Goal: Answer question/provide support: Share knowledge or assist other users

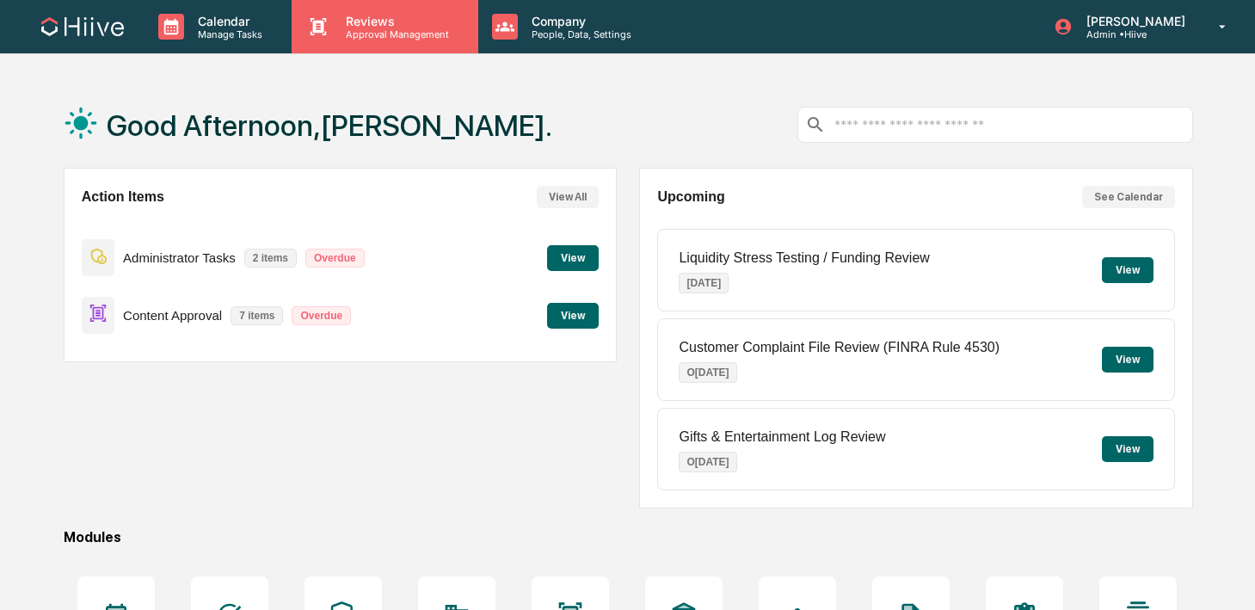
click at [345, 46] on div "Reviews Approval Management" at bounding box center [385, 26] width 186 height 53
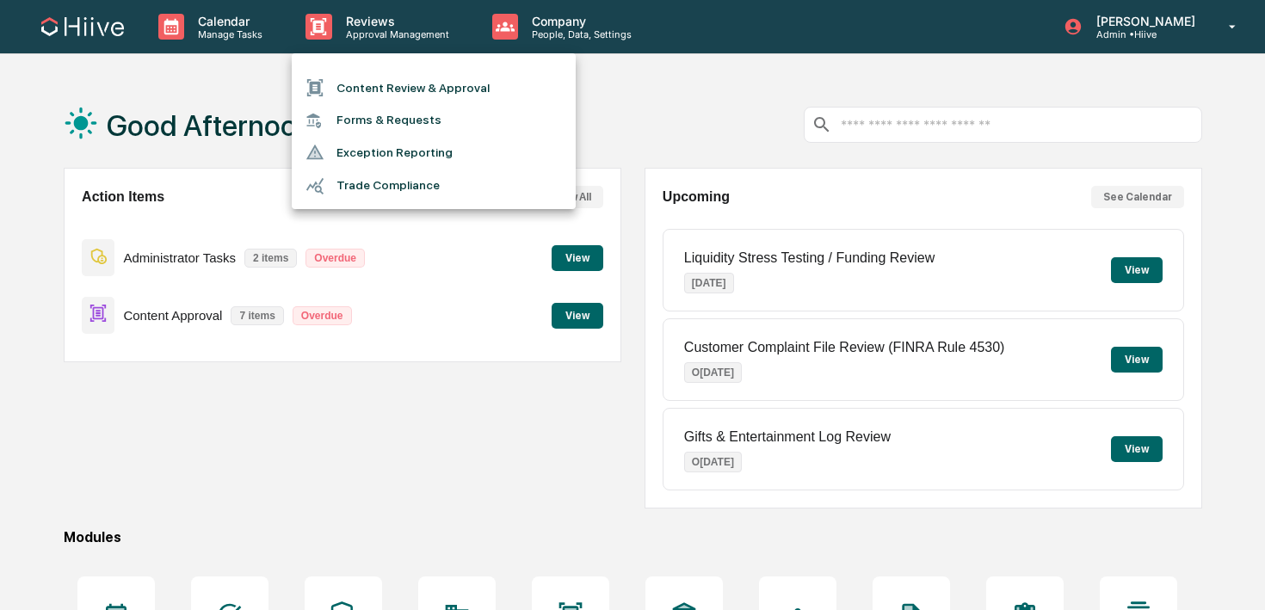
click at [338, 81] on li "Content Review & Approval" at bounding box center [434, 87] width 284 height 33
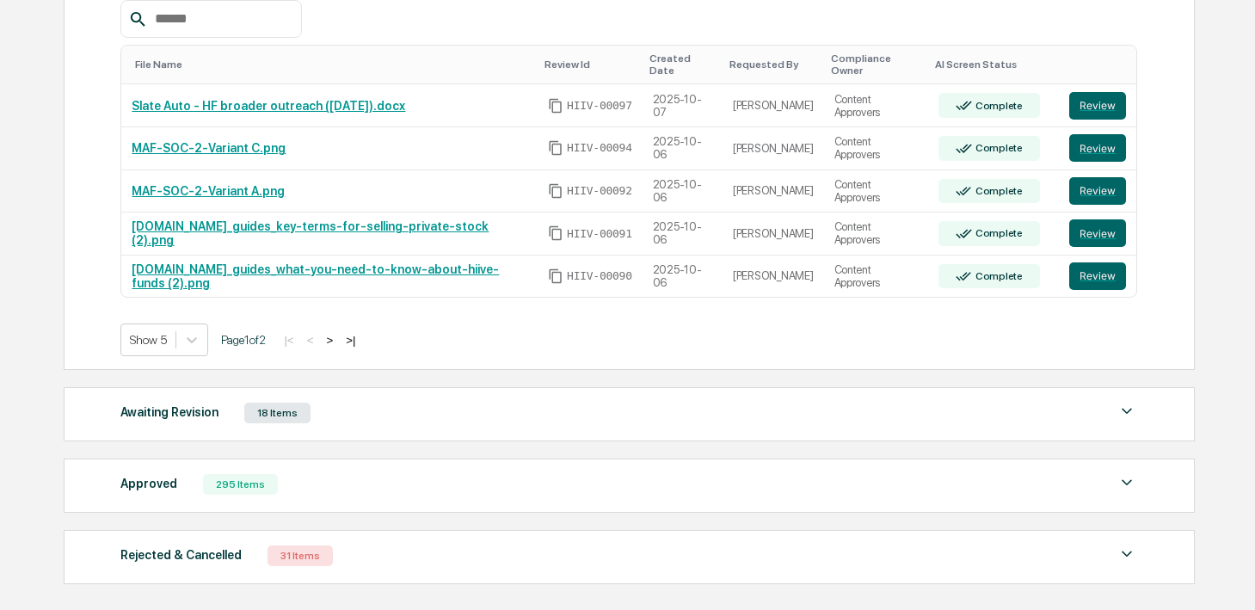
click at [339, 408] on div "Awaiting Revision 18 Items" at bounding box center [628, 413] width 1017 height 24
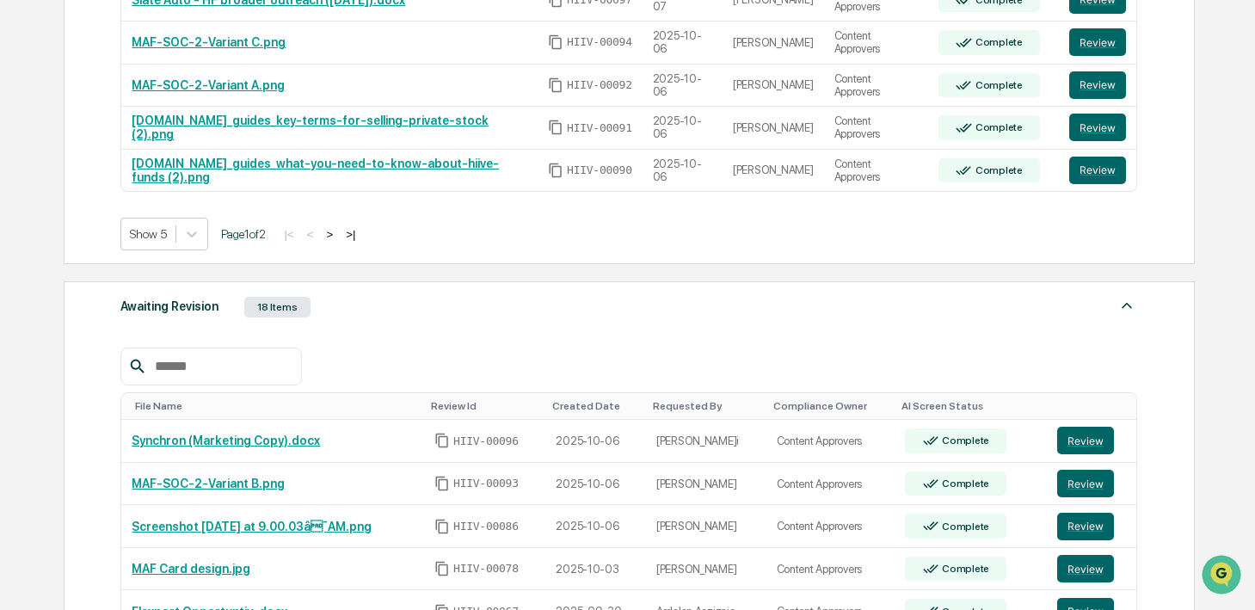
scroll to position [568, 0]
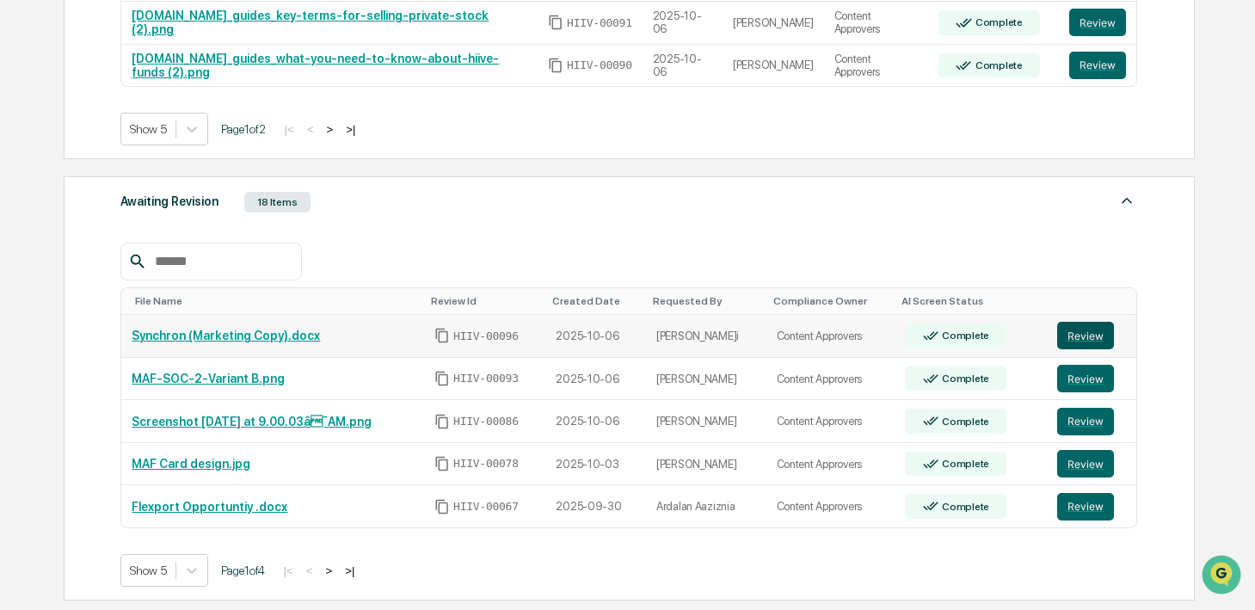
click at [1100, 323] on button "Review" at bounding box center [1085, 336] width 57 height 28
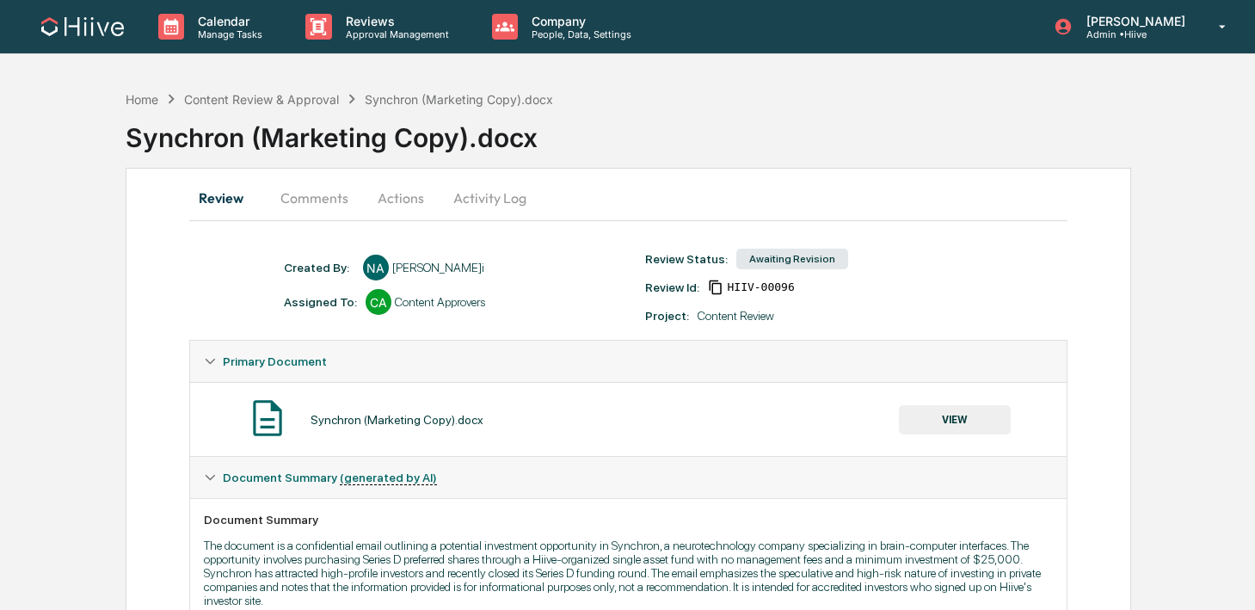
click at [401, 207] on button "Actions" at bounding box center [400, 197] width 77 height 41
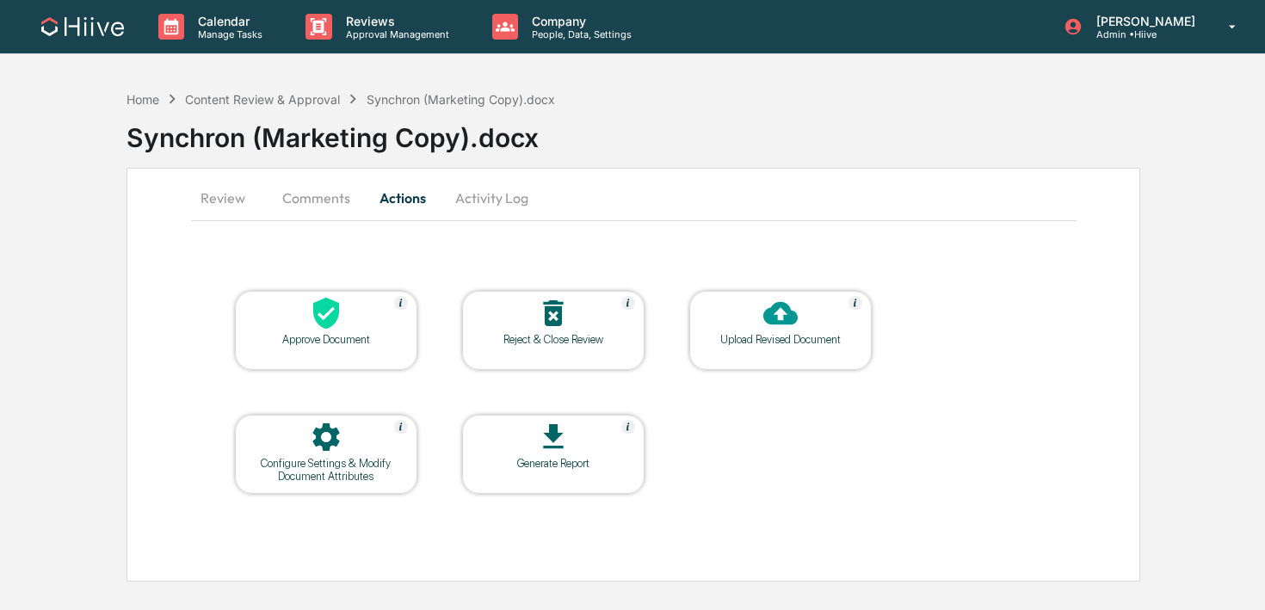
click at [328, 207] on button "Comments" at bounding box center [315, 197] width 95 height 41
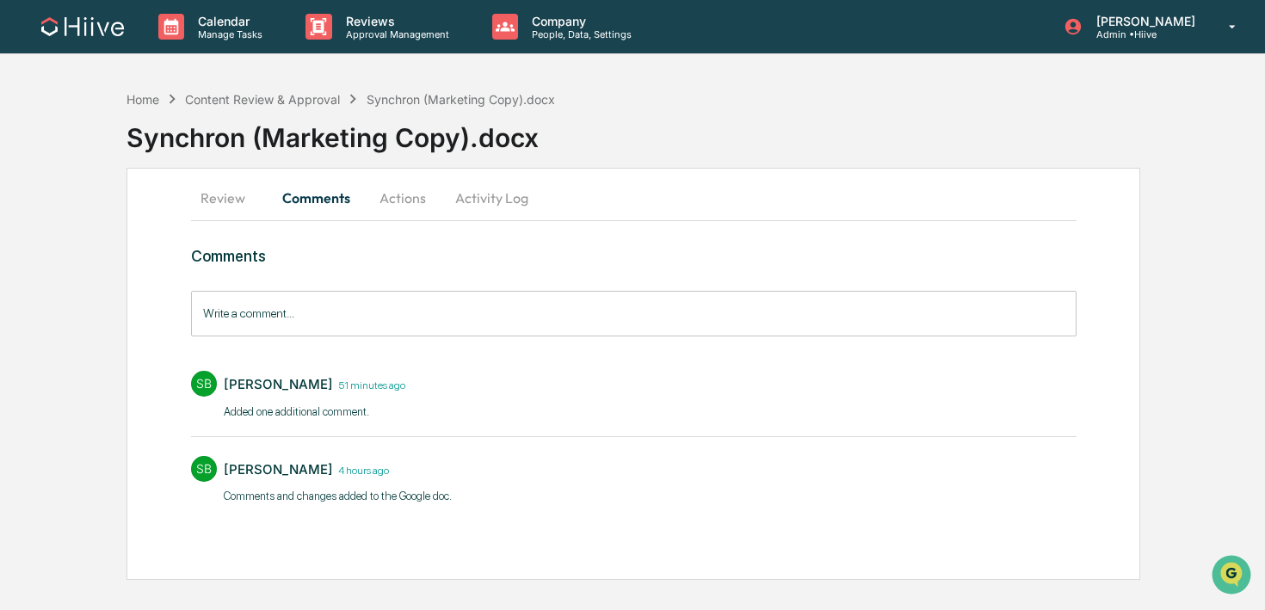
click at [489, 200] on button "Activity Log" at bounding box center [491, 197] width 101 height 41
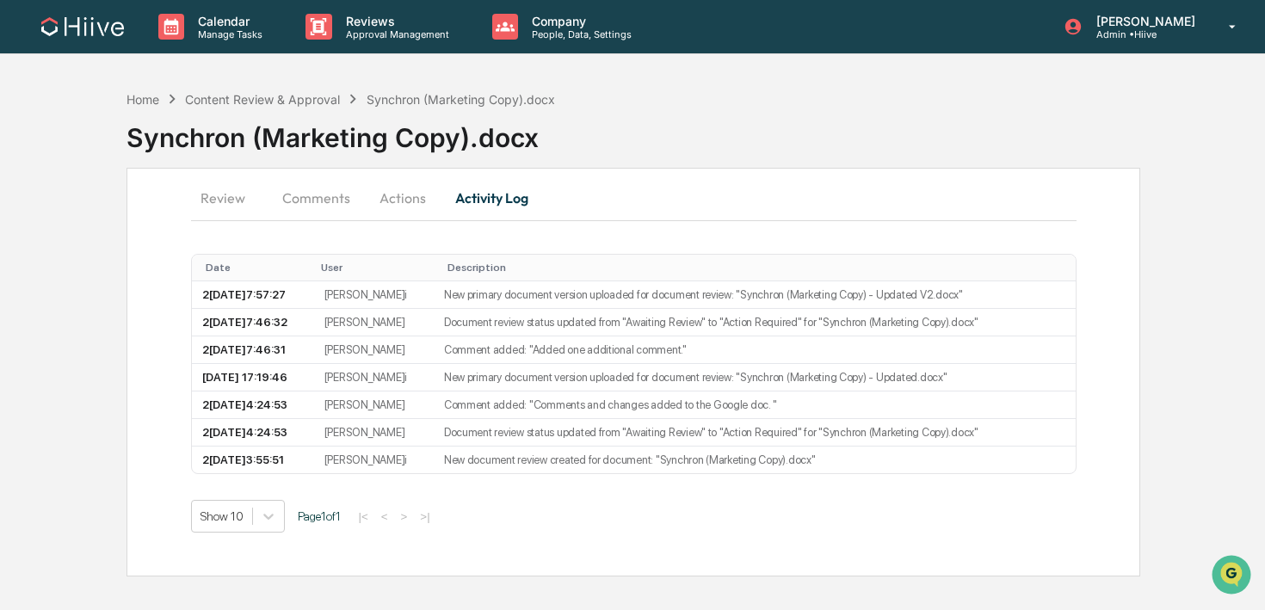
click at [406, 194] on button "Actions" at bounding box center [402, 197] width 77 height 41
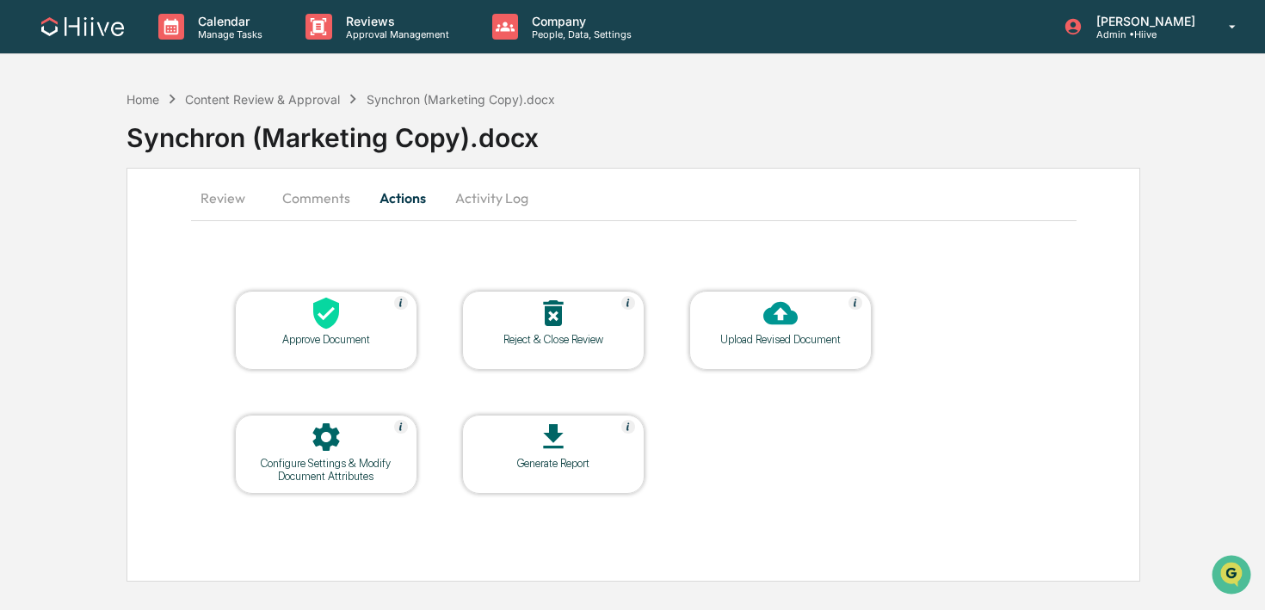
click at [480, 206] on button "Activity Log" at bounding box center [491, 197] width 101 height 41
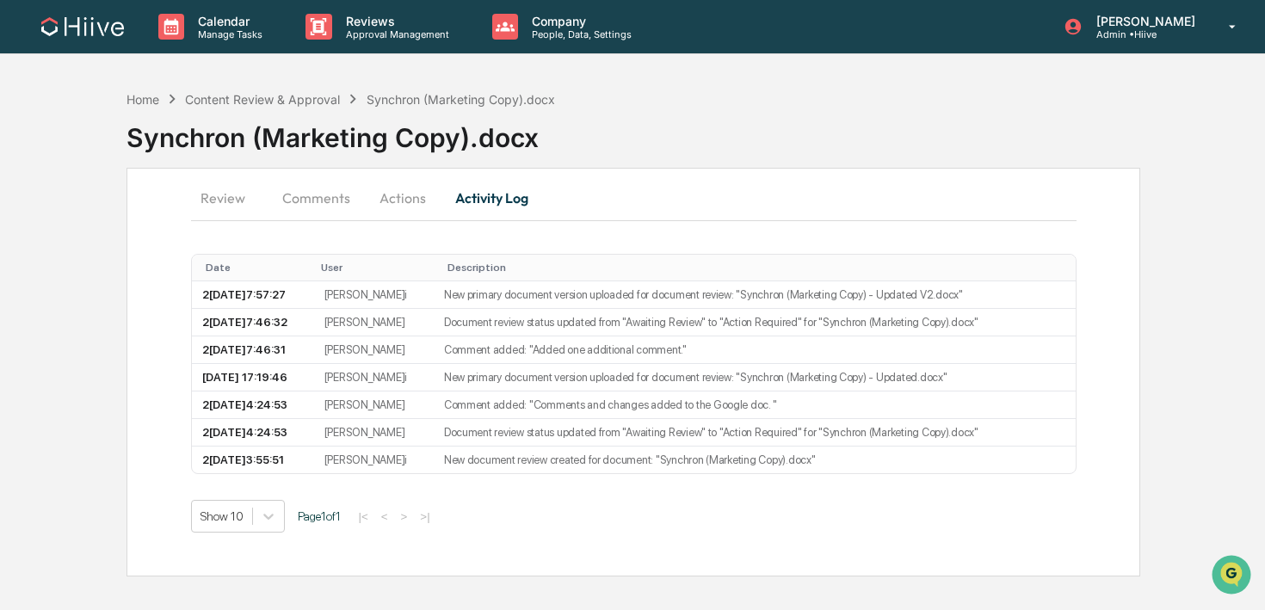
click at [399, 200] on button "Actions" at bounding box center [402, 197] width 77 height 41
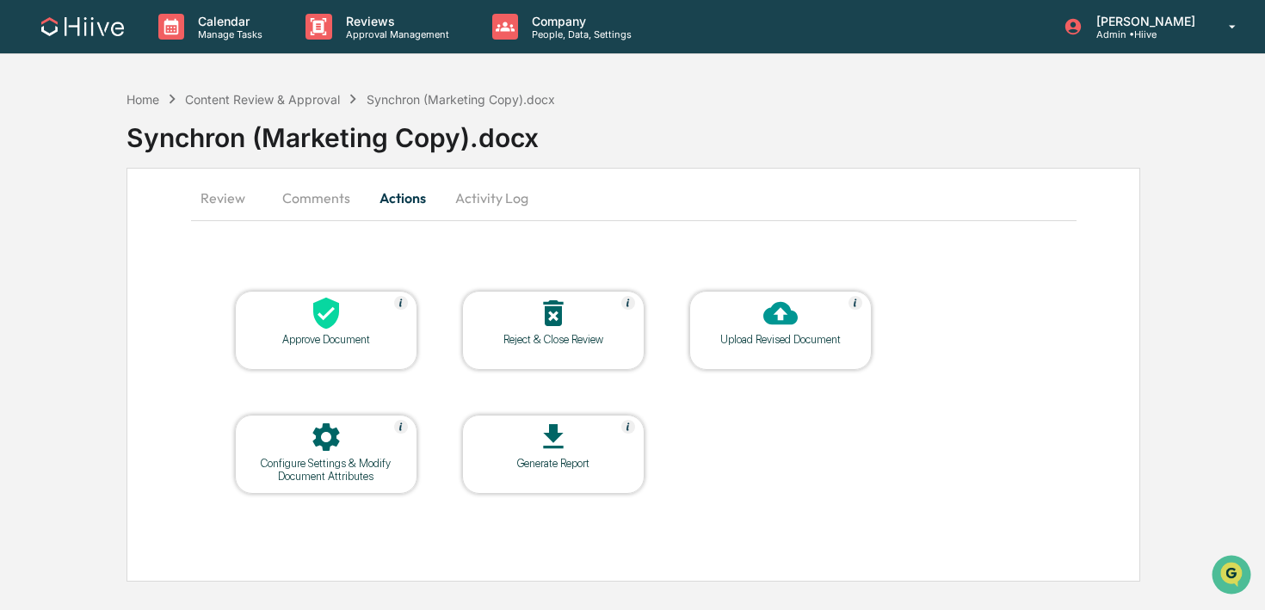
click at [310, 200] on button "Comments" at bounding box center [315, 197] width 95 height 41
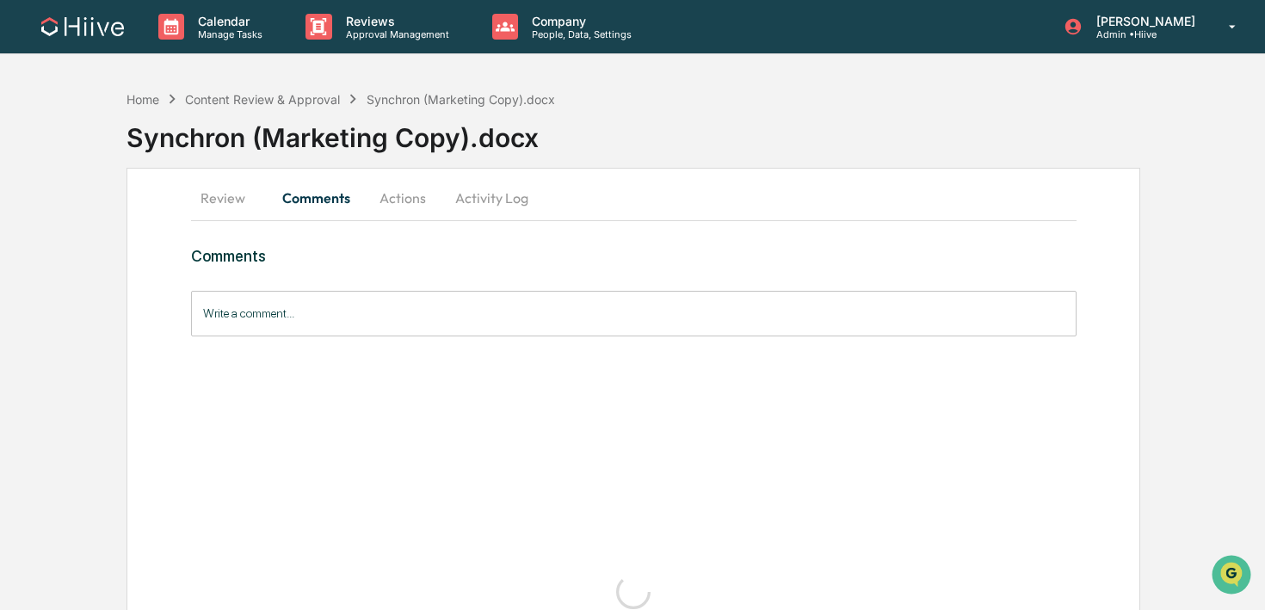
click at [227, 201] on button "Review" at bounding box center [229, 197] width 77 height 41
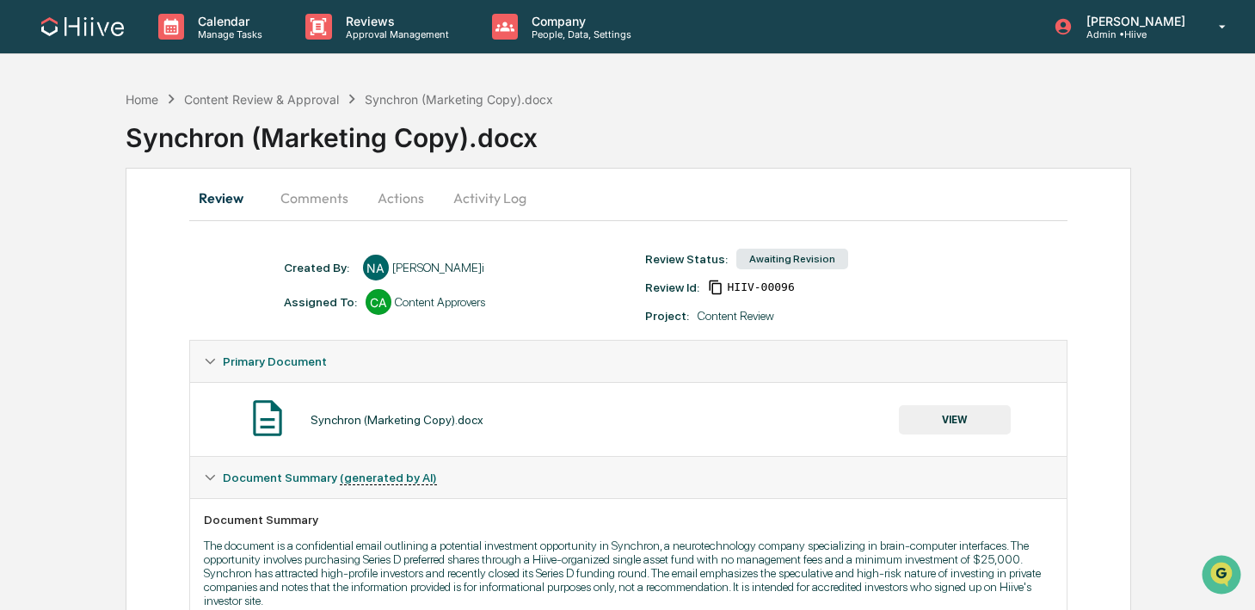
click at [722, 289] on icon at bounding box center [716, 287] width 12 height 15
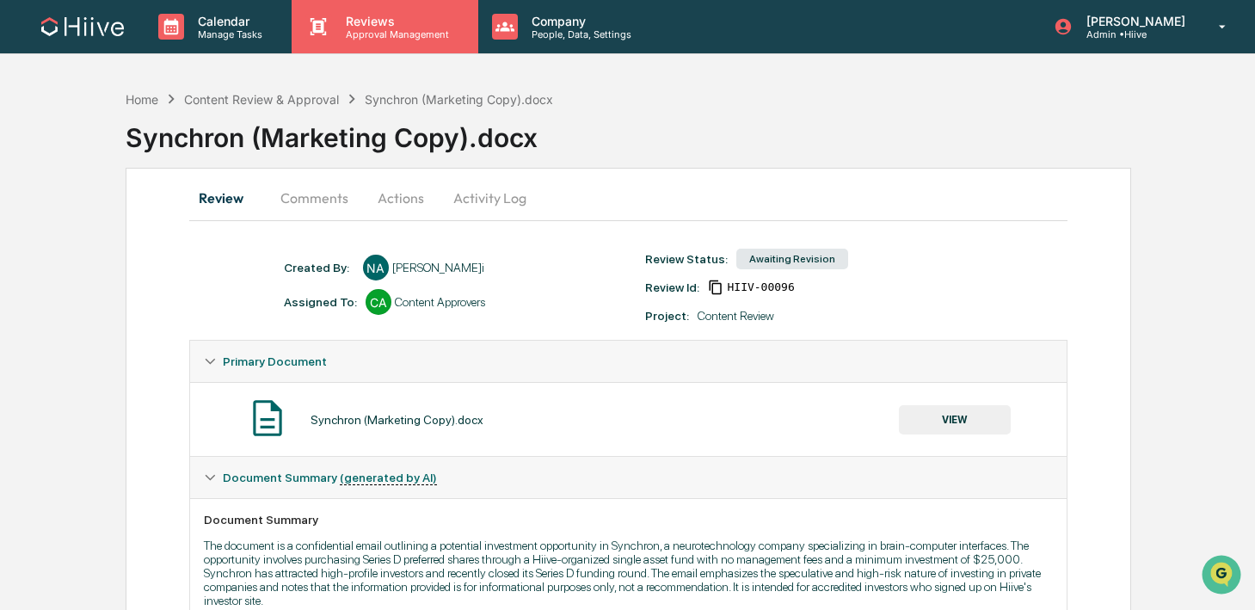
click at [353, 31] on p "Approval Management" at bounding box center [395, 34] width 126 height 12
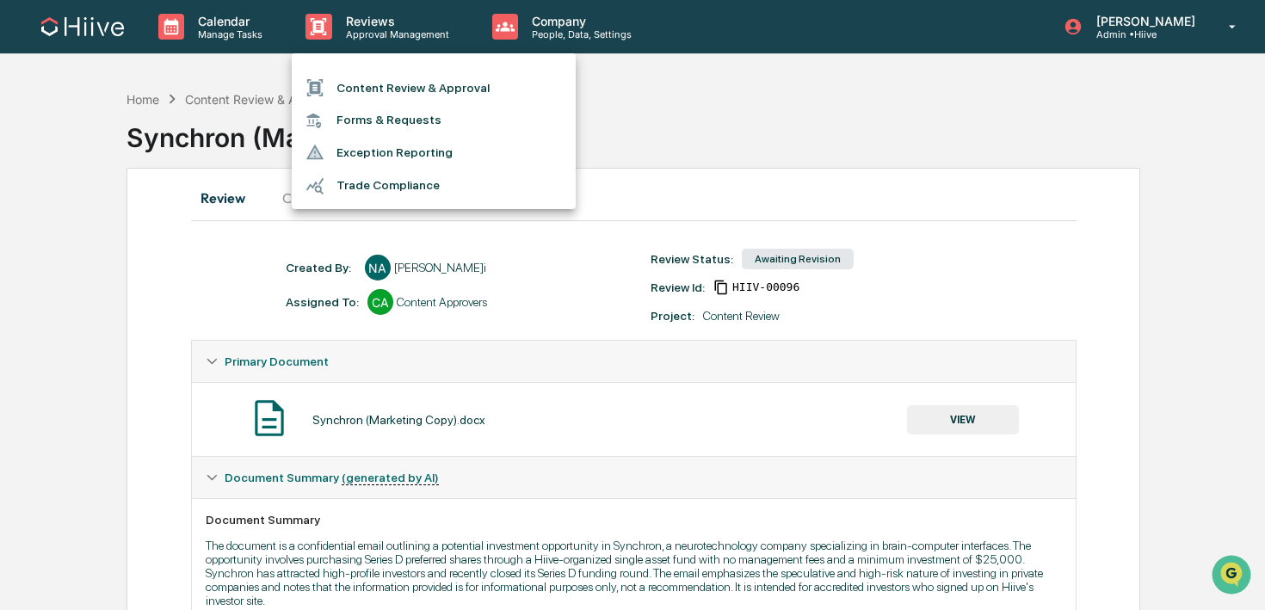
click at [344, 94] on li "Content Review & Approval" at bounding box center [434, 87] width 284 height 33
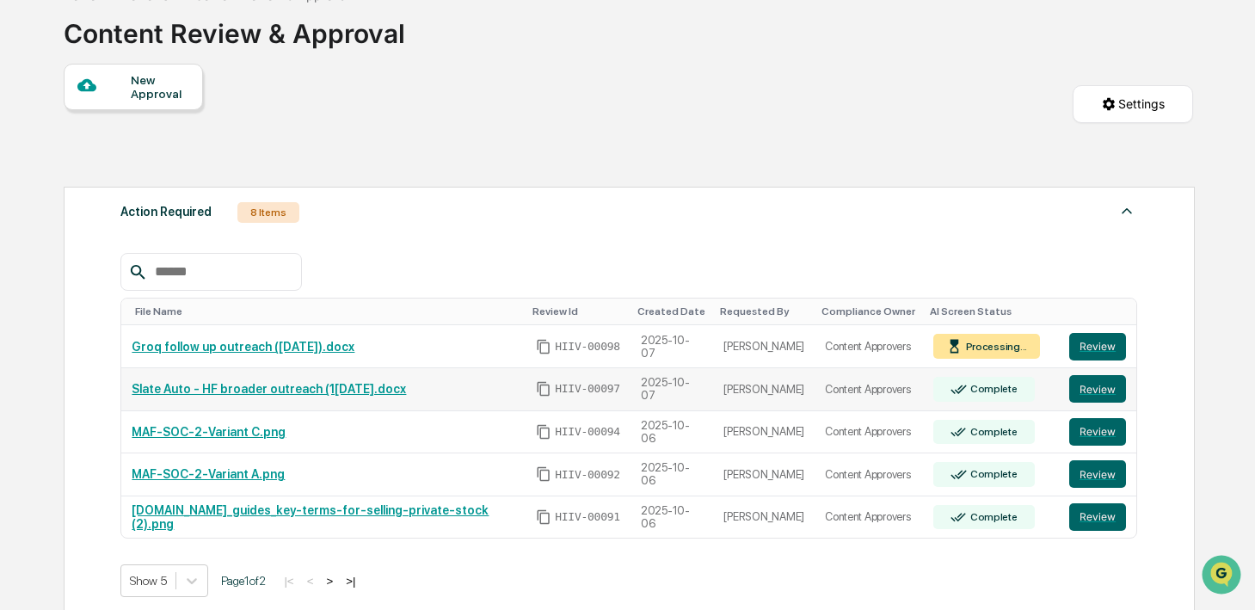
scroll to position [121, 0]
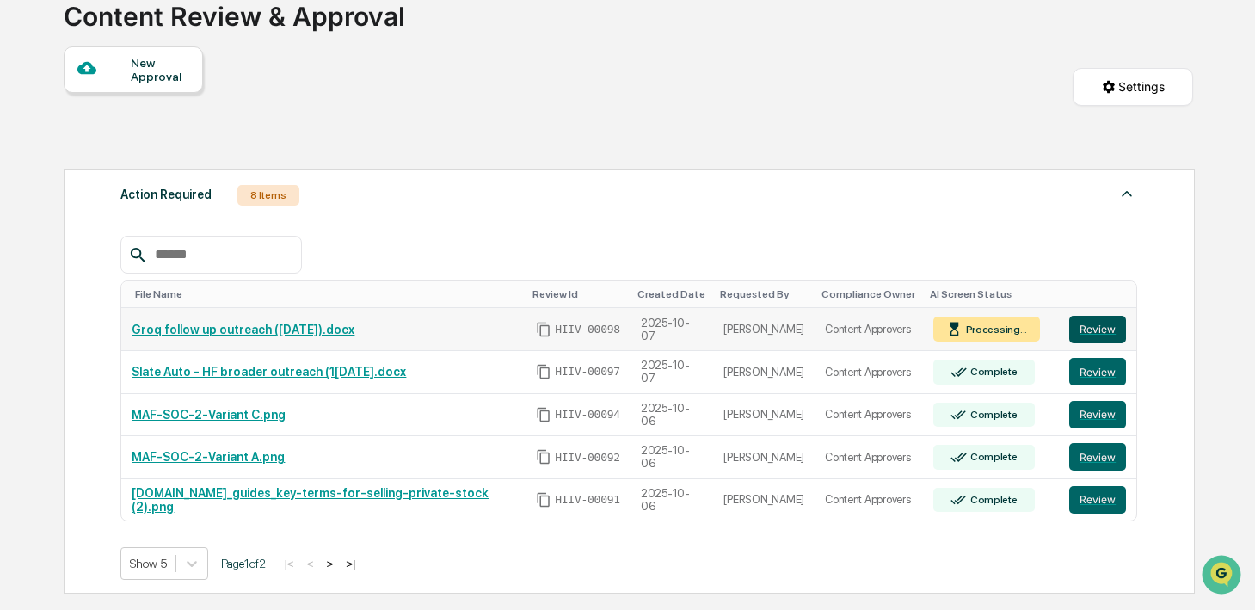
click at [1087, 336] on button "Review" at bounding box center [1097, 330] width 57 height 28
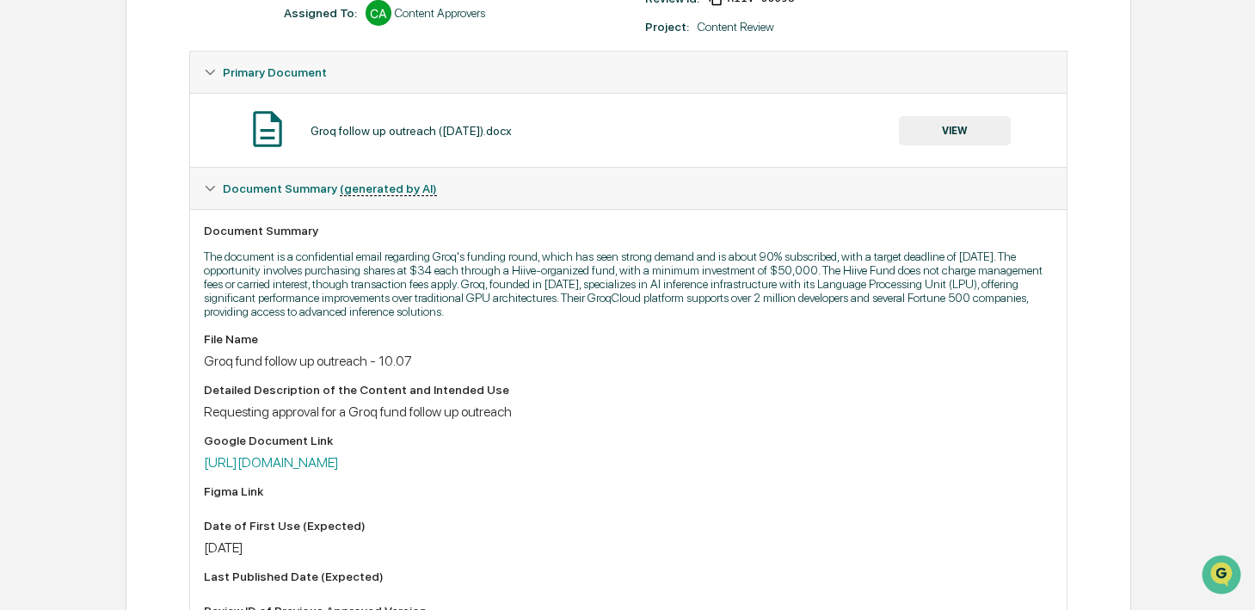
scroll to position [276, 0]
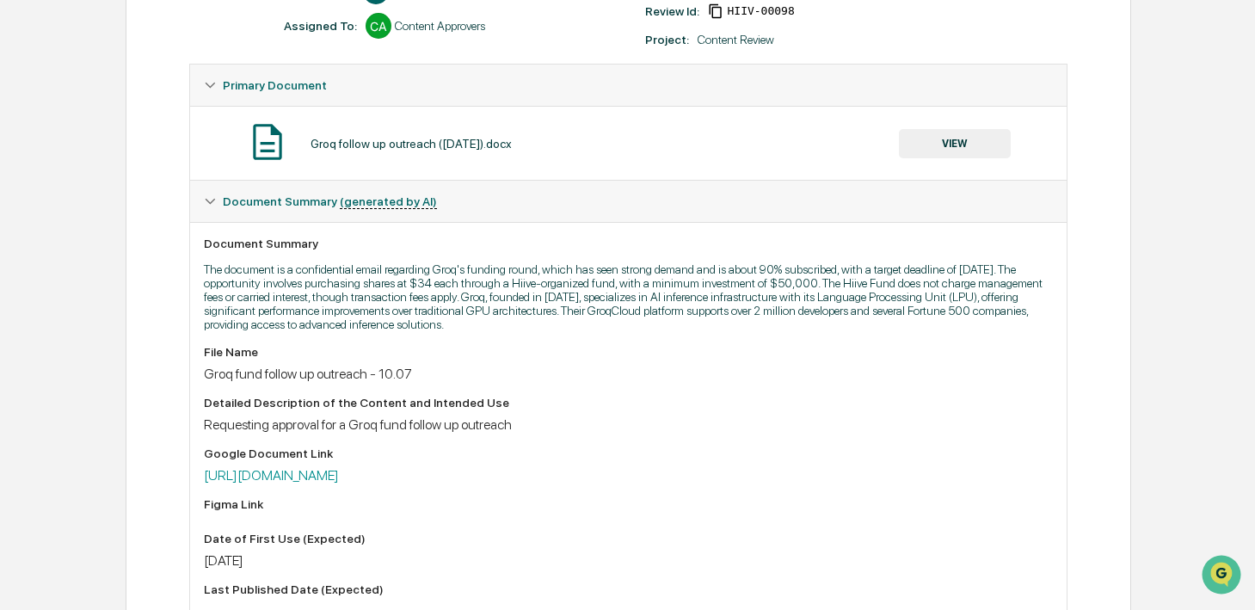
click at [944, 146] on button "VIEW" at bounding box center [955, 143] width 112 height 29
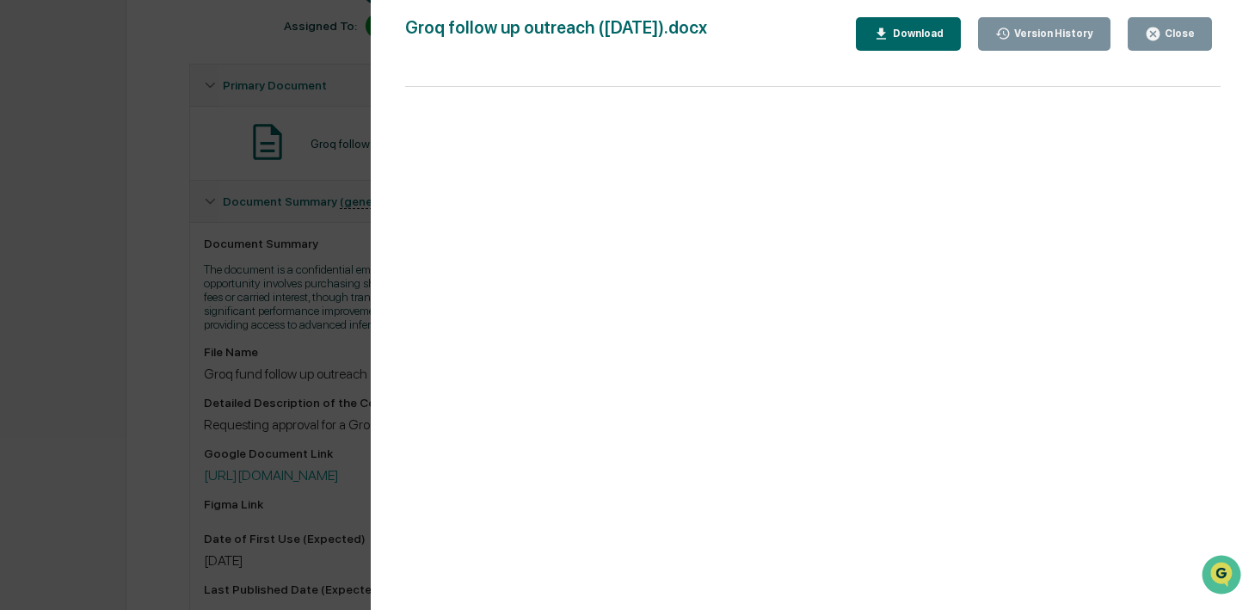
click at [1175, 34] on div "Close" at bounding box center [1178, 34] width 34 height 12
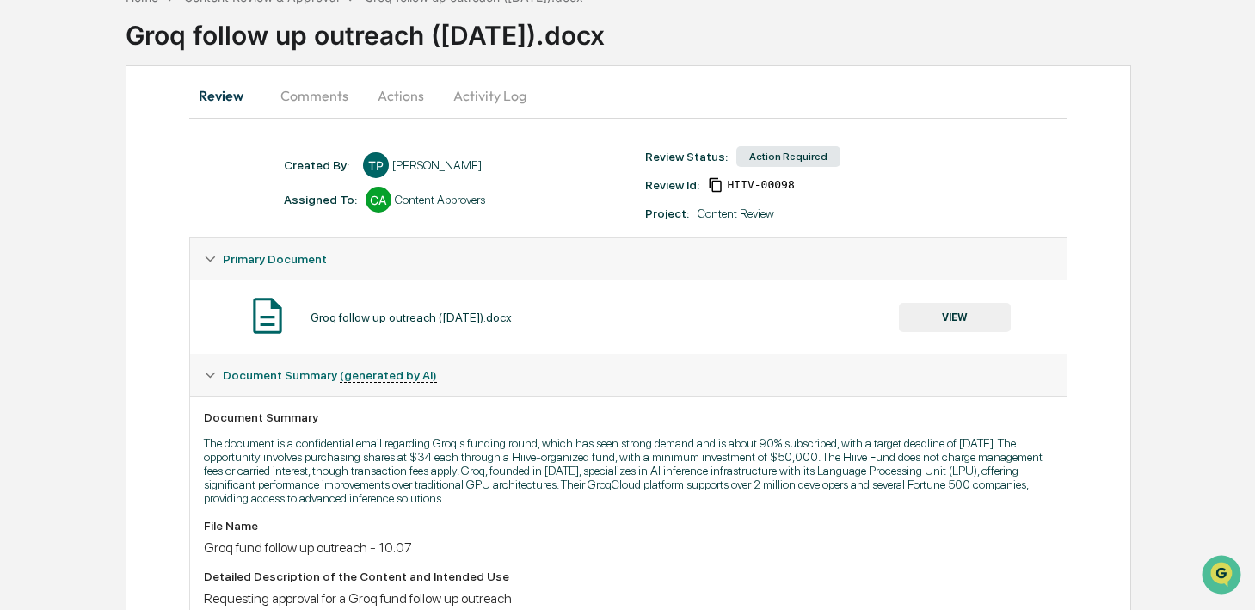
scroll to position [0, 0]
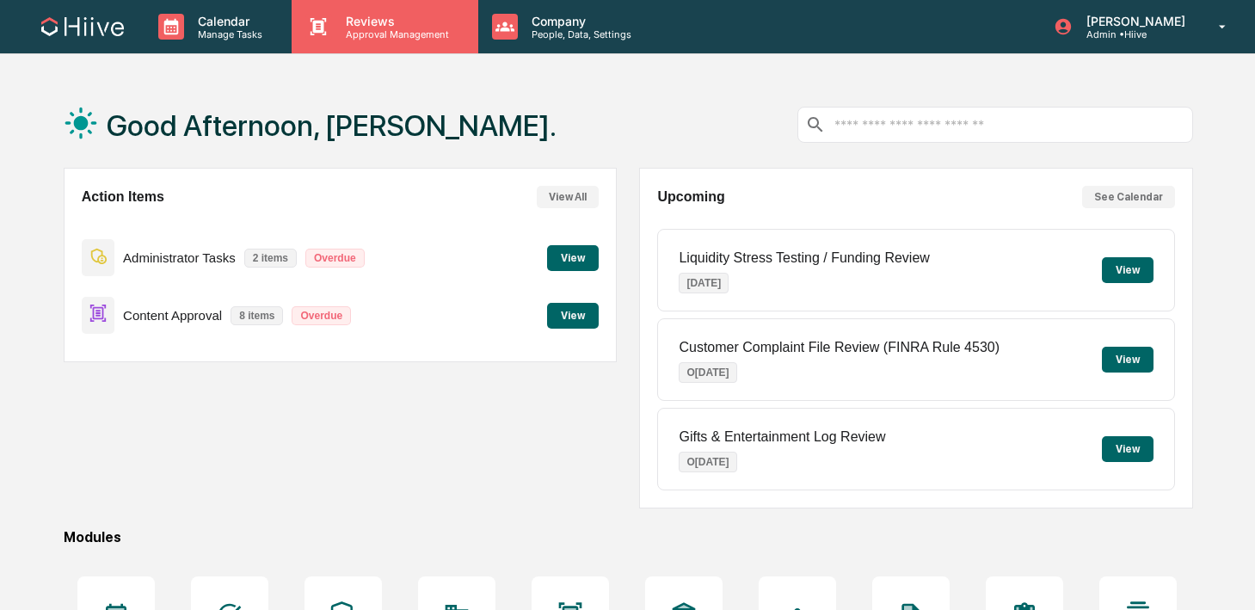
click at [385, 29] on p "Approval Management" at bounding box center [395, 34] width 126 height 12
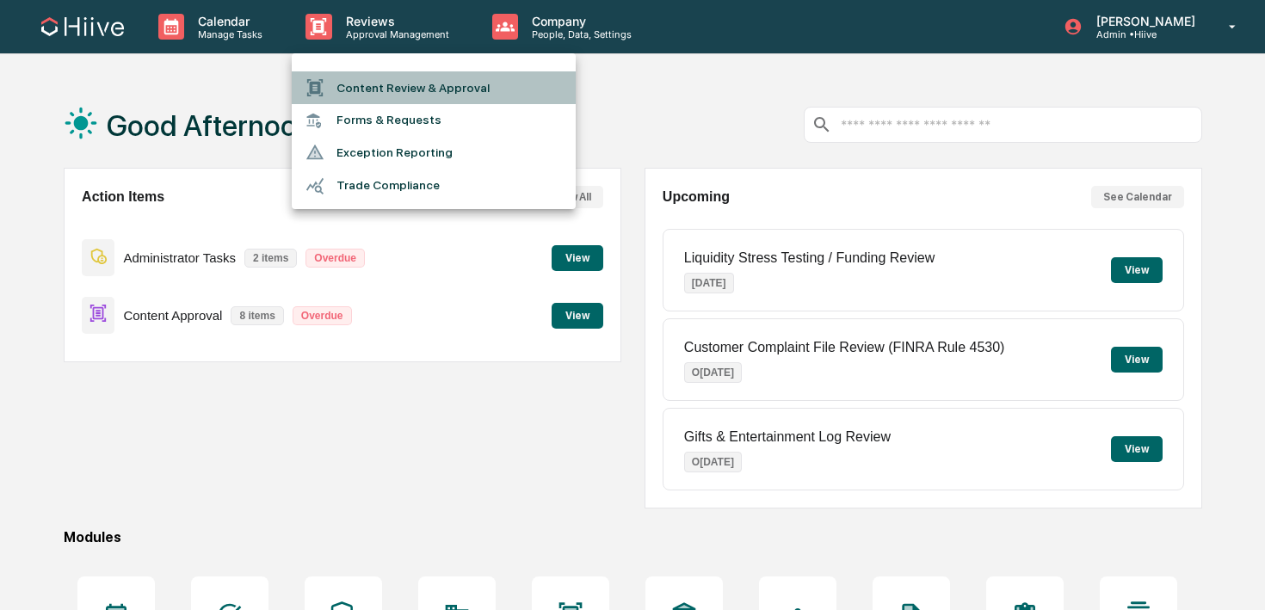
click at [325, 95] on div at bounding box center [320, 87] width 31 height 19
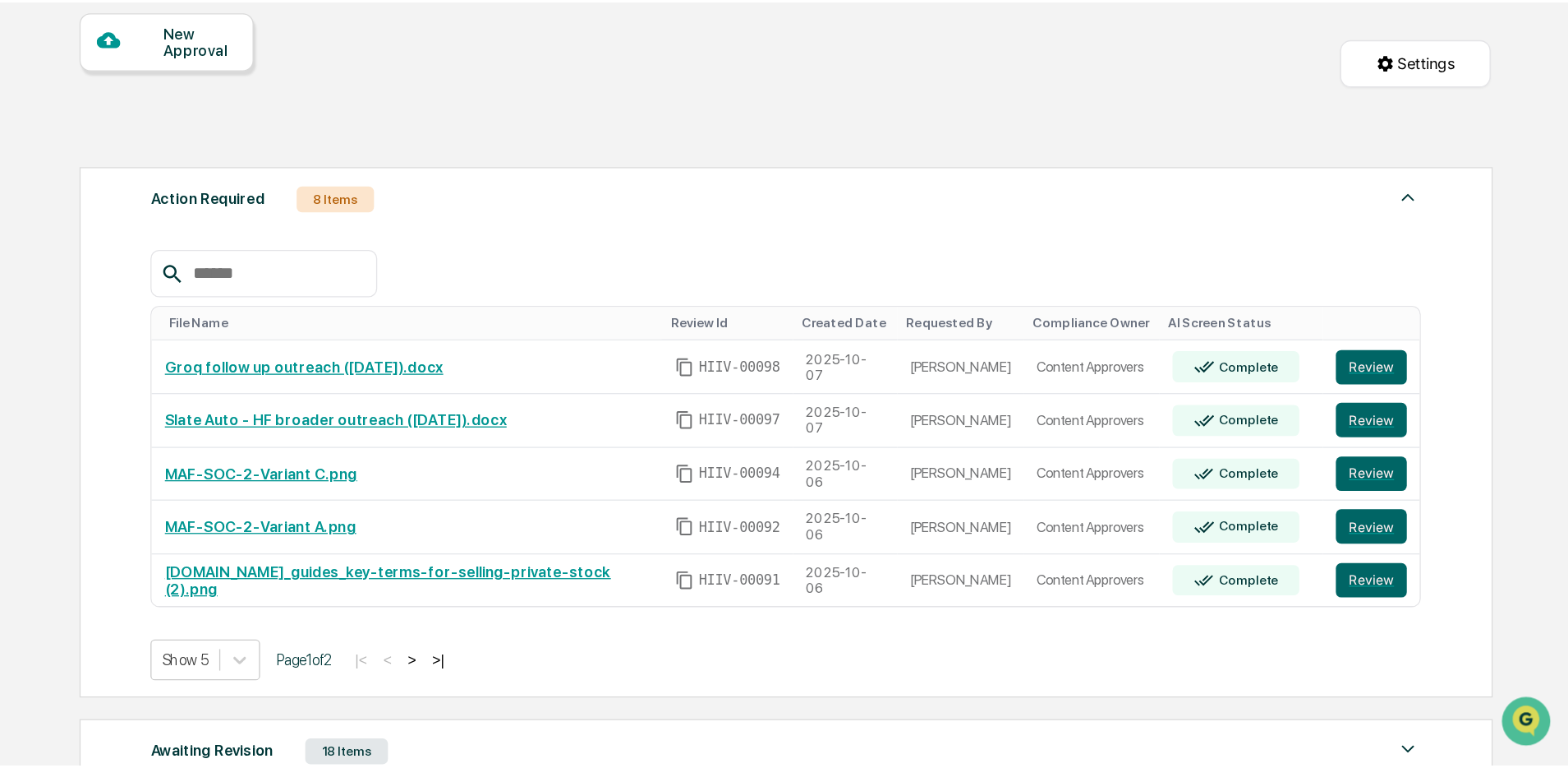
scroll to position [197, 0]
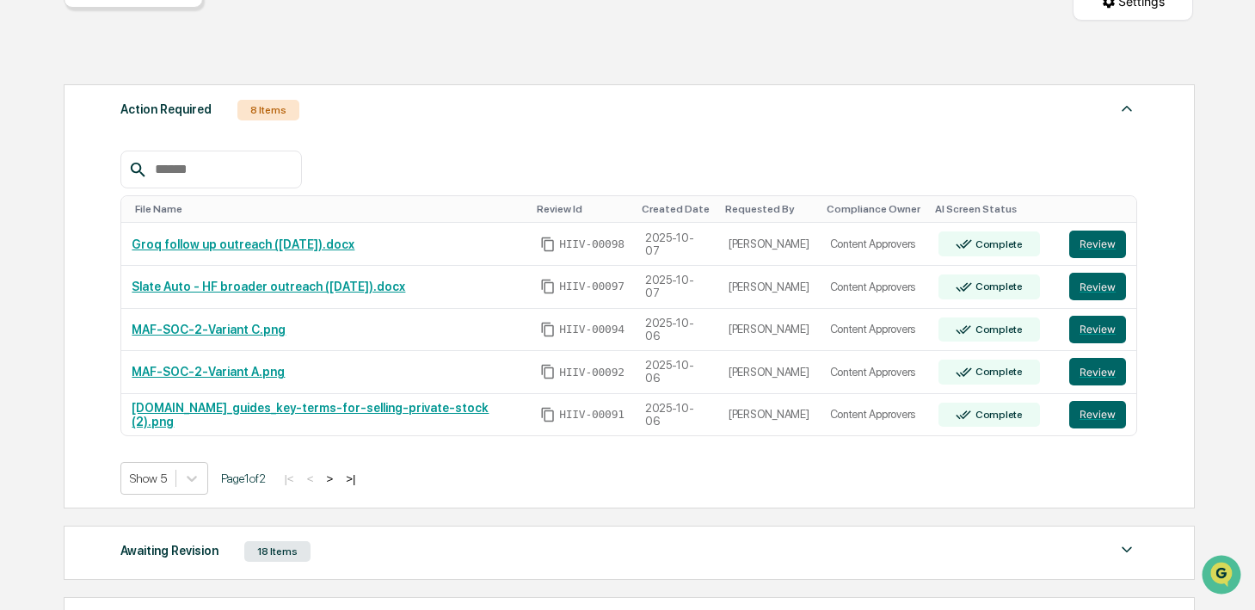
click at [338, 481] on button ">" at bounding box center [329, 478] width 17 height 15
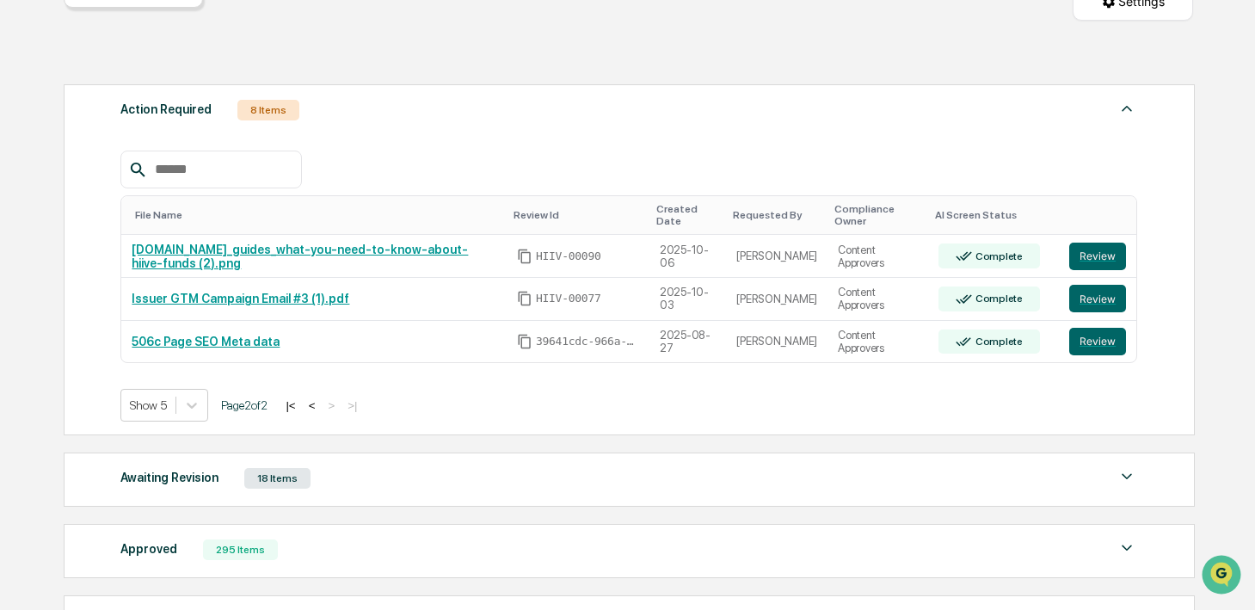
click at [321, 411] on button "<" at bounding box center [312, 405] width 17 height 15
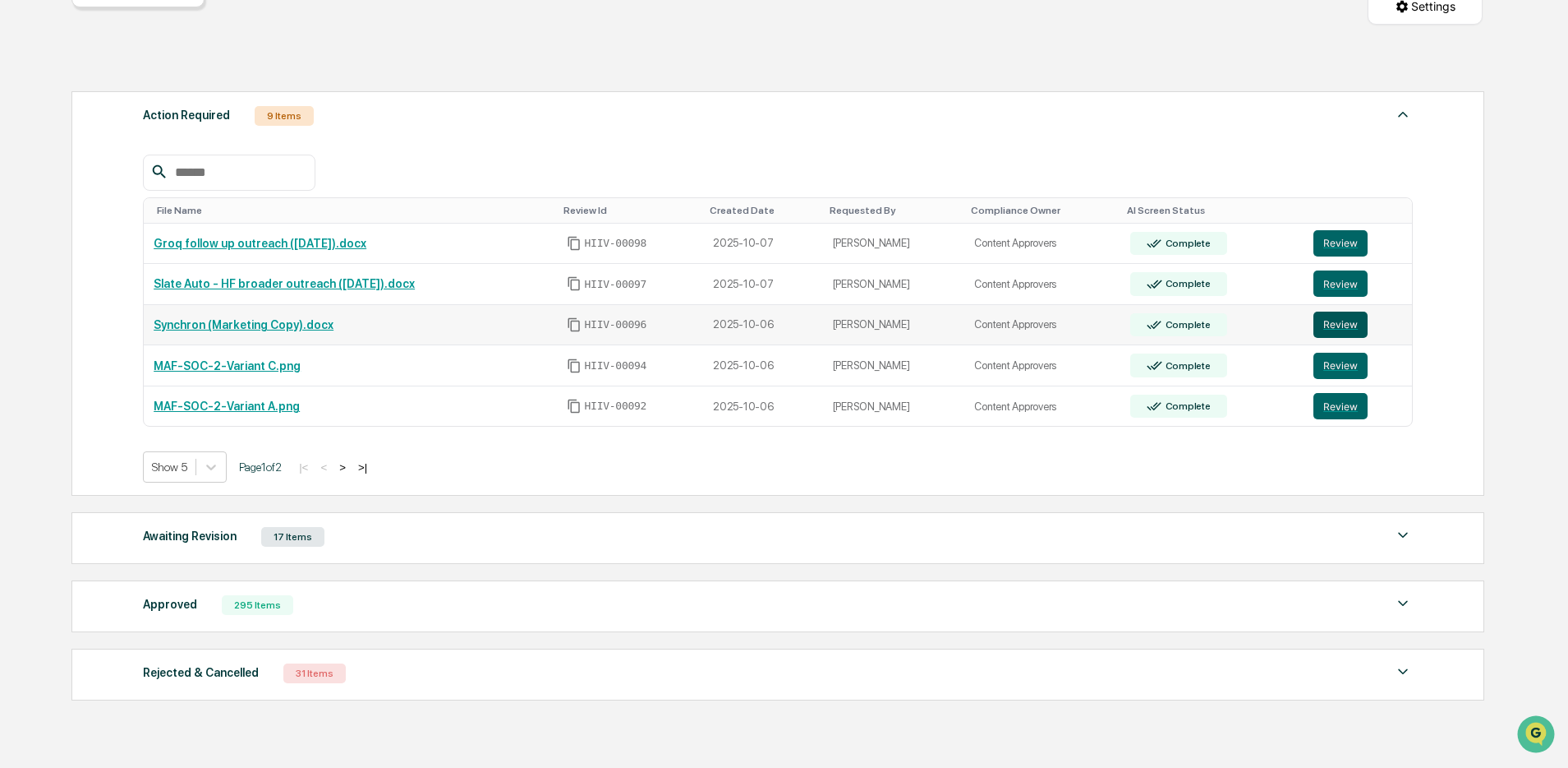
click at [1197, 331] on button "Review" at bounding box center [1341, 325] width 54 height 27
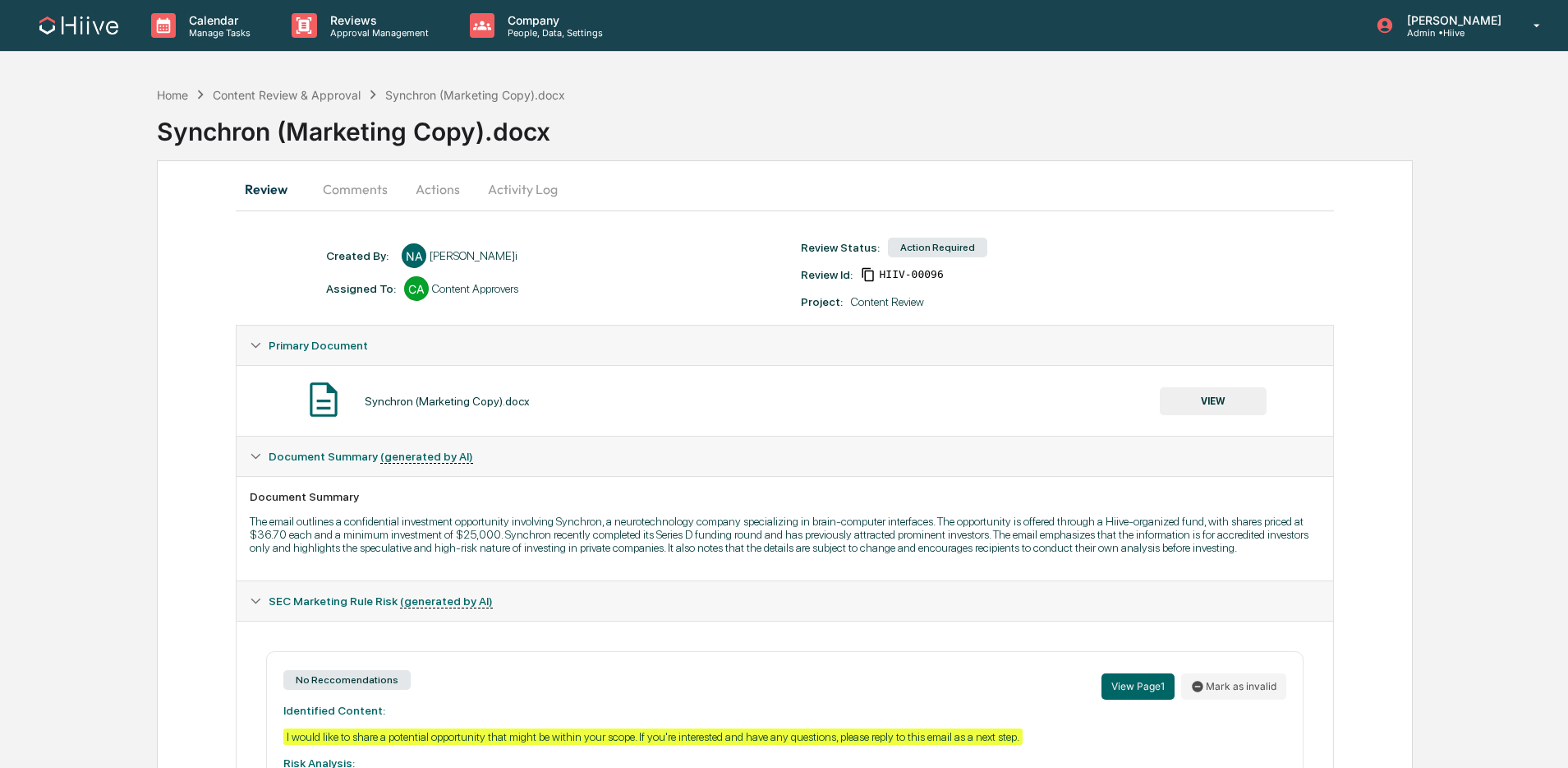
click at [363, 191] on button "Comments" at bounding box center [354, 188] width 91 height 39
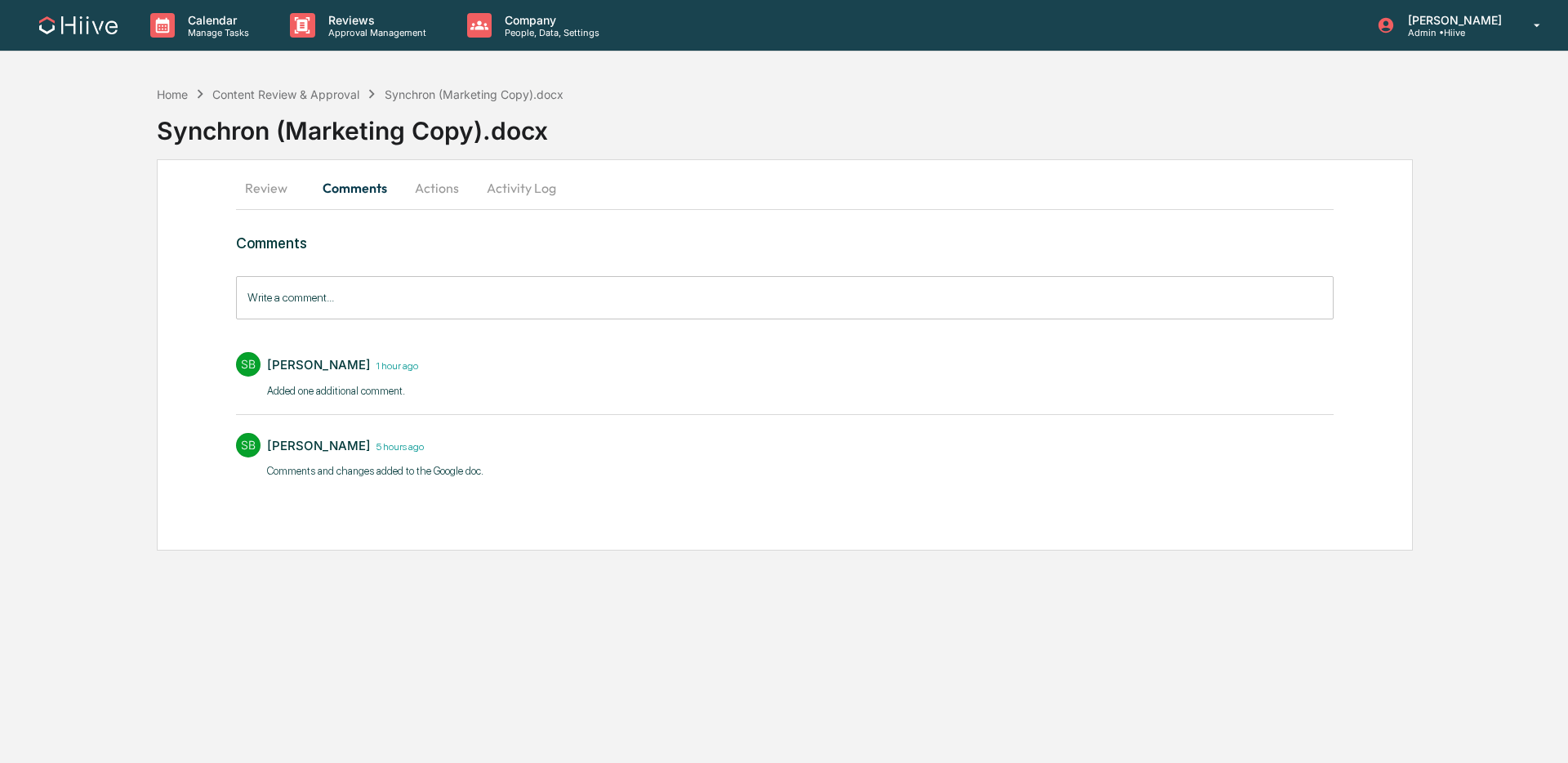
click at [327, 294] on input "Write a comment..." at bounding box center [785, 298] width 1097 height 44
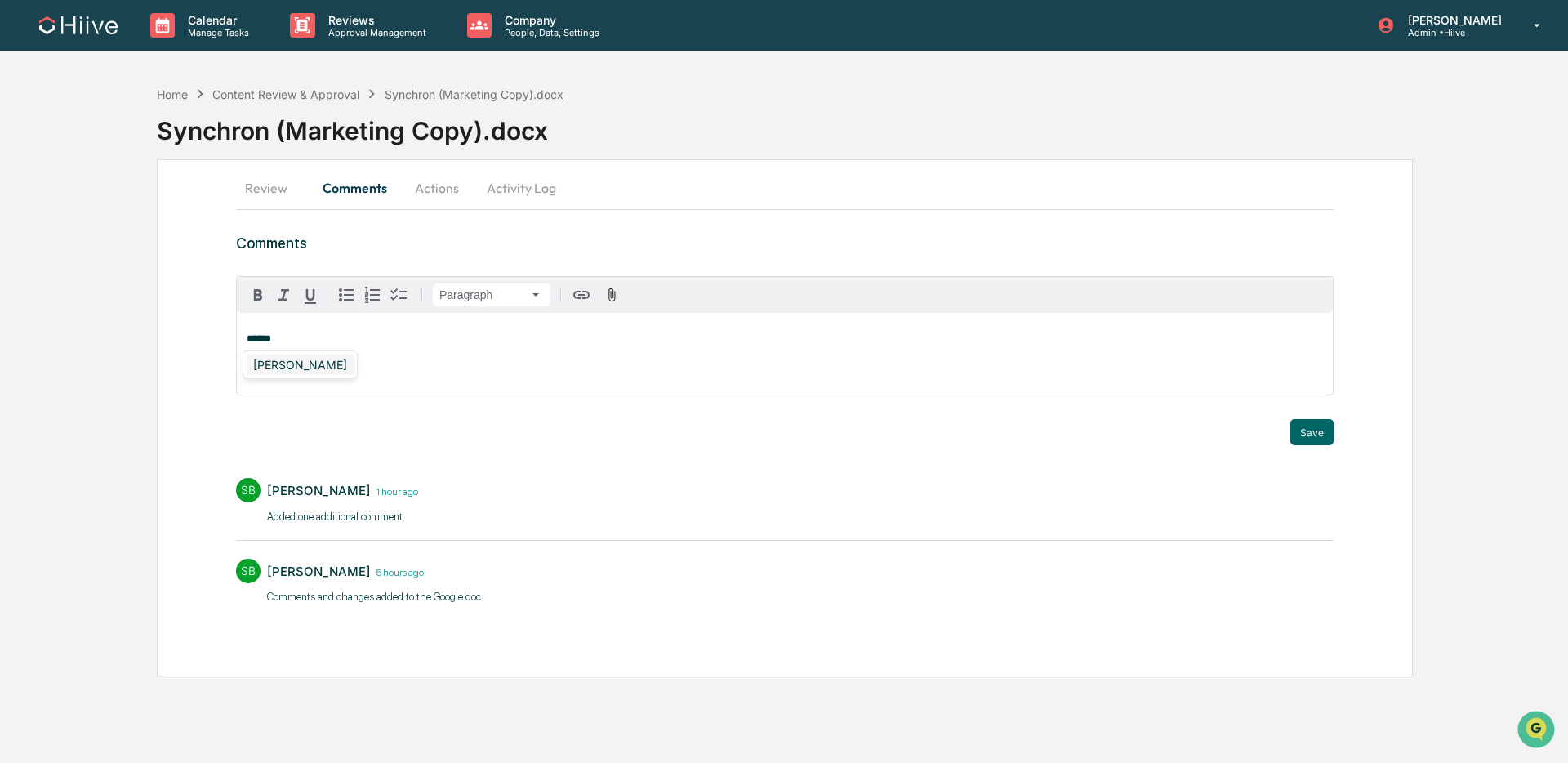
click at [271, 357] on div "Susan Woodard" at bounding box center [300, 364] width 107 height 21
click at [1316, 433] on button "Save" at bounding box center [1312, 432] width 44 height 27
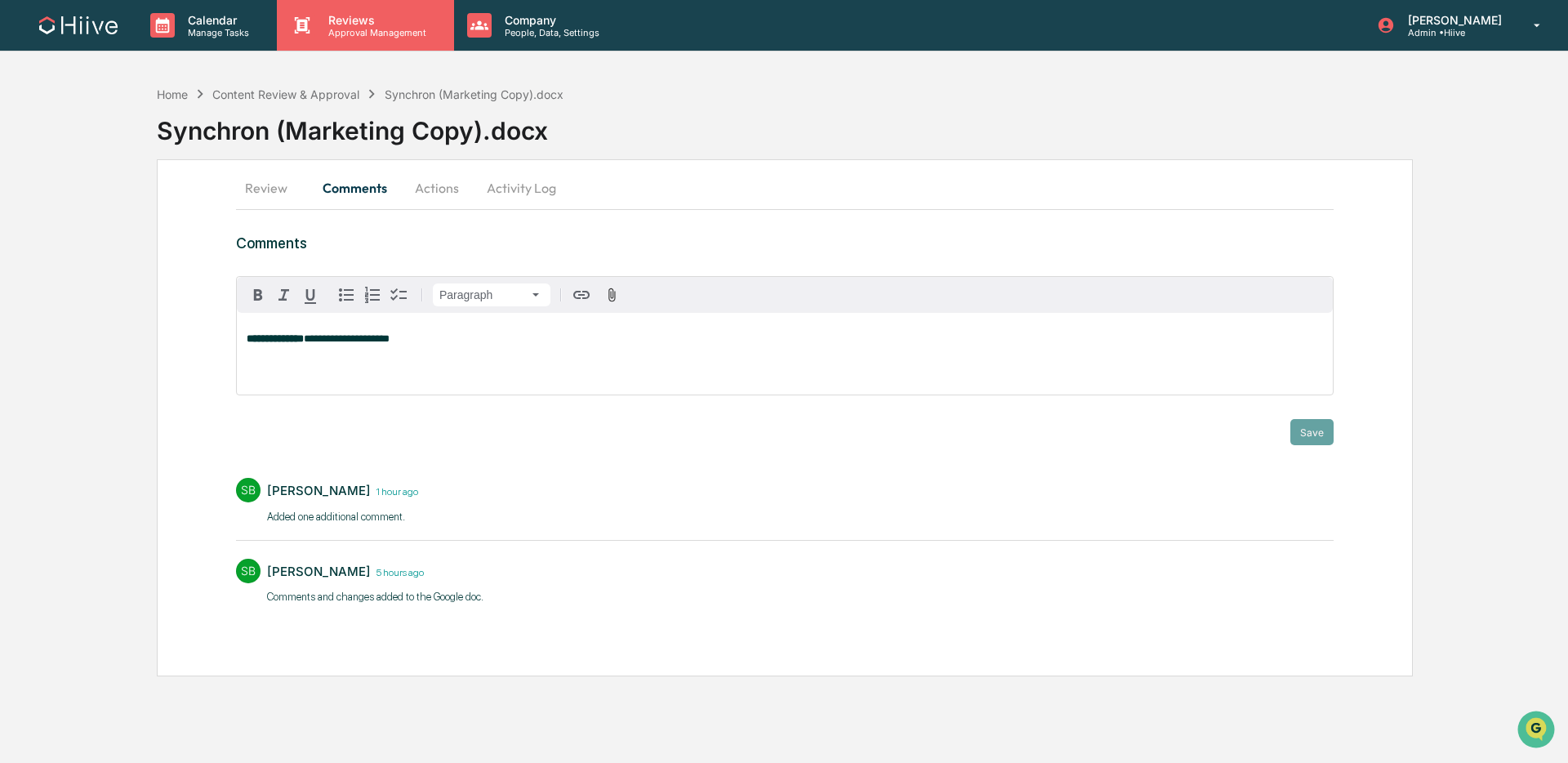
click at [334, 31] on p "Approval Management" at bounding box center [375, 32] width 120 height 11
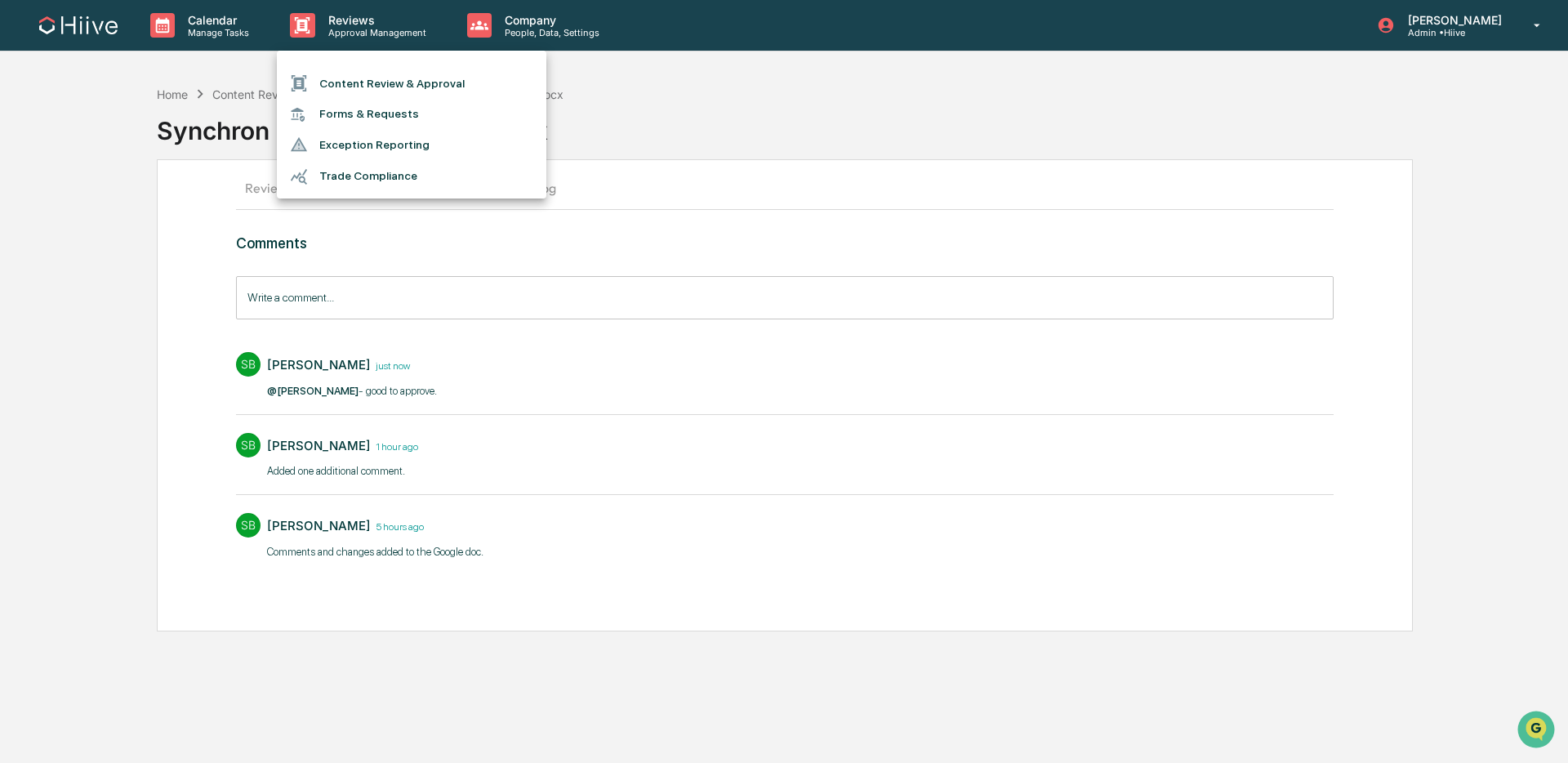
click at [362, 86] on li "Content Review & Approval" at bounding box center [412, 83] width 270 height 31
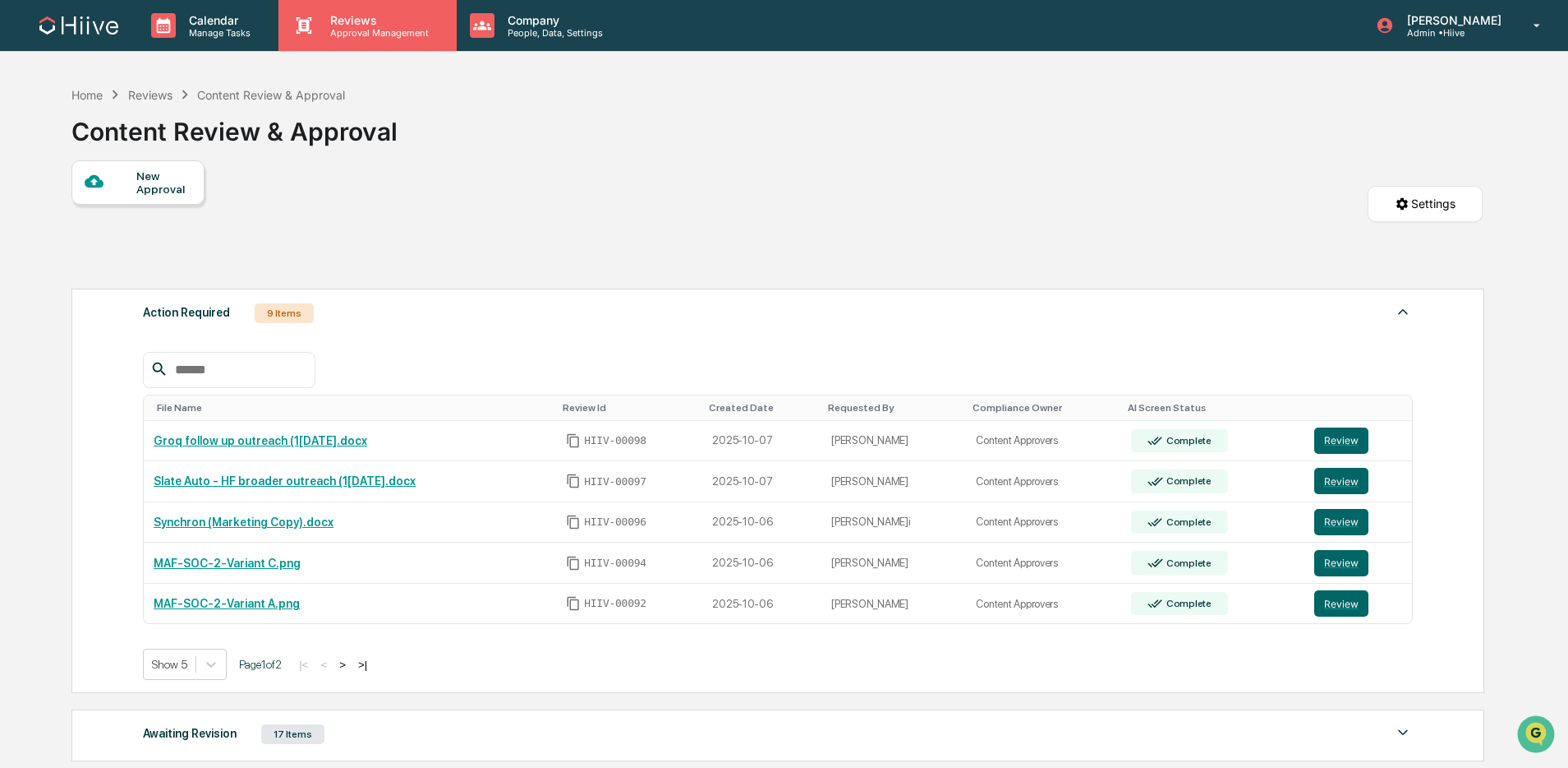
click at [376, 30] on p "Approval Management" at bounding box center [377, 32] width 120 height 11
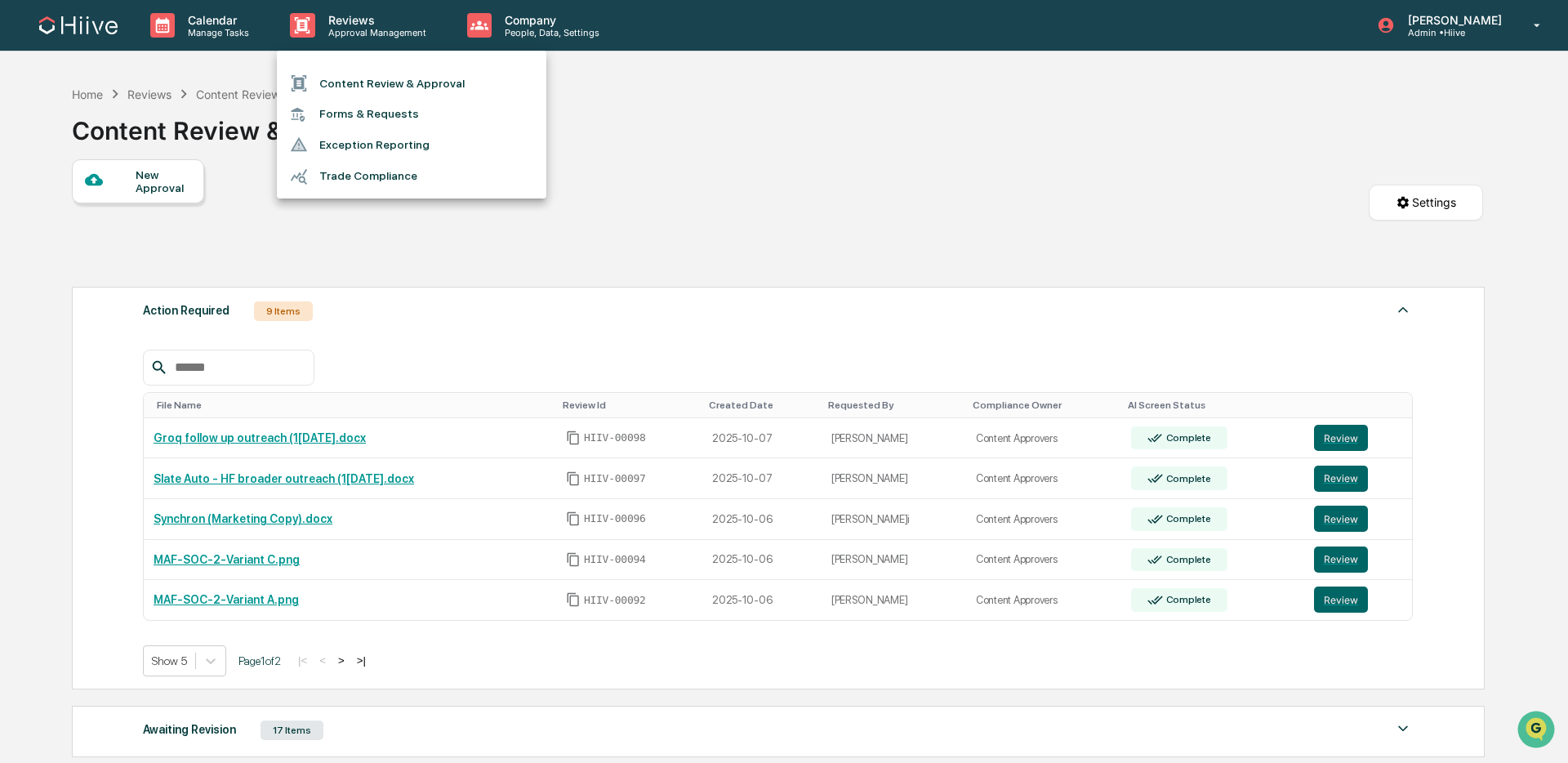
click at [379, 89] on li "Content Review & Approval" at bounding box center [412, 83] width 270 height 31
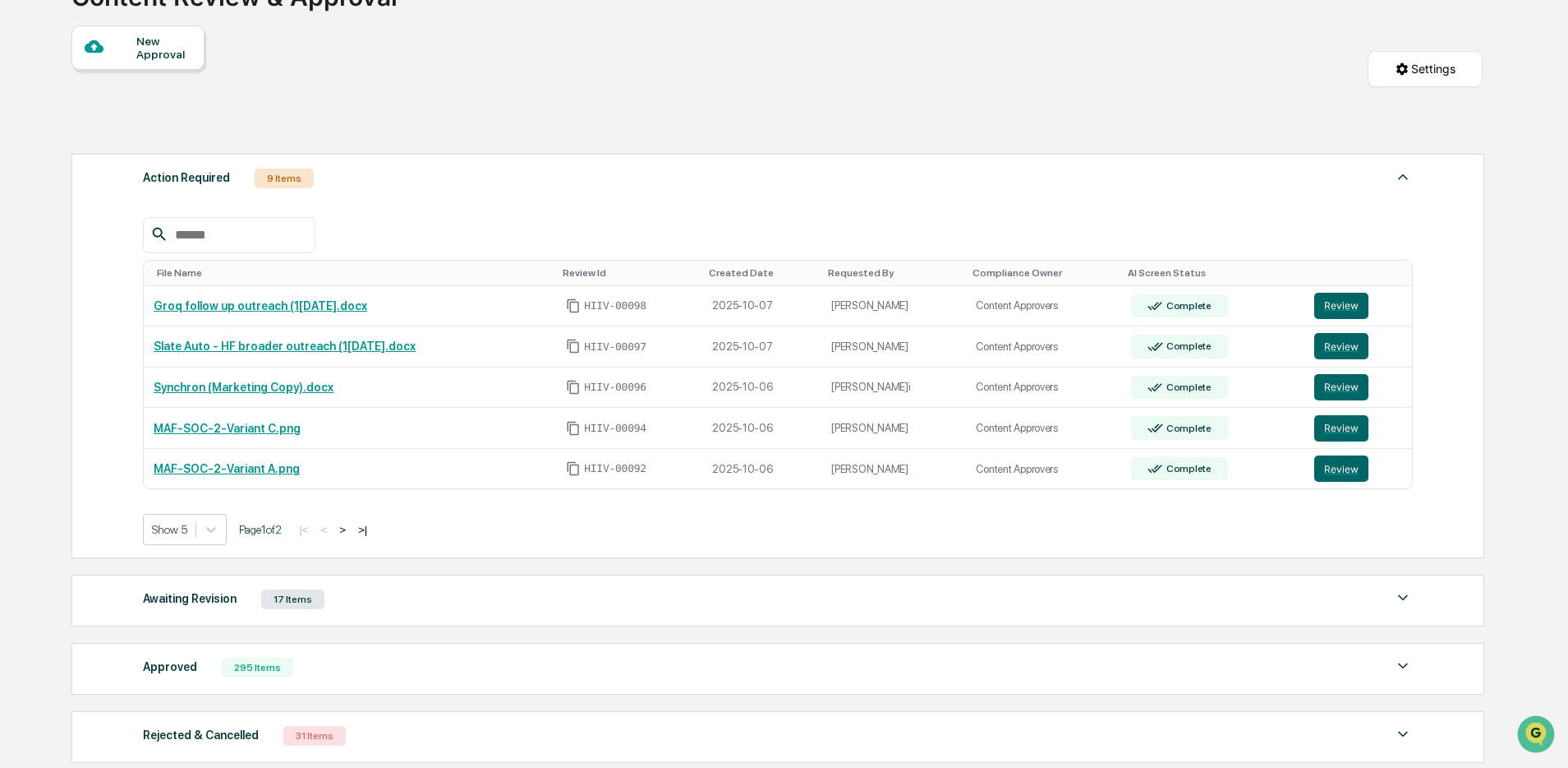
scroll to position [195, 0]
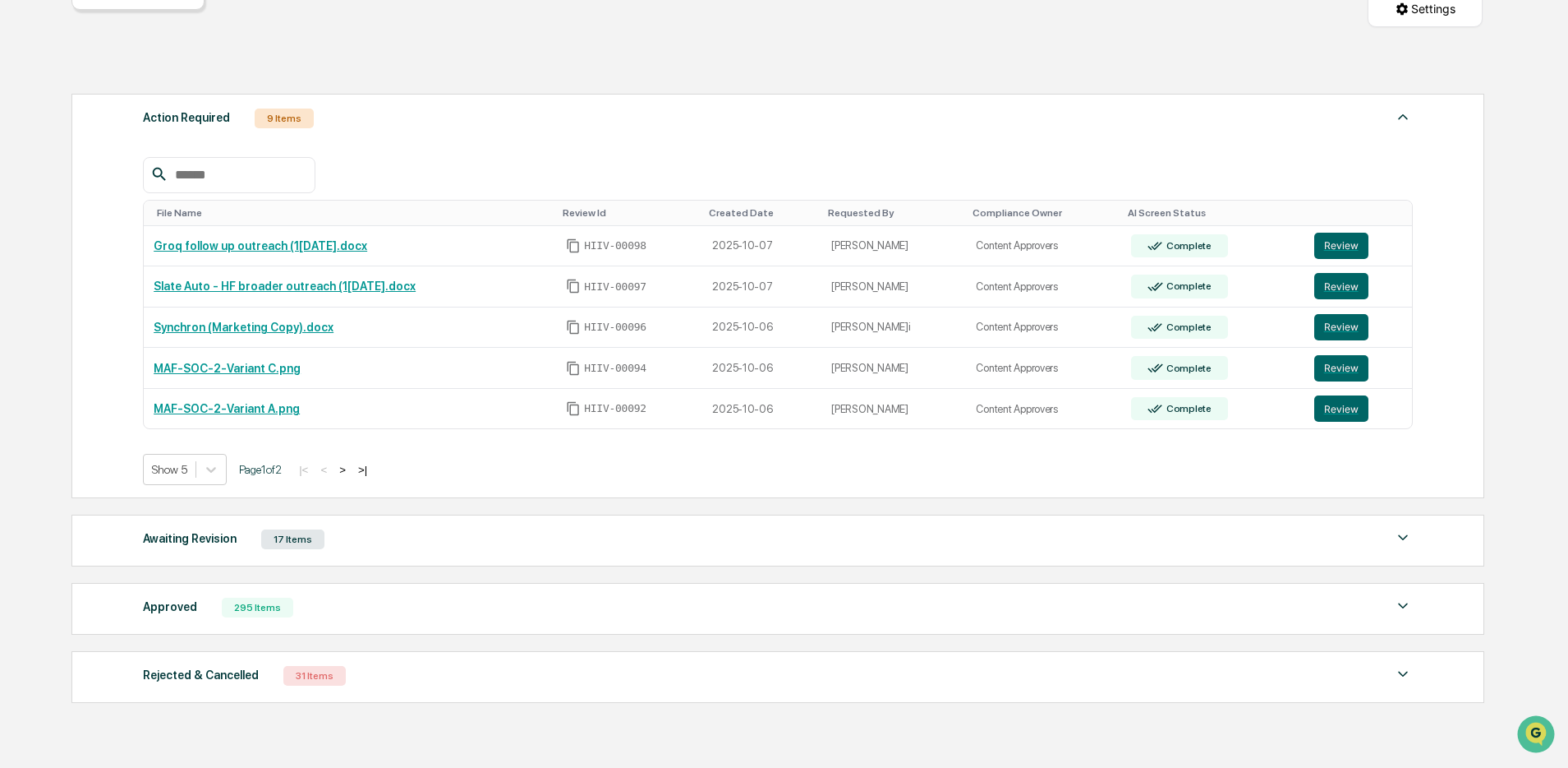
click at [350, 474] on button ">" at bounding box center [342, 469] width 16 height 14
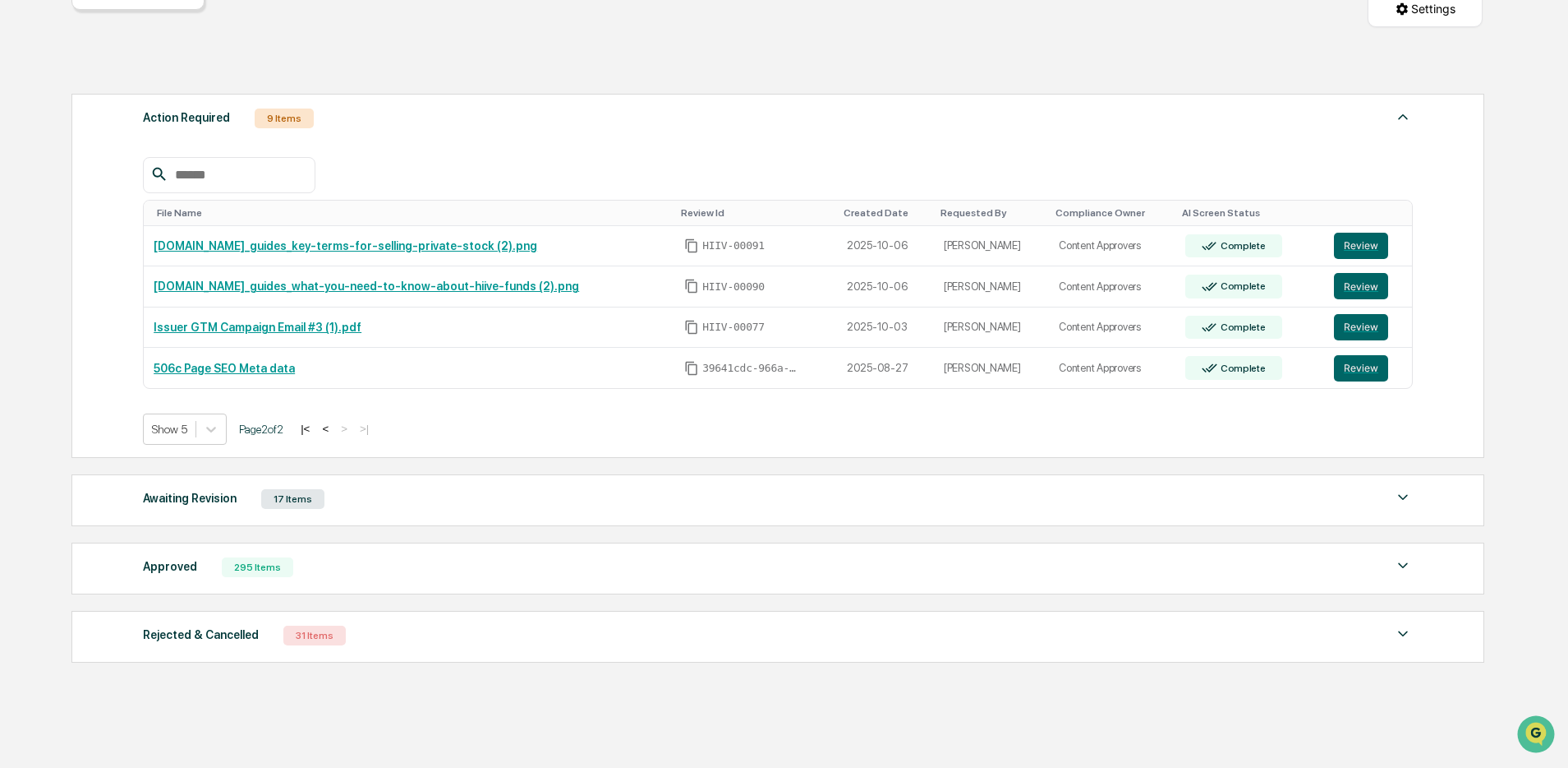
click at [333, 434] on button "<" at bounding box center [325, 428] width 16 height 14
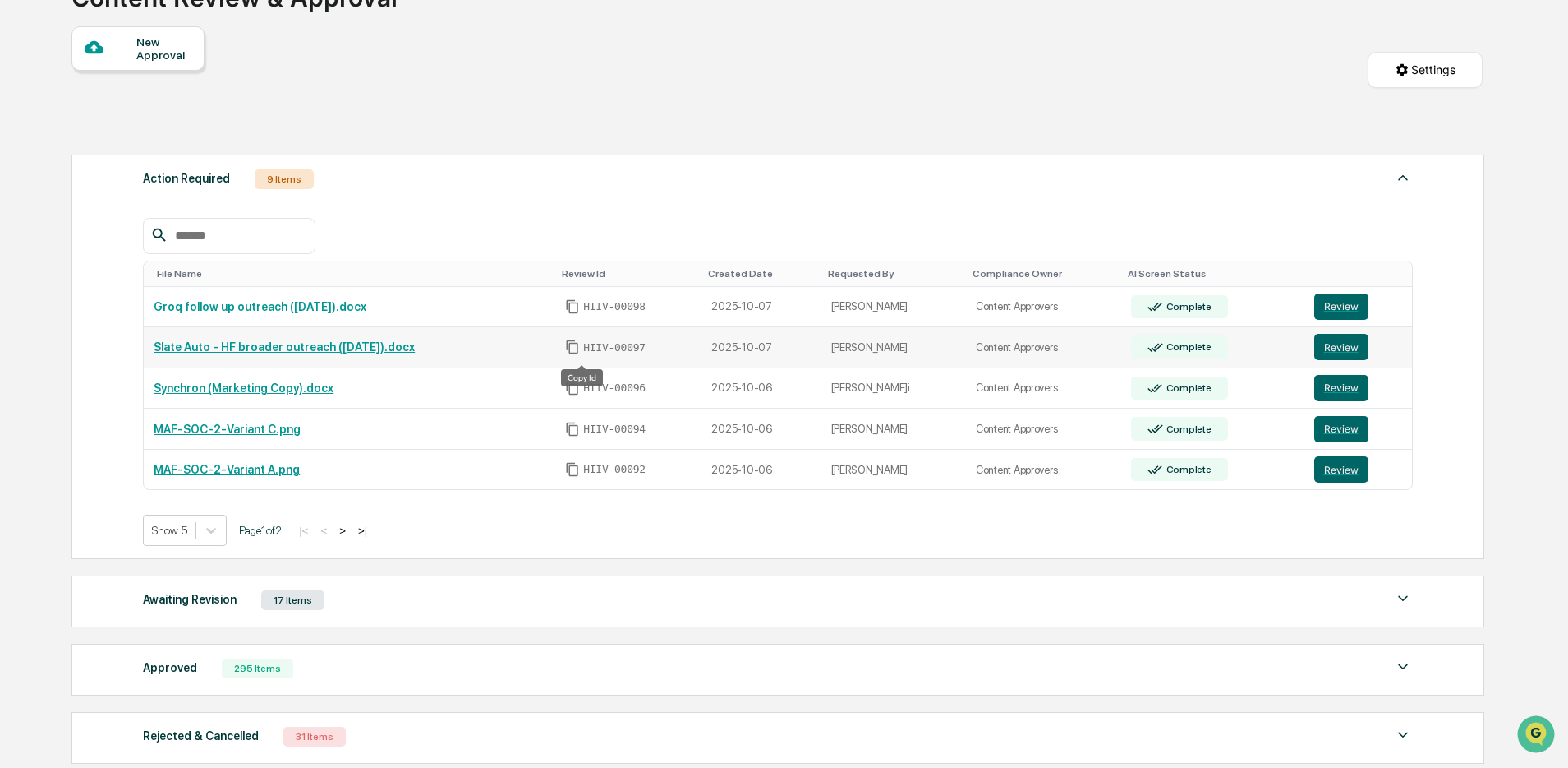
click at [580, 352] on icon "Copy Id" at bounding box center [572, 346] width 14 height 14
drag, startPoint x: 1346, startPoint y: 310, endPoint x: 1326, endPoint y: 309, distance: 20.0
click at [1346, 310] on button "Review" at bounding box center [1342, 308] width 54 height 27
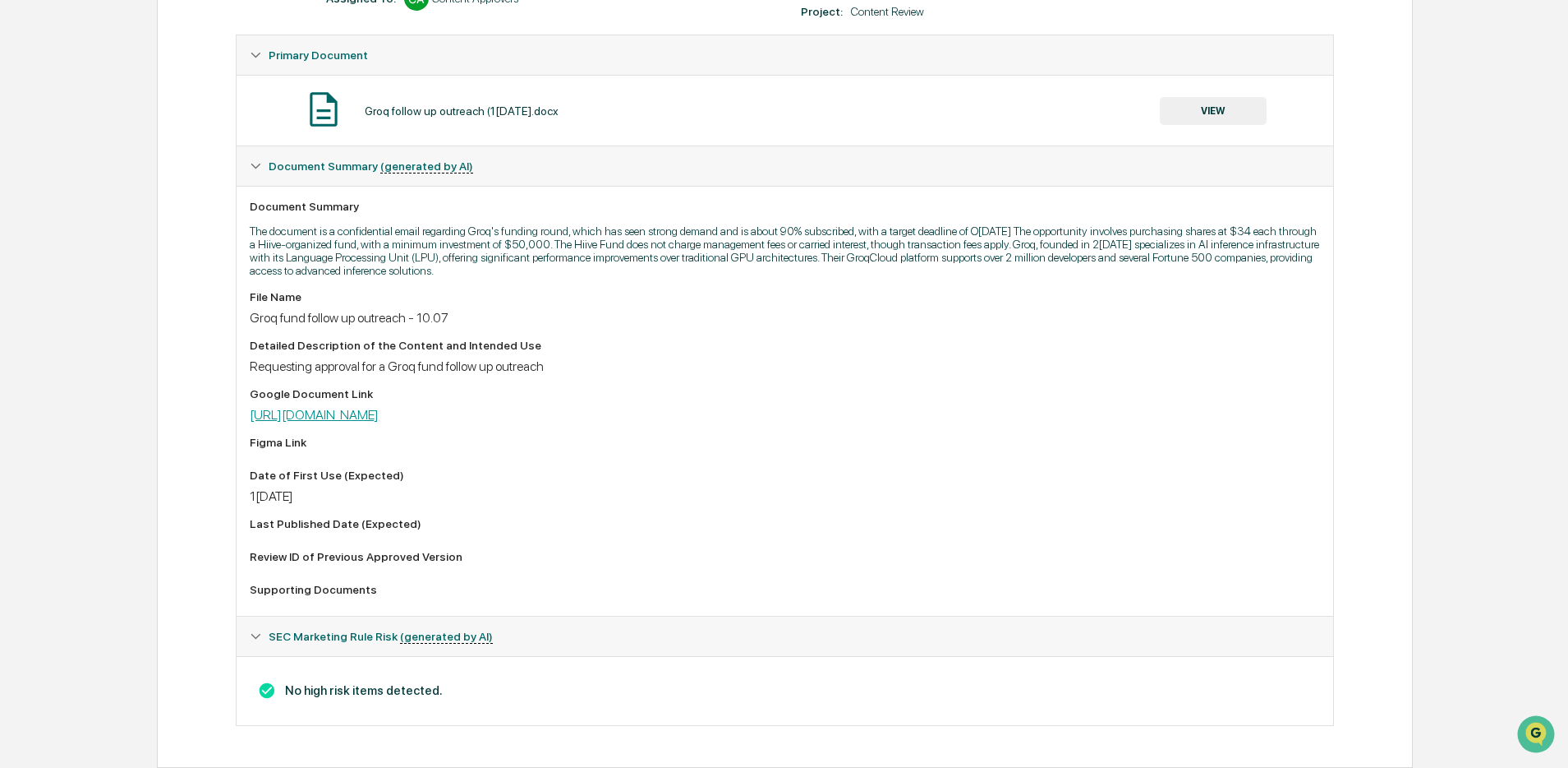
click at [379, 414] on link "[URL][DOMAIN_NAME]" at bounding box center [314, 415] width 129 height 15
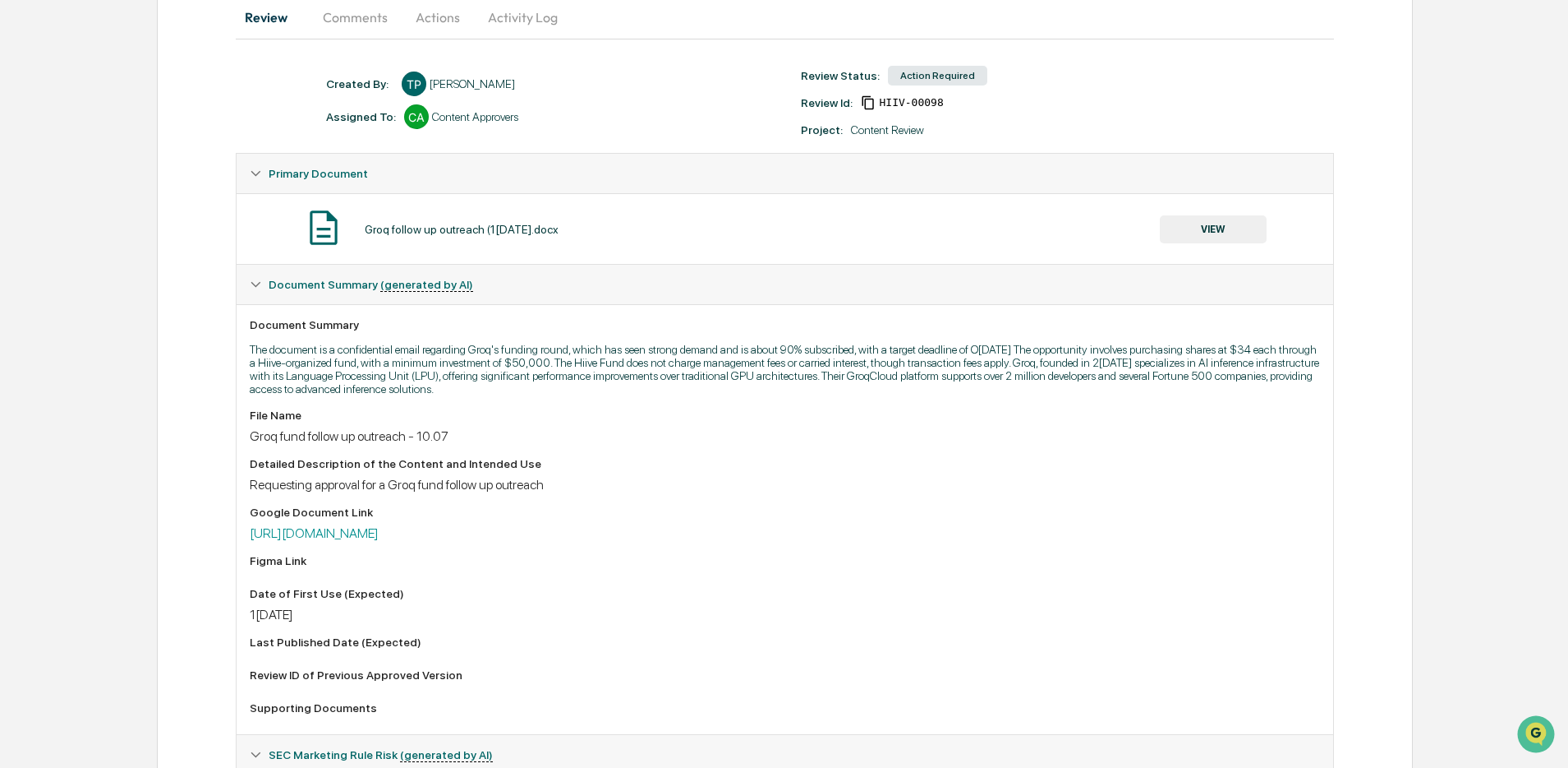
scroll to position [144, 0]
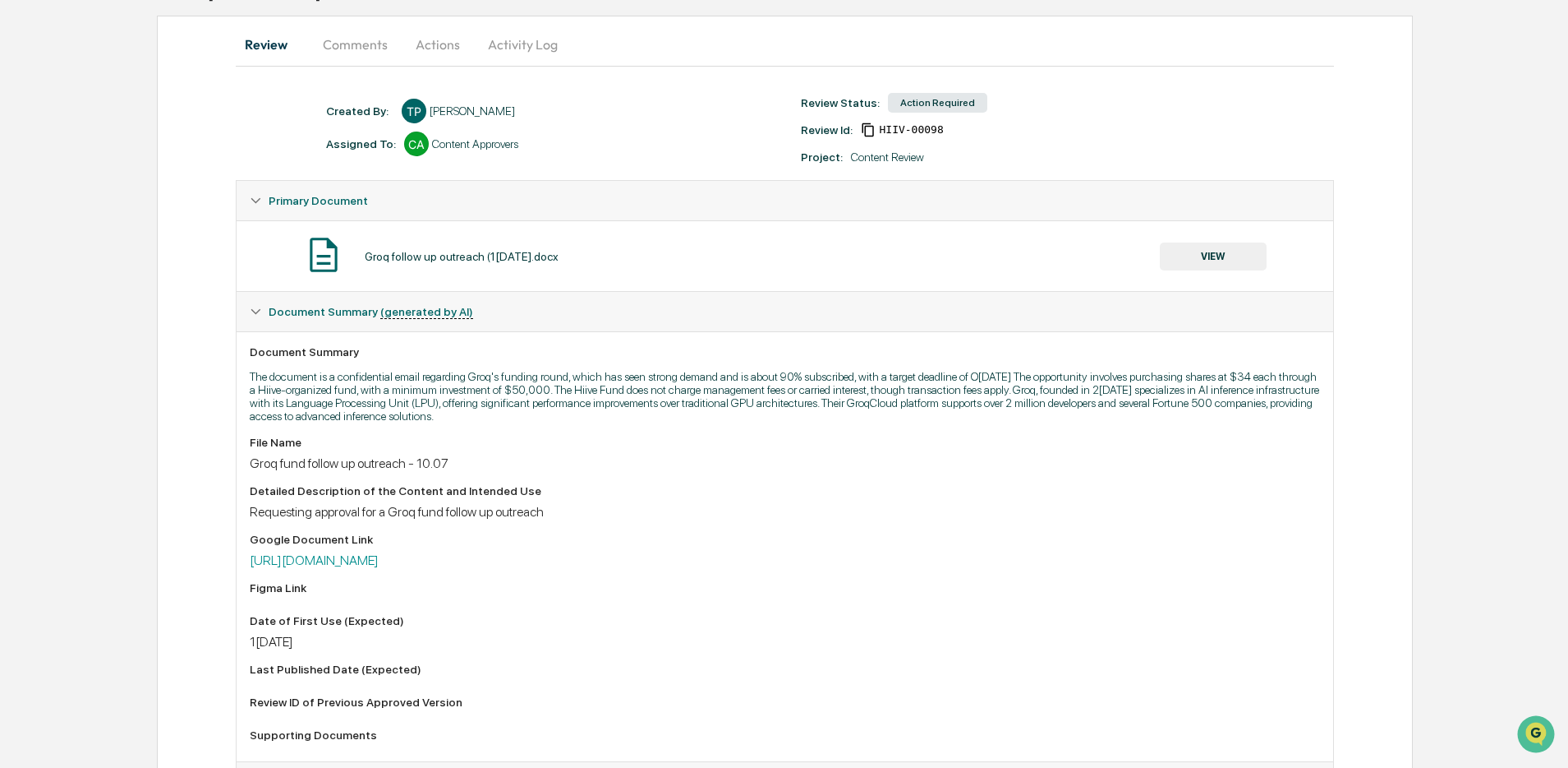
click at [518, 50] on button "Activity Log" at bounding box center [522, 44] width 96 height 39
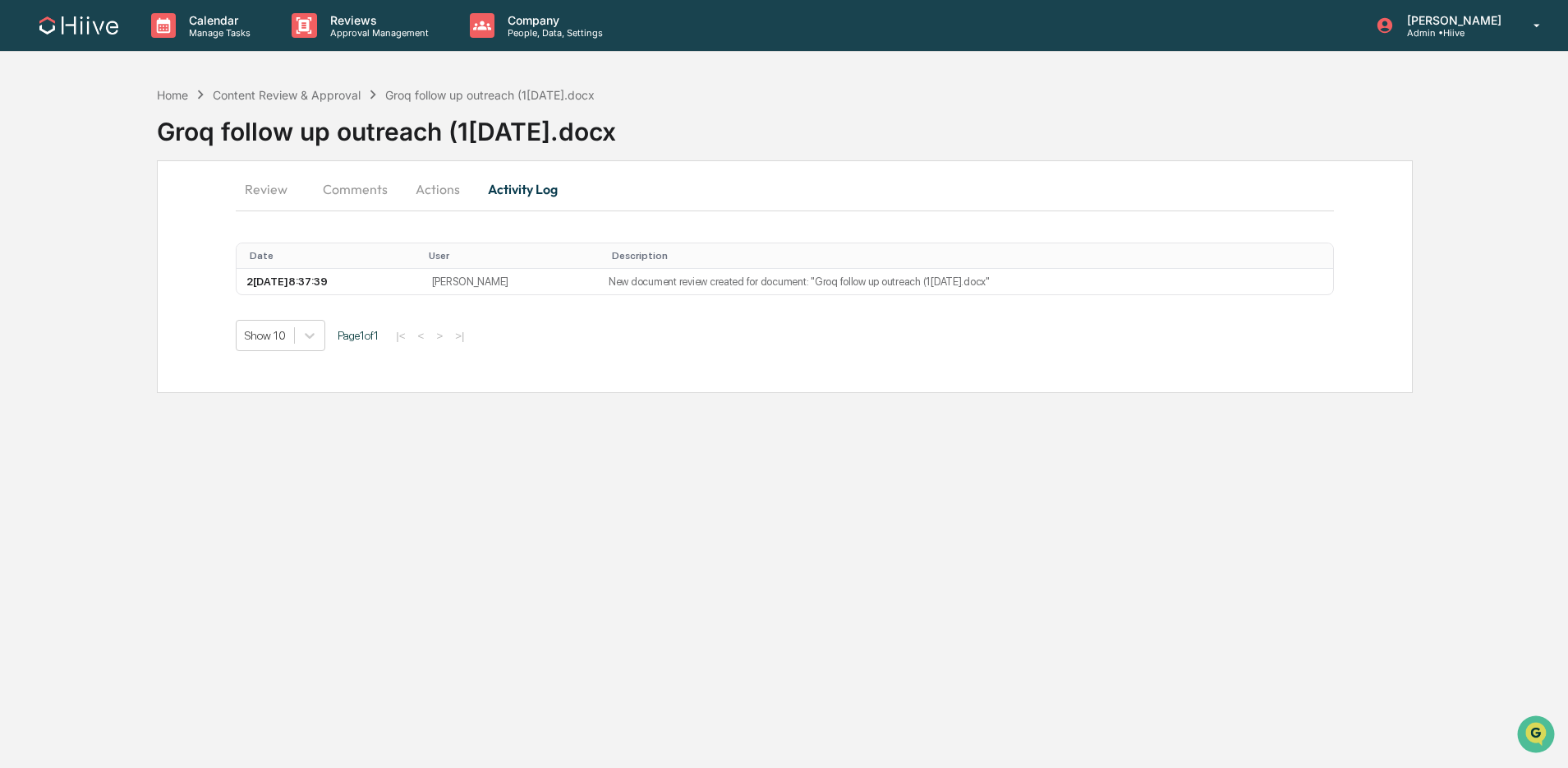
scroll to position [0, 0]
click at [427, 190] on button "Actions" at bounding box center [439, 188] width 74 height 39
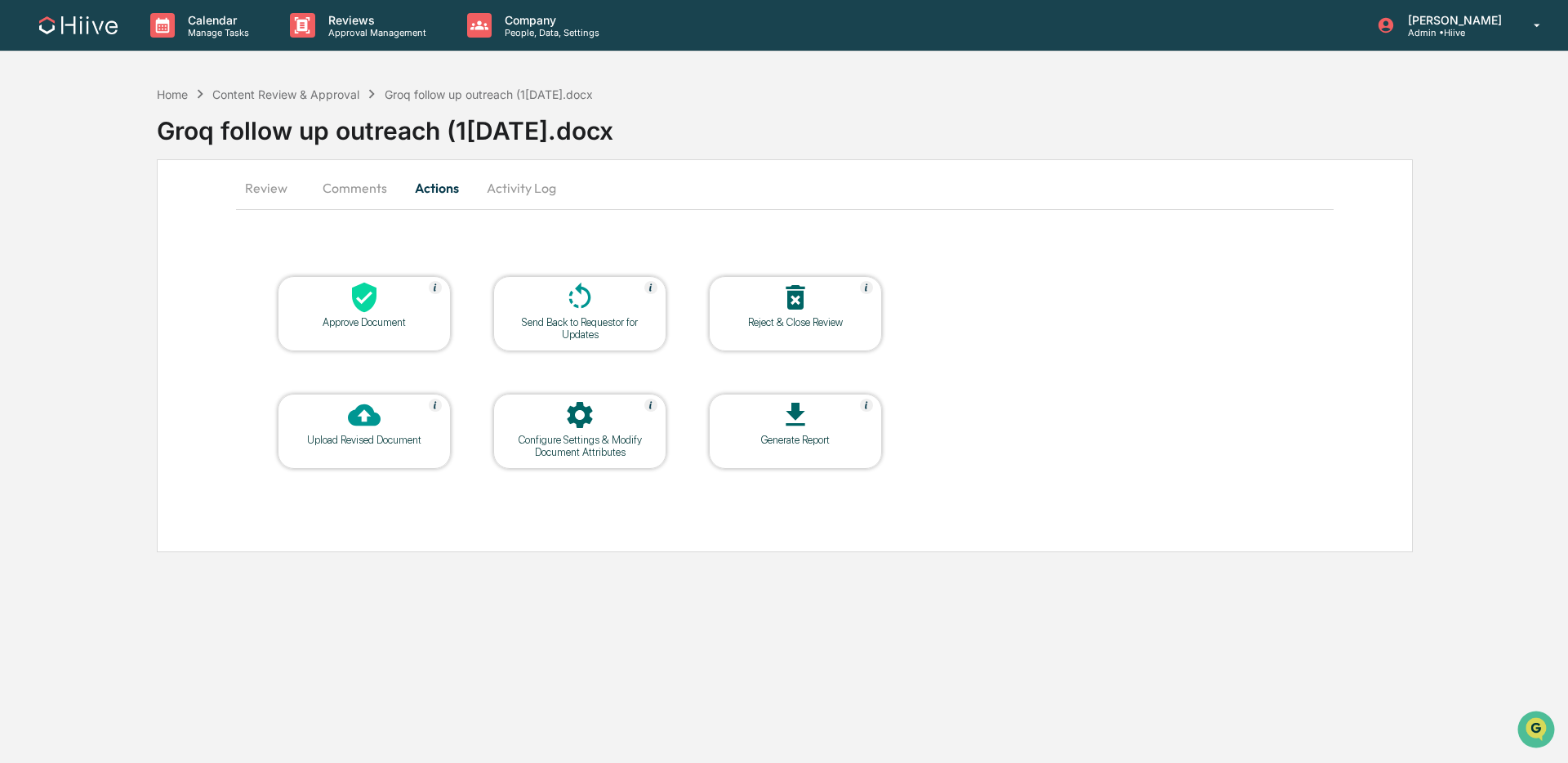
click at [558, 326] on div "Send Back to Requestor for Updates" at bounding box center [579, 328] width 147 height 25
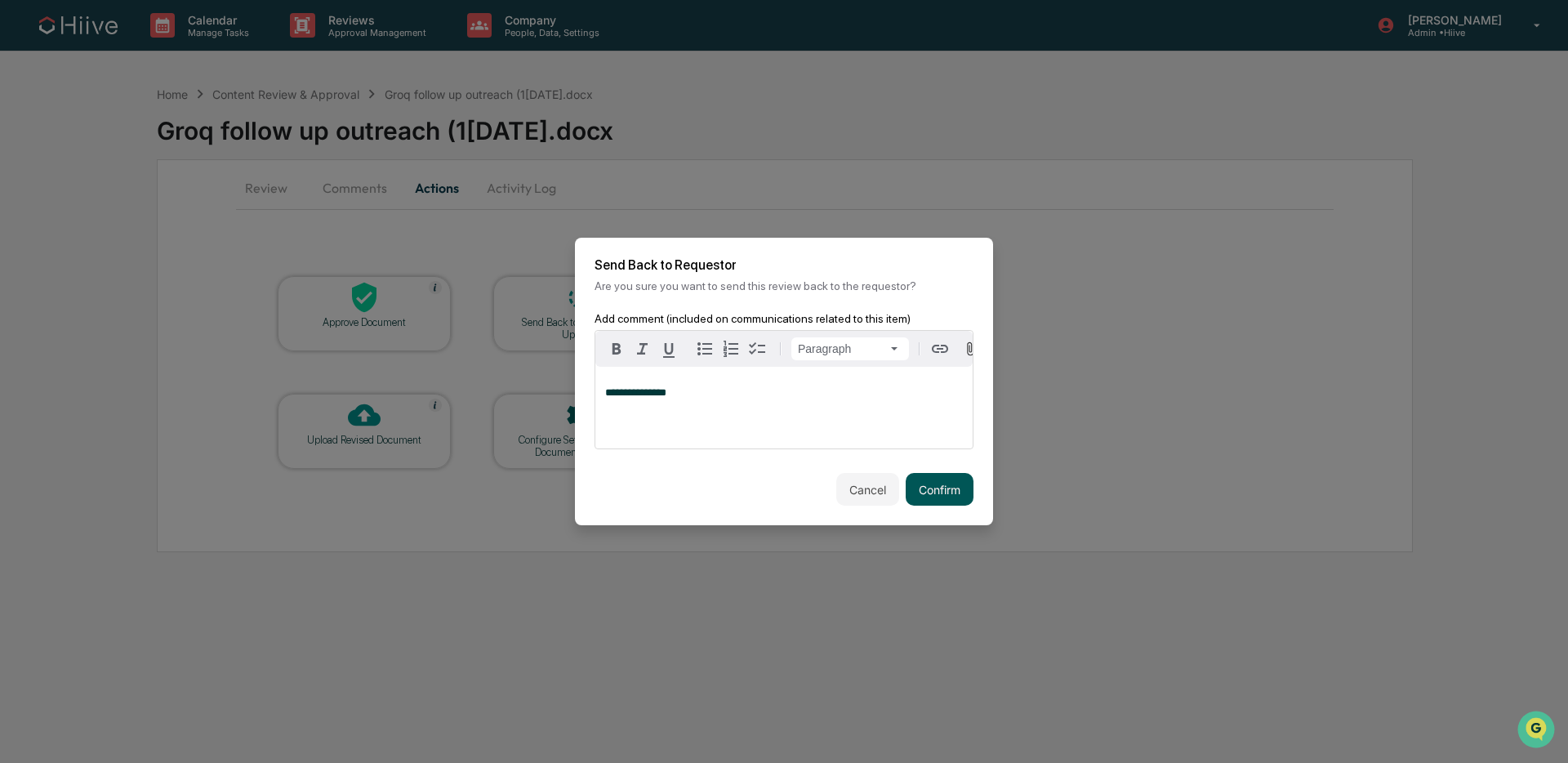
click at [926, 502] on button "Confirm" at bounding box center [939, 489] width 67 height 32
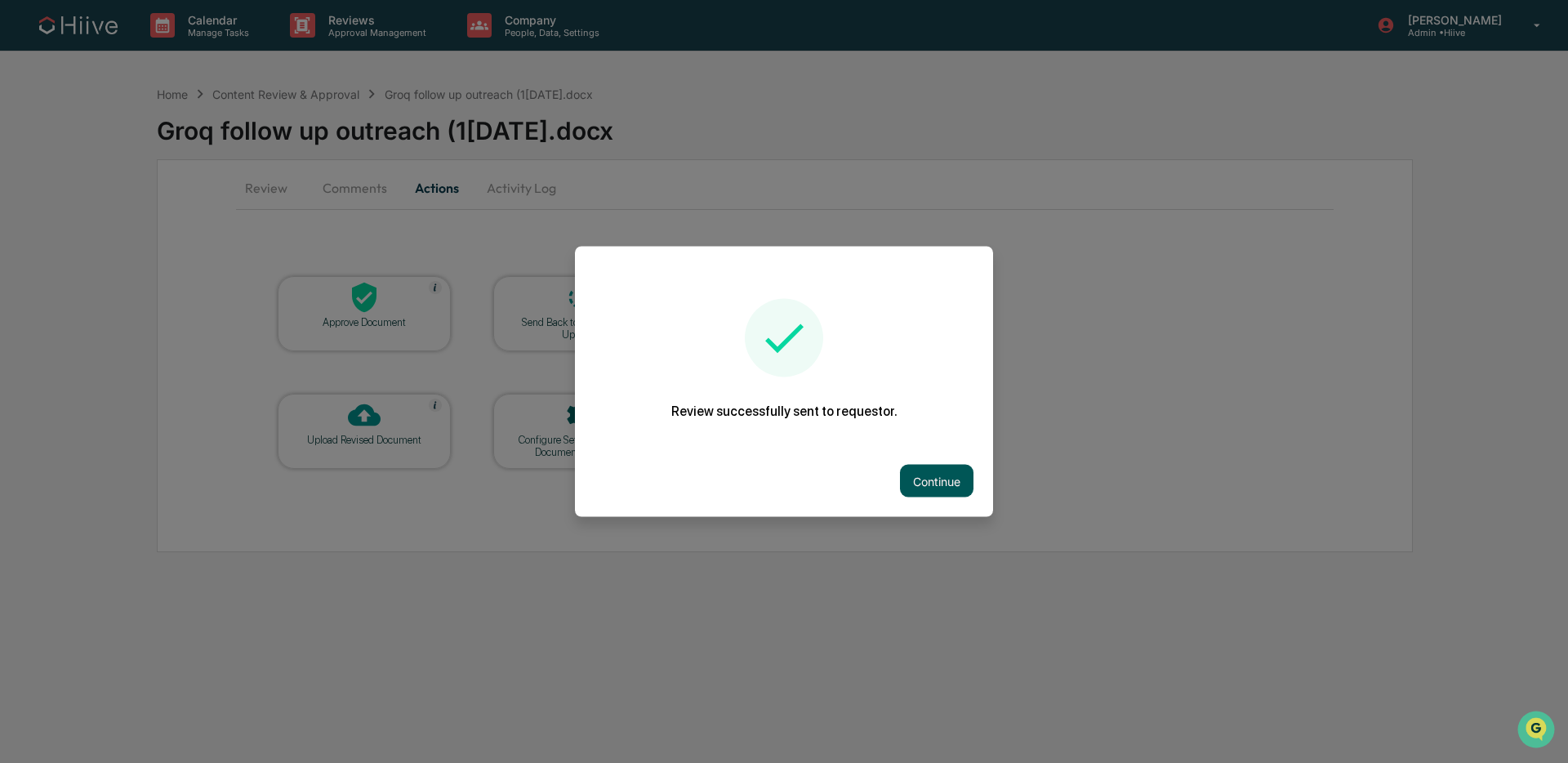
click at [921, 483] on button "Continue" at bounding box center [936, 481] width 73 height 32
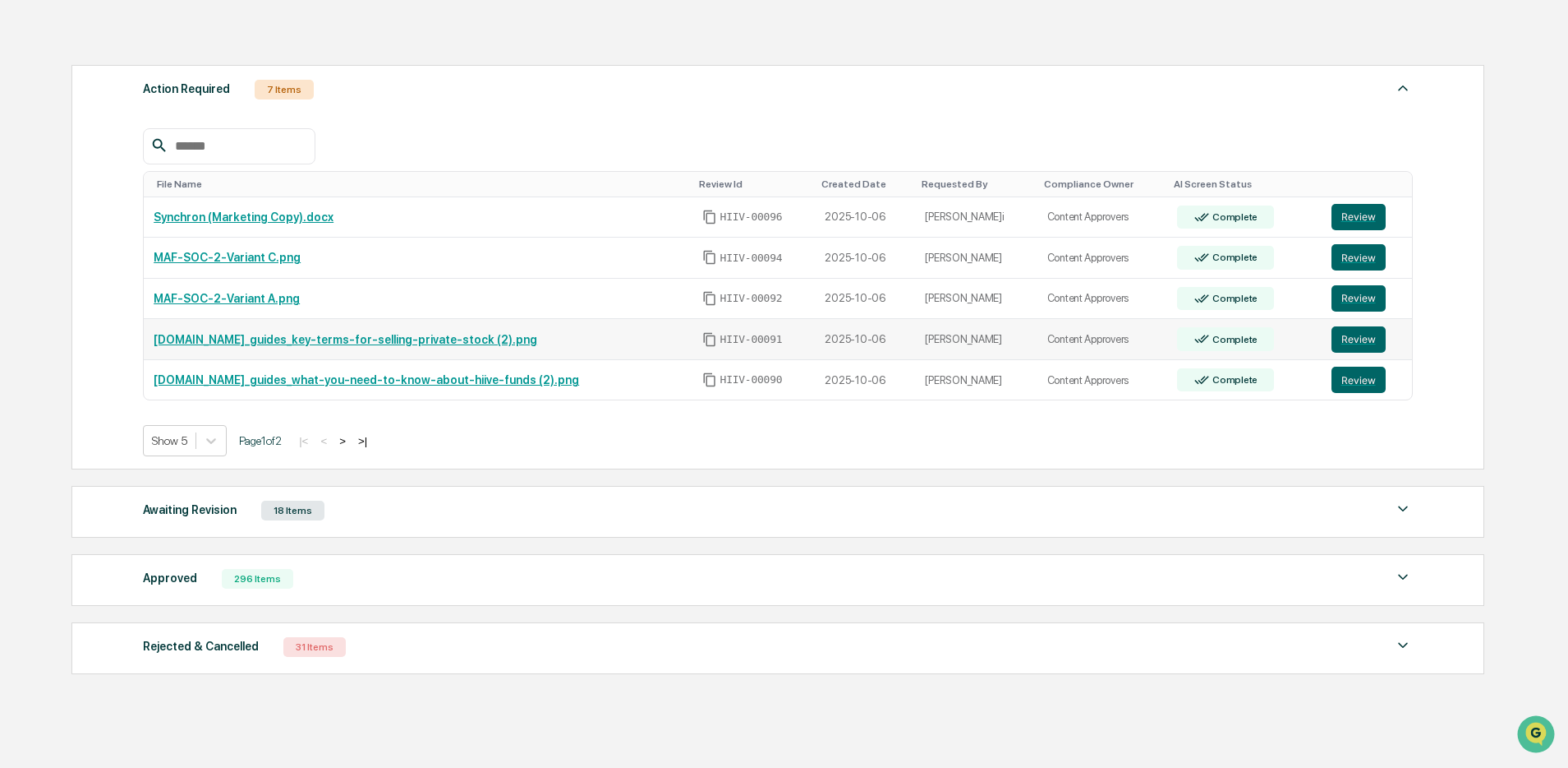
scroll to position [286, 0]
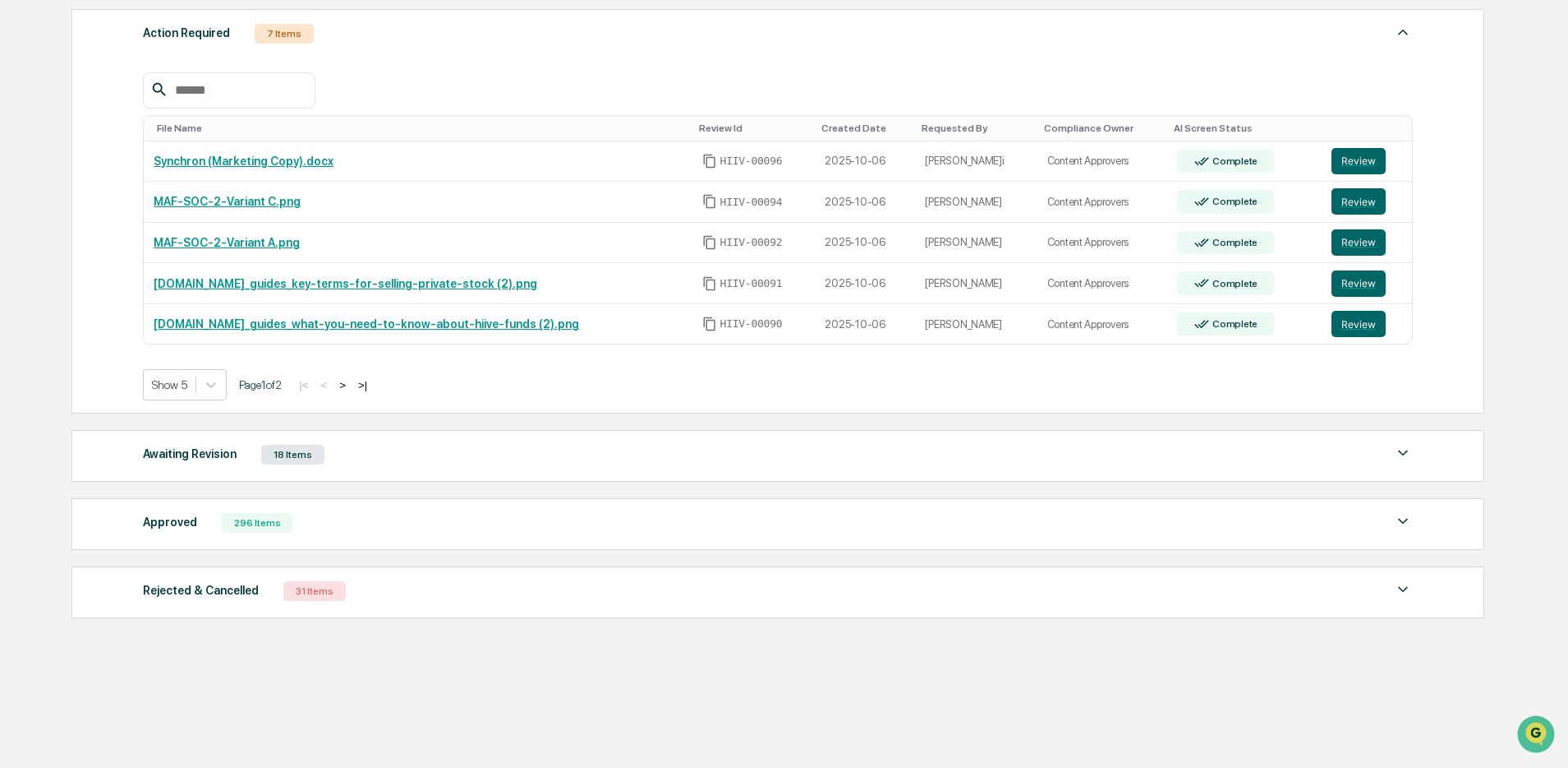
drag, startPoint x: 378, startPoint y: 446, endPoint x: 426, endPoint y: 411, distance: 59.4
click at [378, 447] on div "Awaiting Revision 18 Items" at bounding box center [778, 455] width 1270 height 23
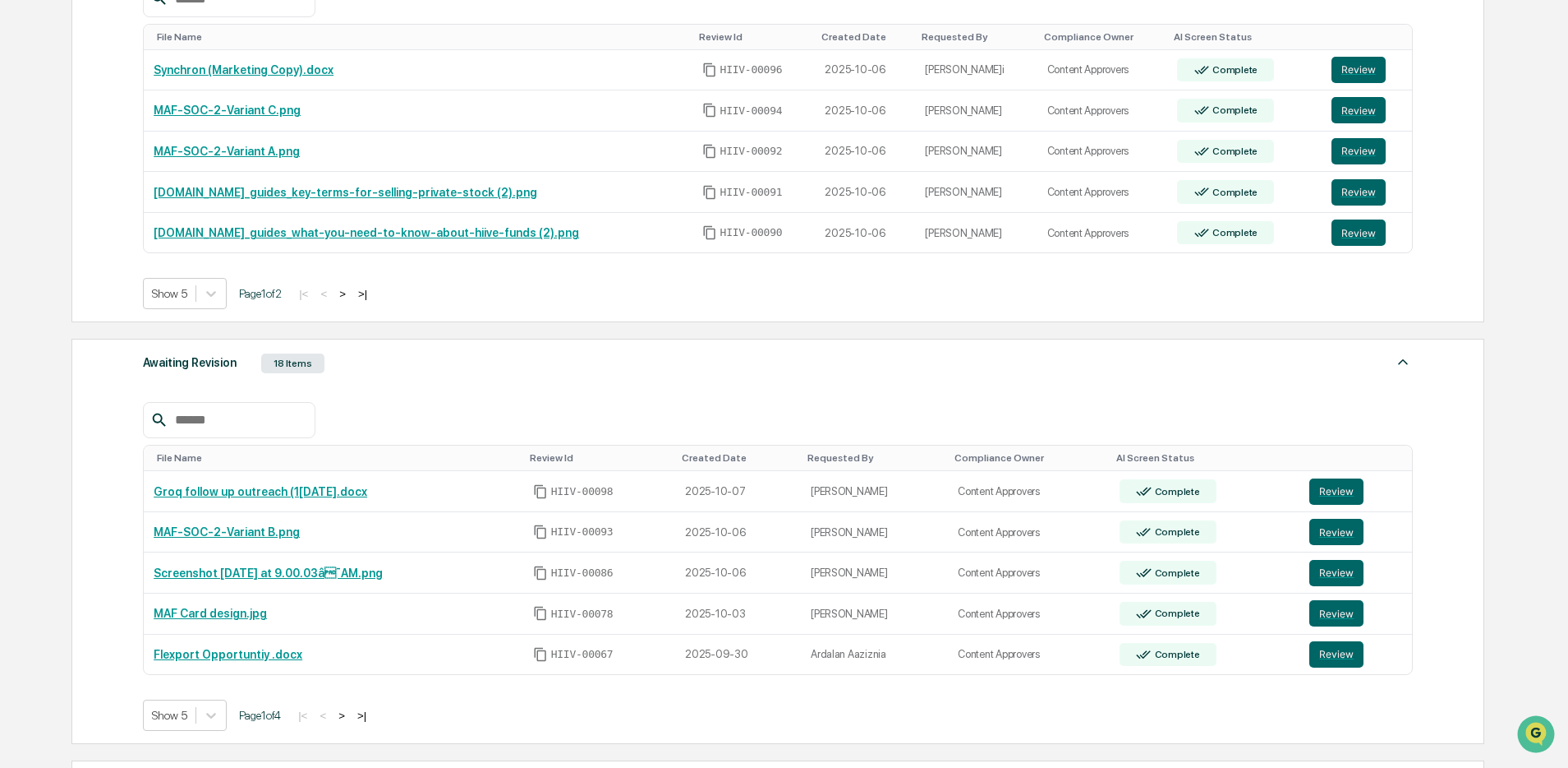
scroll to position [517, 0]
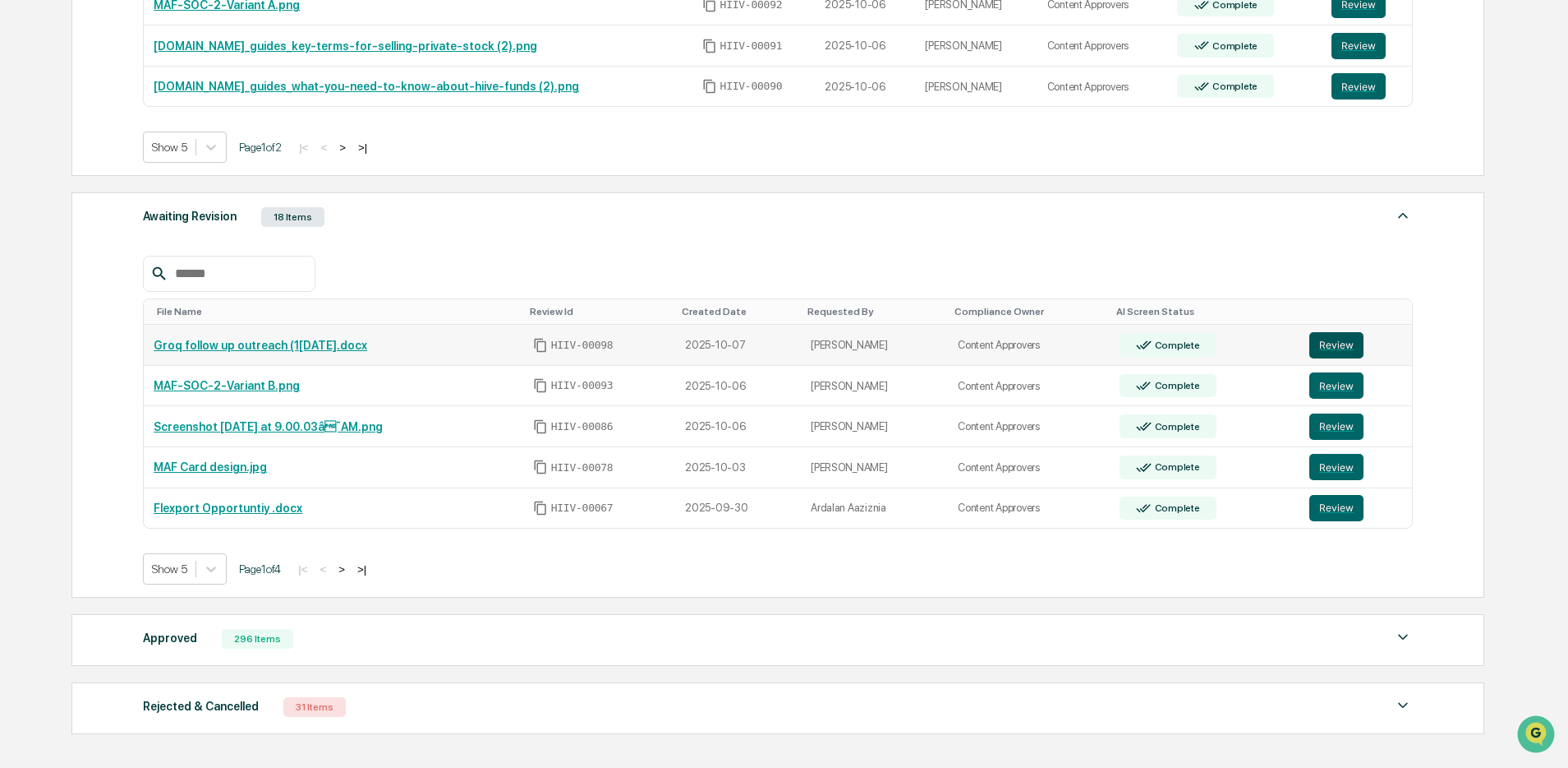
click at [1329, 350] on button "Review" at bounding box center [1336, 346] width 54 height 27
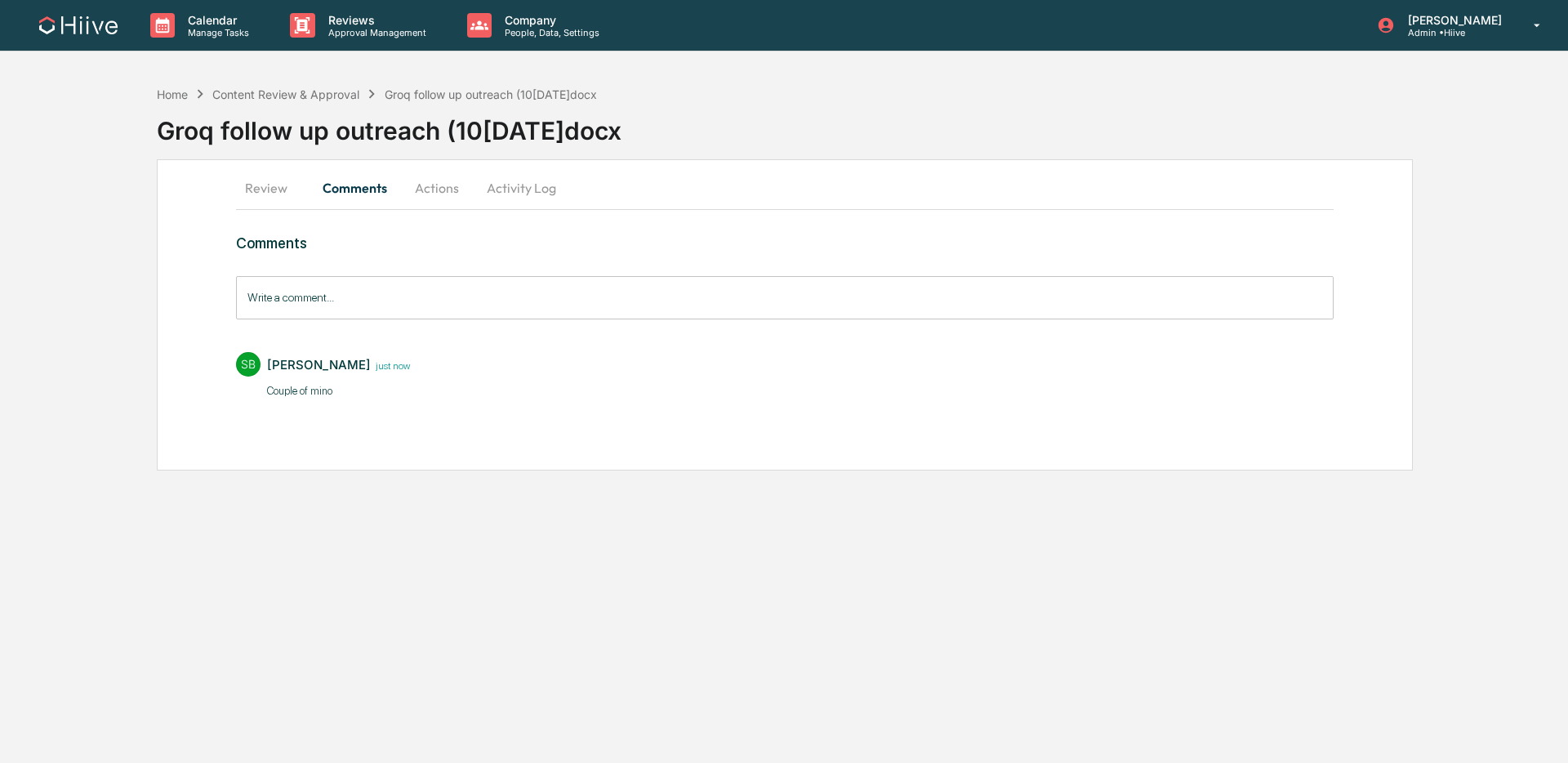
click at [408, 298] on input "Write a comment..." at bounding box center [785, 298] width 1097 height 44
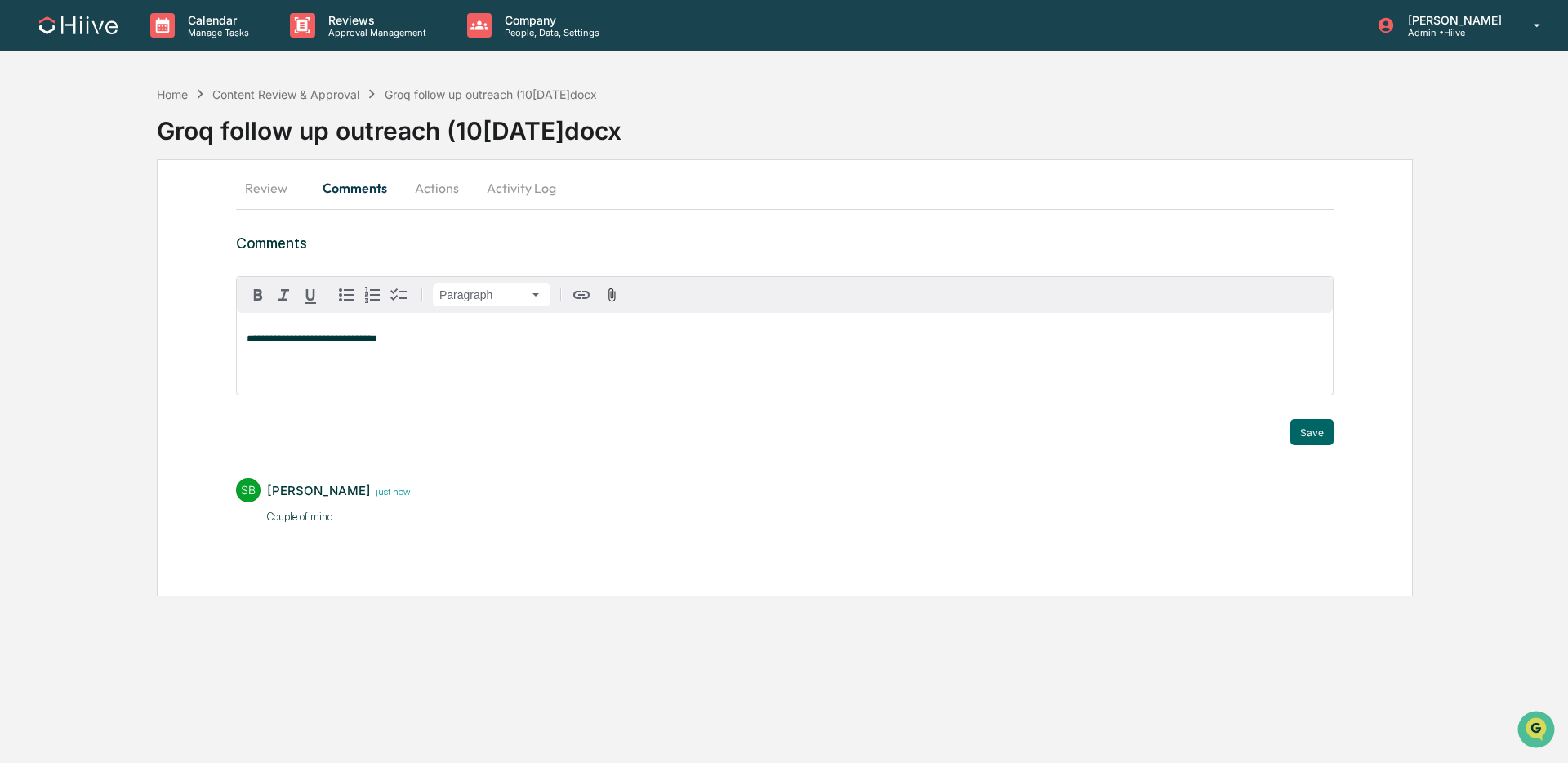
click at [377, 341] on span "**********" at bounding box center [312, 338] width 131 height 10
click at [1311, 433] on button "Save" at bounding box center [1312, 432] width 44 height 27
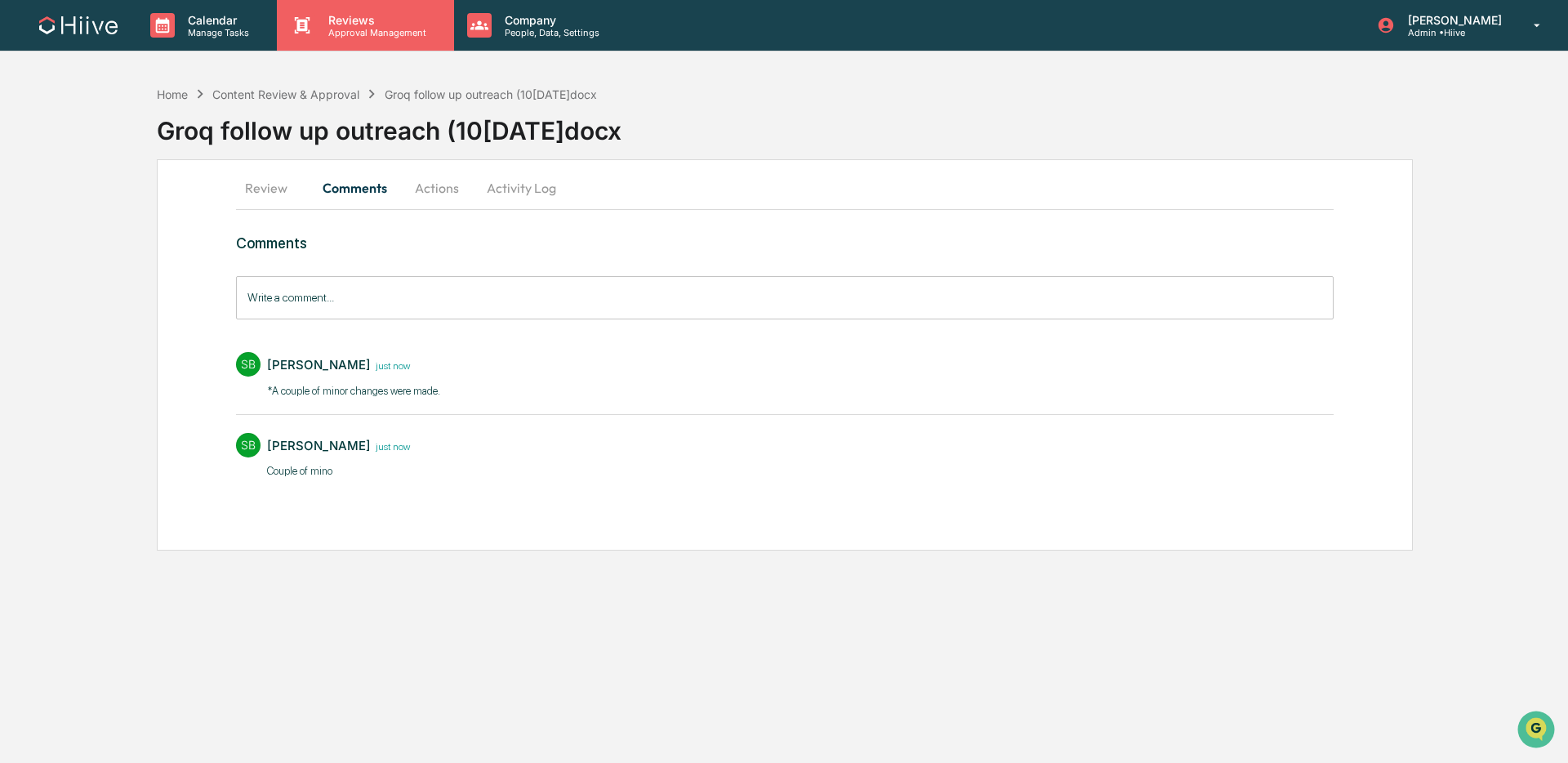
click at [370, 38] on div "Reviews Approval Management" at bounding box center [365, 25] width 177 height 50
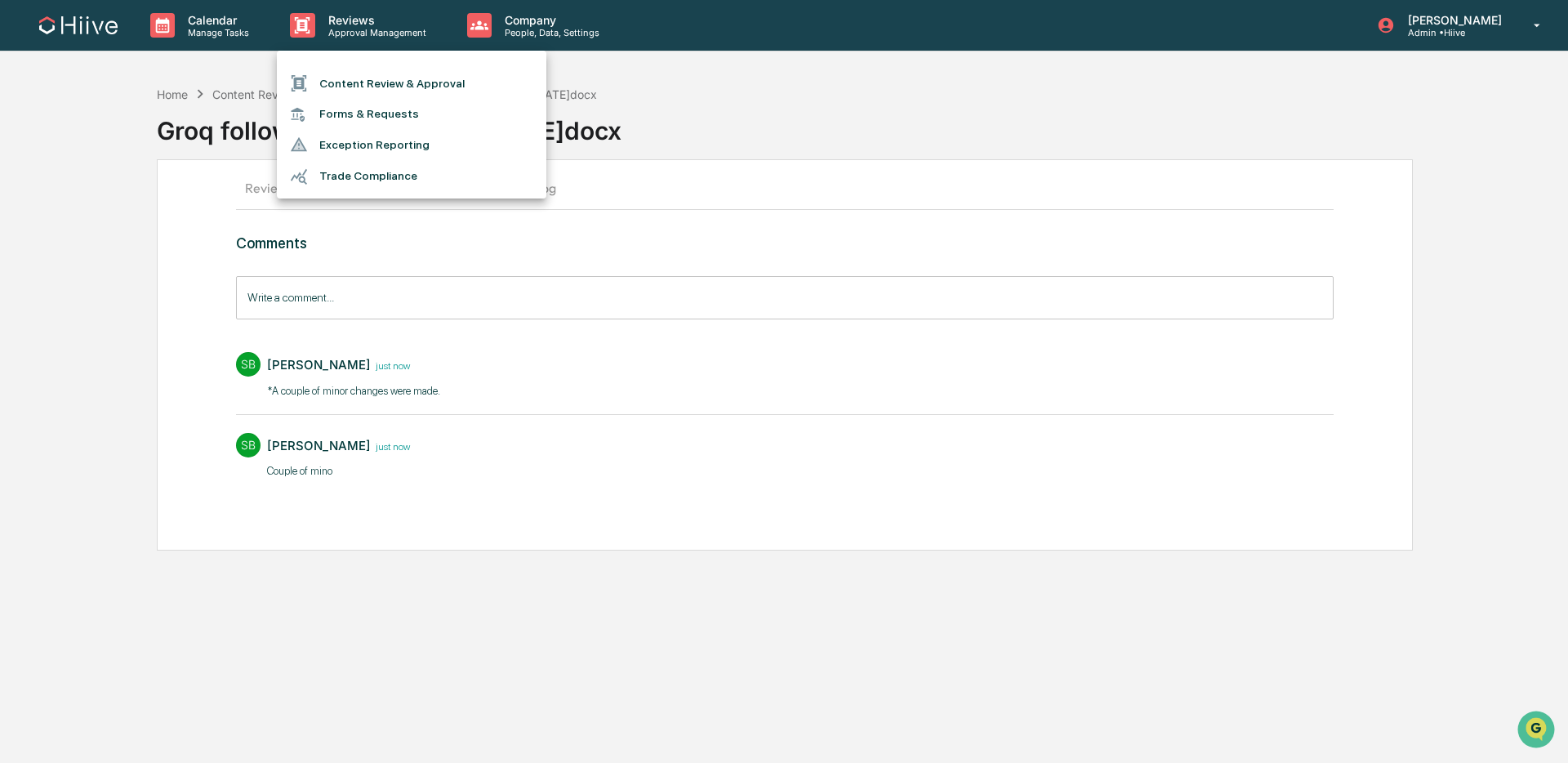
click at [379, 80] on li "Content Review & Approval" at bounding box center [412, 83] width 270 height 31
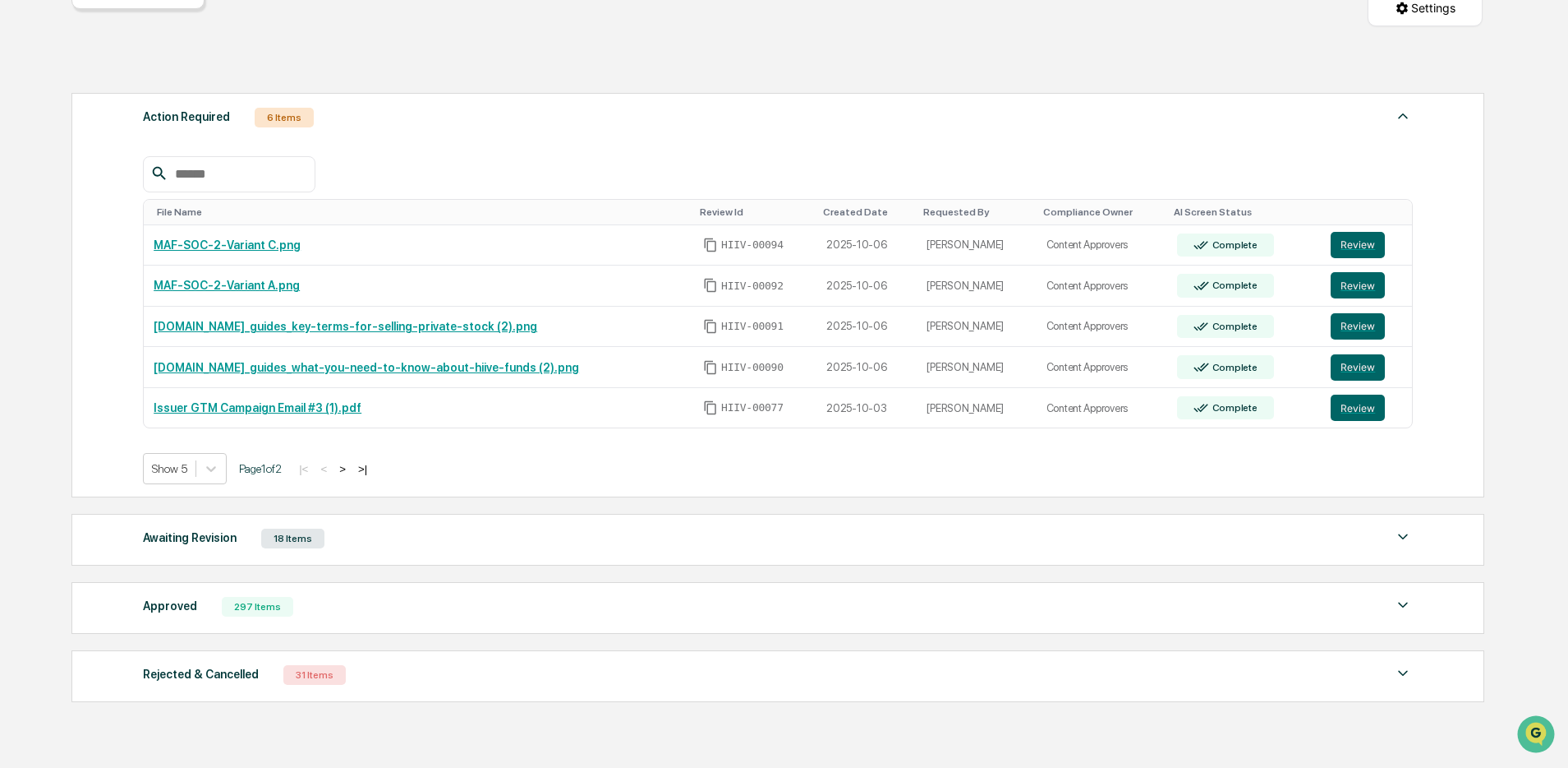
scroll to position [195, 0]
click at [350, 467] on button ">" at bounding box center [342, 469] width 16 height 14
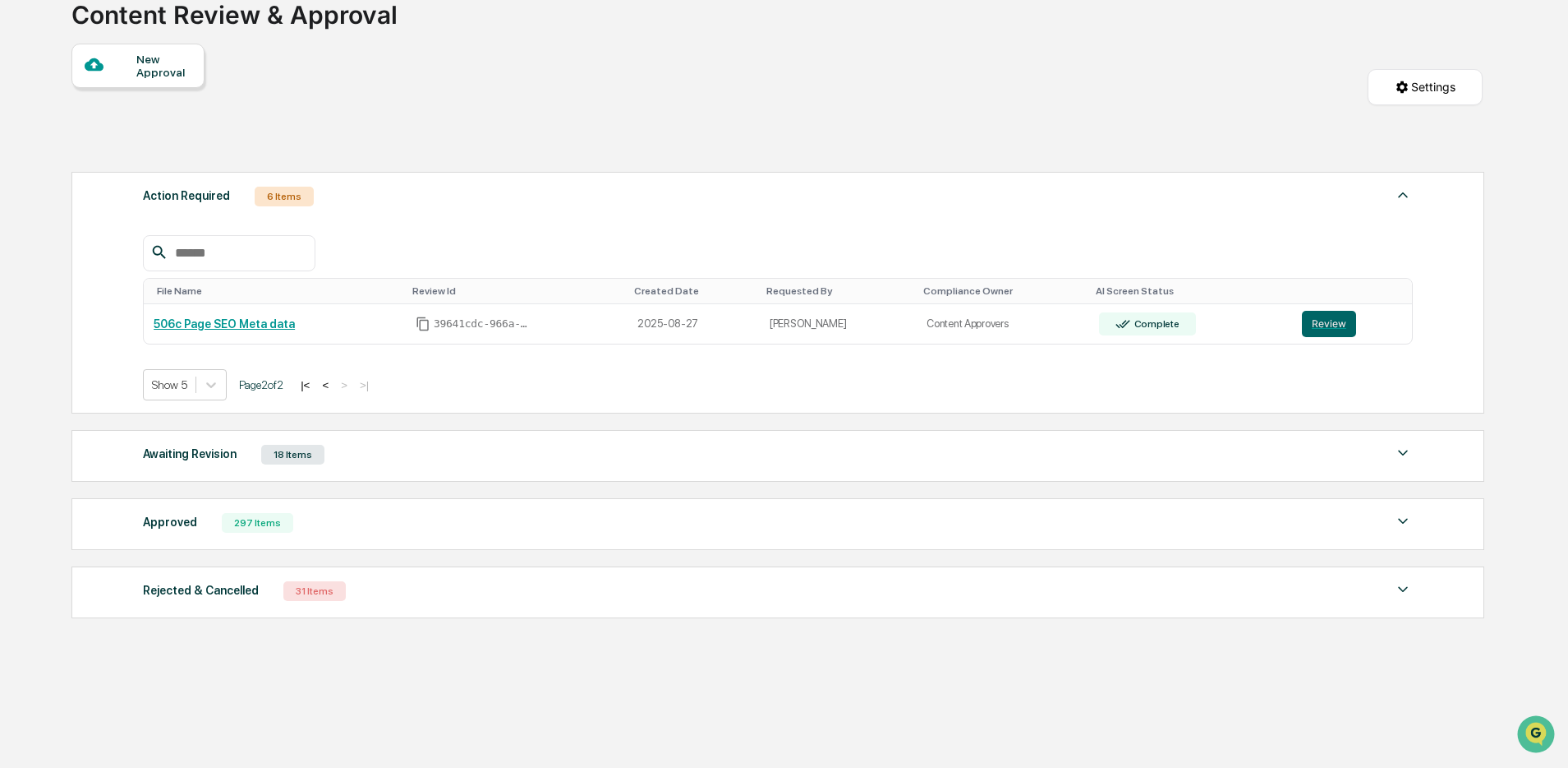
click at [333, 383] on button "<" at bounding box center [325, 385] width 16 height 14
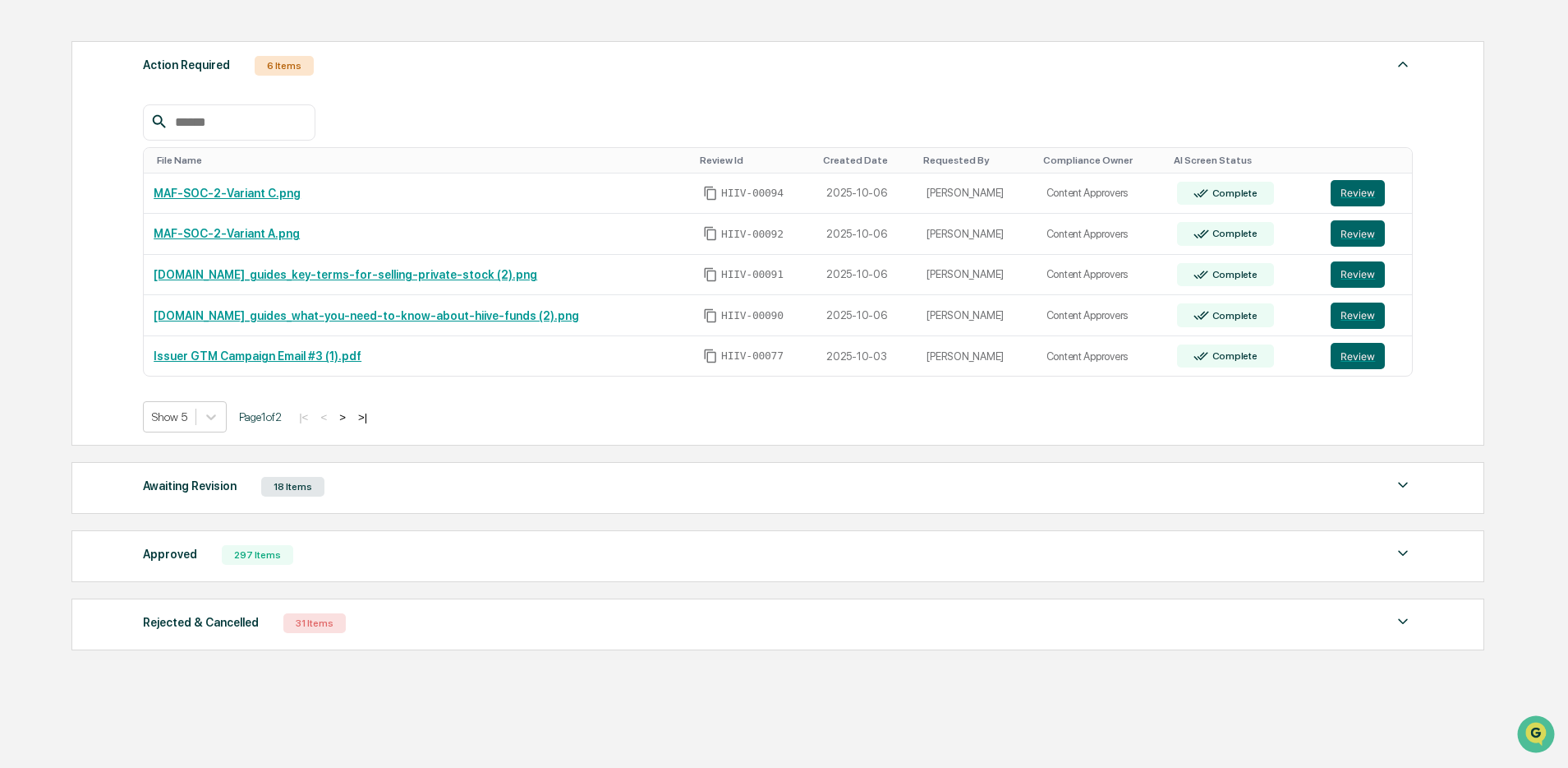
scroll to position [286, 0]
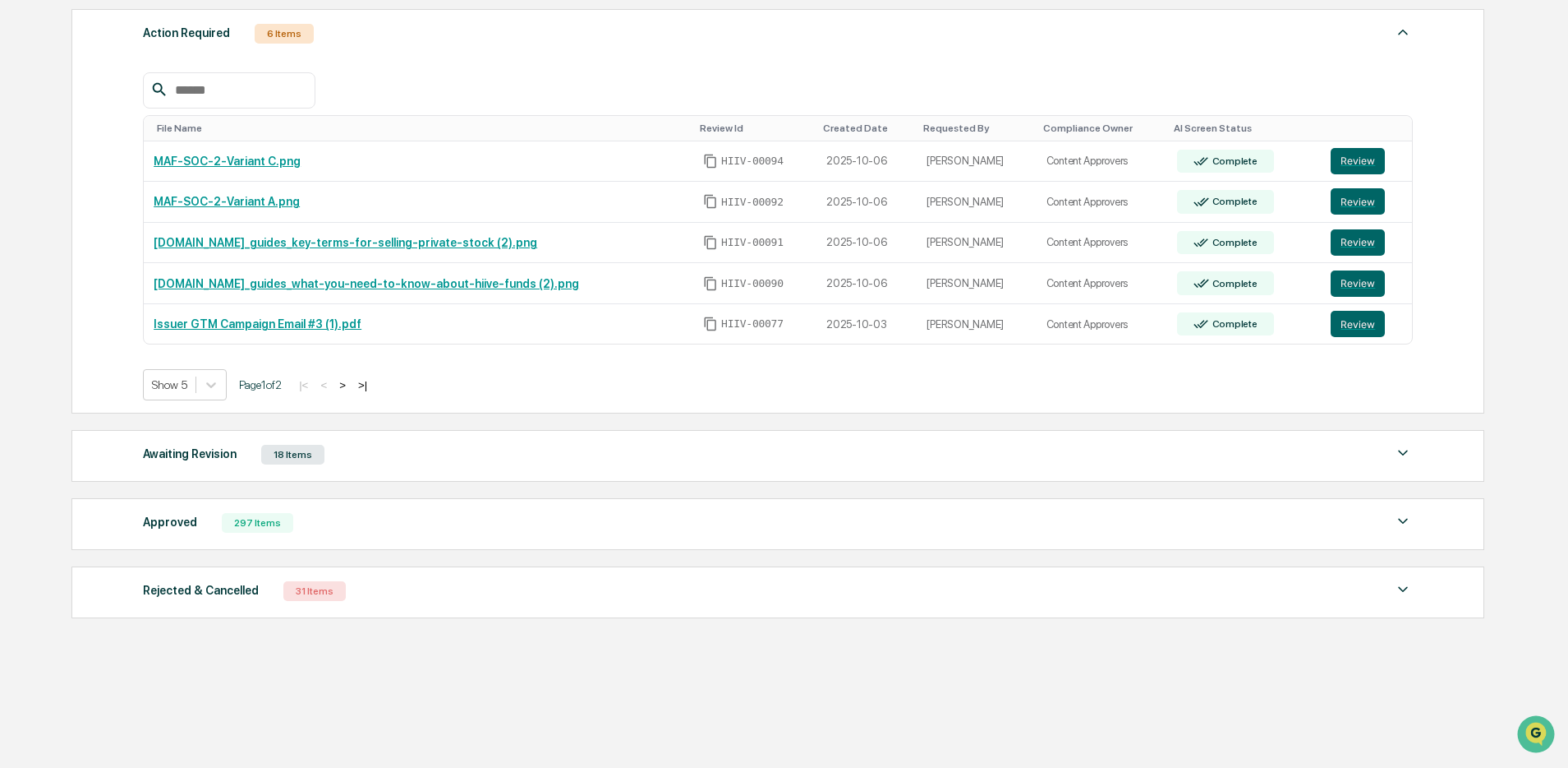
click at [369, 476] on div "Awaiting Revision 18 Items File Name Review Id Created Date Requested By Compli…" at bounding box center [778, 456] width 1413 height 52
click at [403, 469] on div "Awaiting Revision 18 Items File Name Review Id Created Date Requested By Compli…" at bounding box center [778, 456] width 1413 height 52
click at [468, 463] on div "Awaiting Revision 18 Items" at bounding box center [778, 455] width 1270 height 23
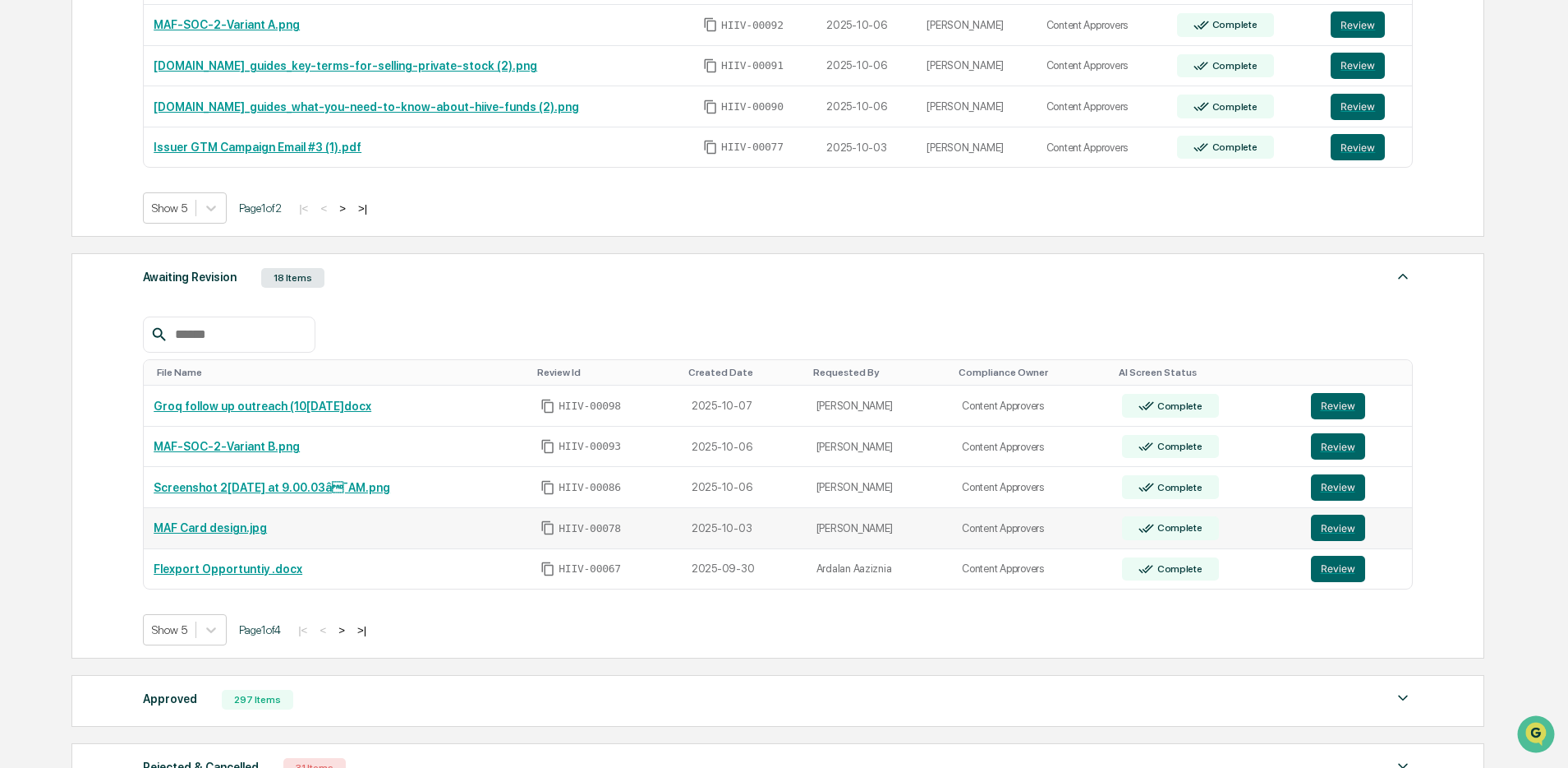
scroll to position [537, 0]
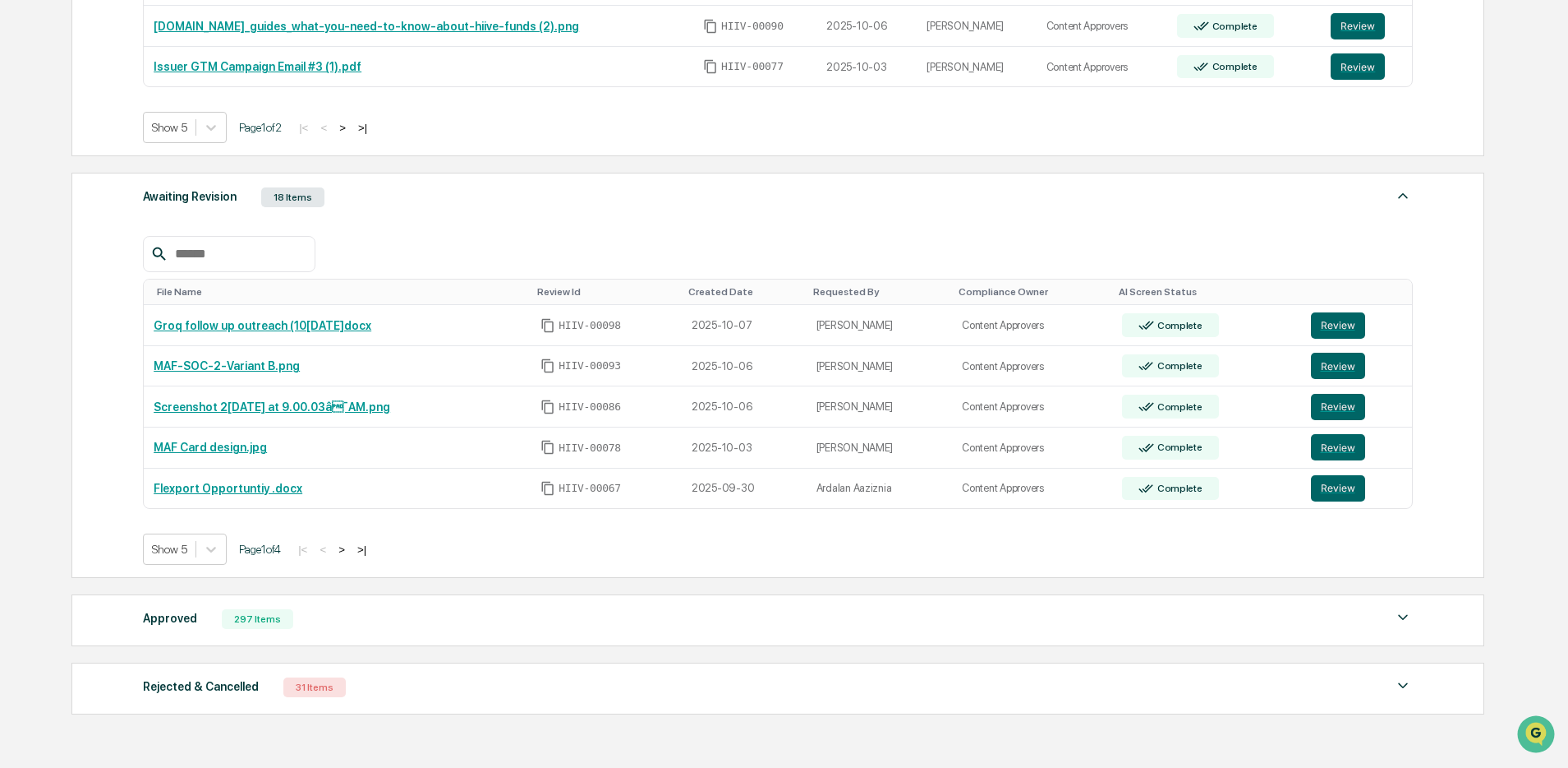
click at [433, 222] on div "File Name Review Id Created Date Requested By Compliance Owner AI Screen Status…" at bounding box center [778, 388] width 1270 height 353
drag, startPoint x: 433, startPoint y: 209, endPoint x: 427, endPoint y: 239, distance: 30.6
click at [433, 209] on div "Awaiting Revision 18 Items" at bounding box center [778, 197] width 1270 height 23
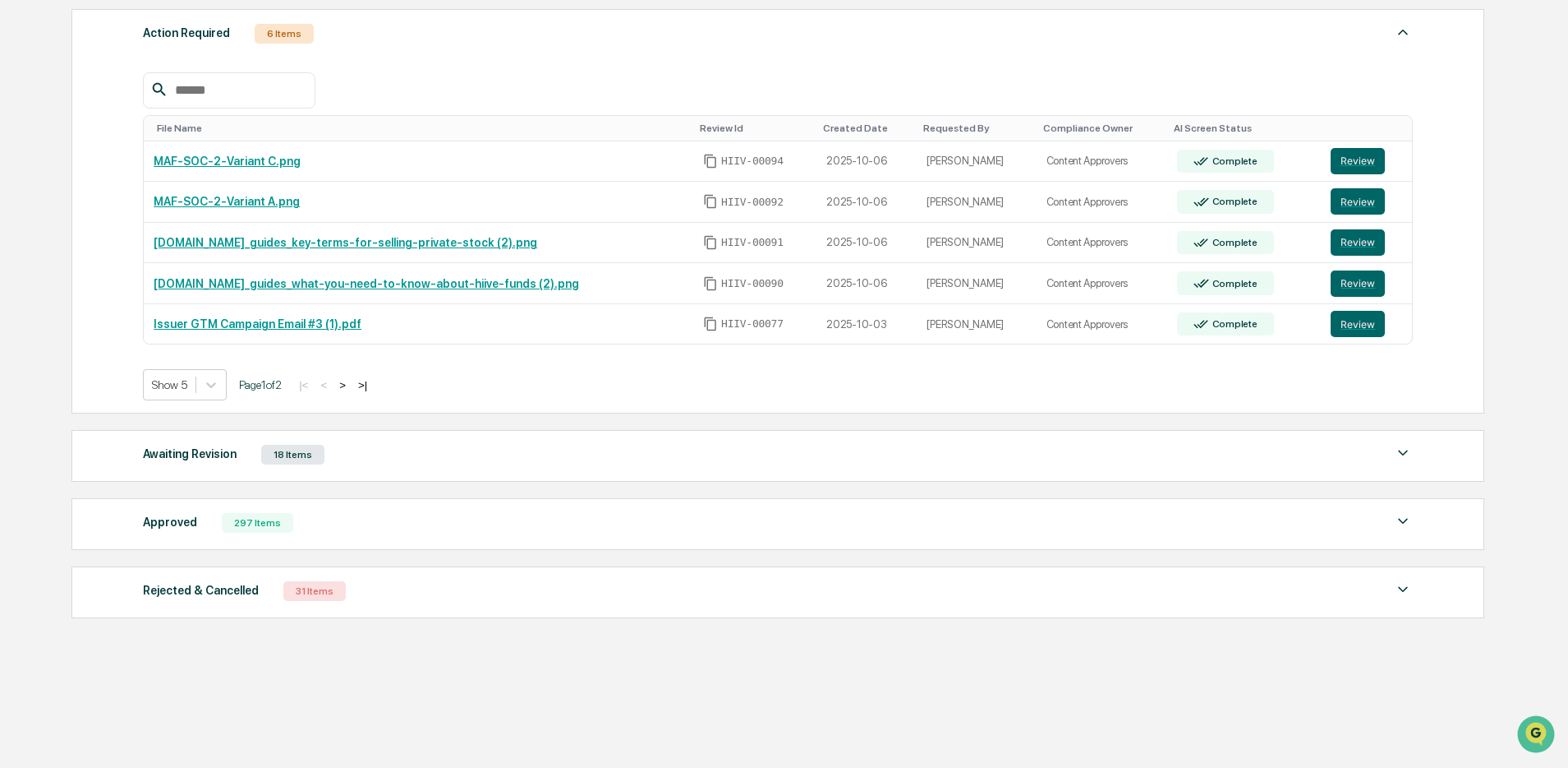
scroll to position [286, 0]
click at [273, 516] on div "297 Items" at bounding box center [257, 523] width 72 height 20
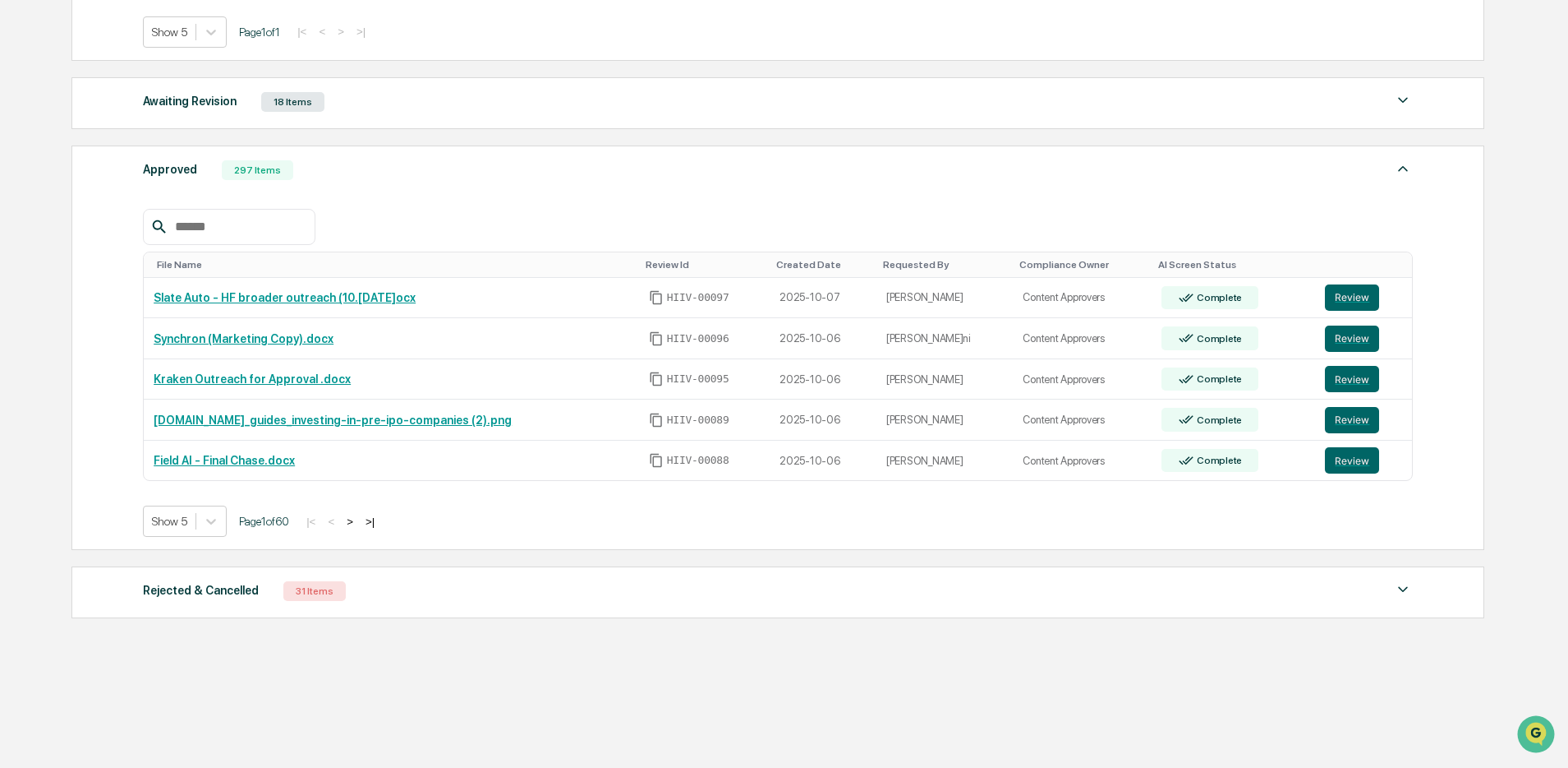
scroll to position [517, 0]
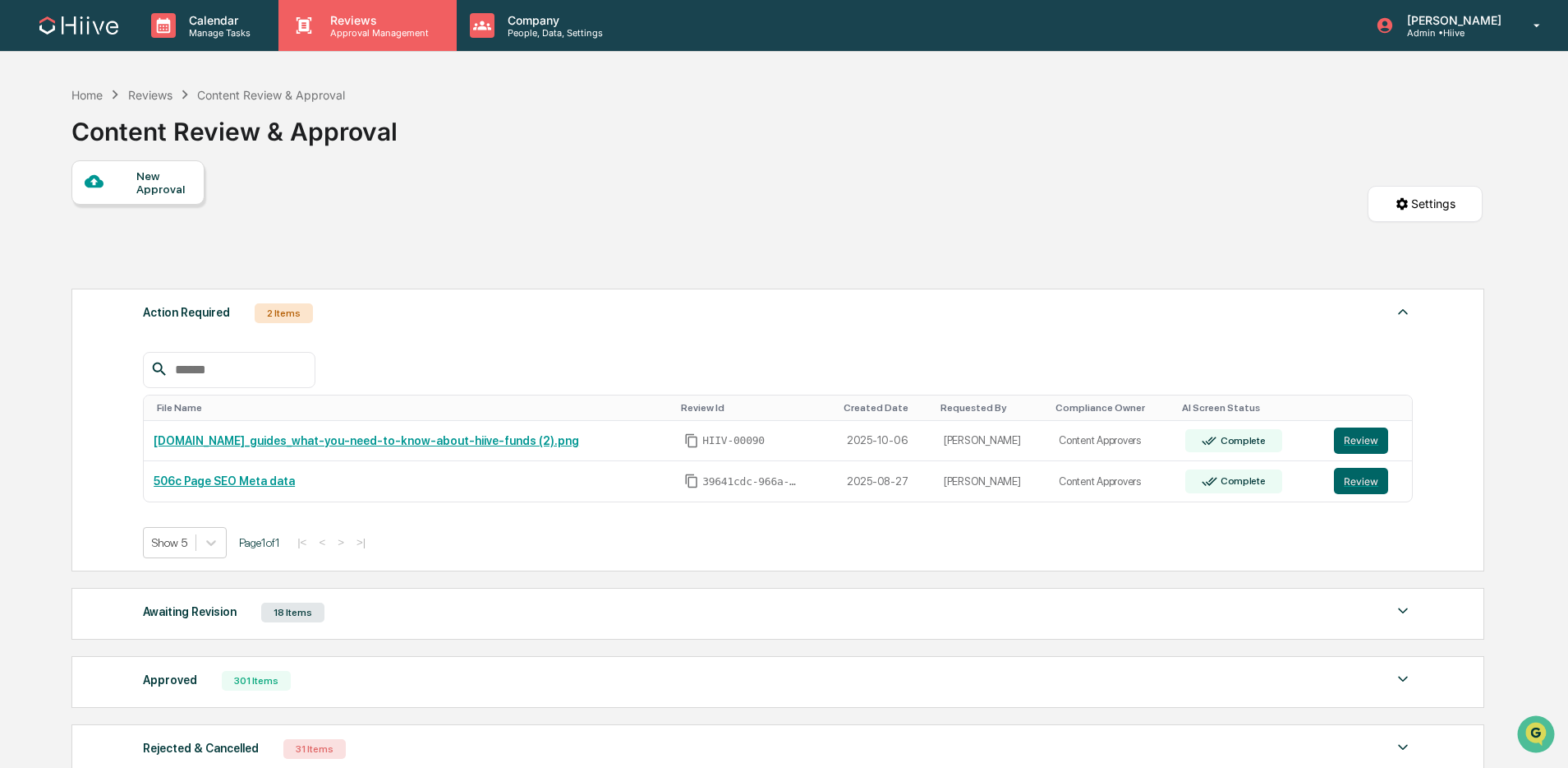
click at [351, 14] on p "Reviews" at bounding box center [377, 20] width 120 height 14
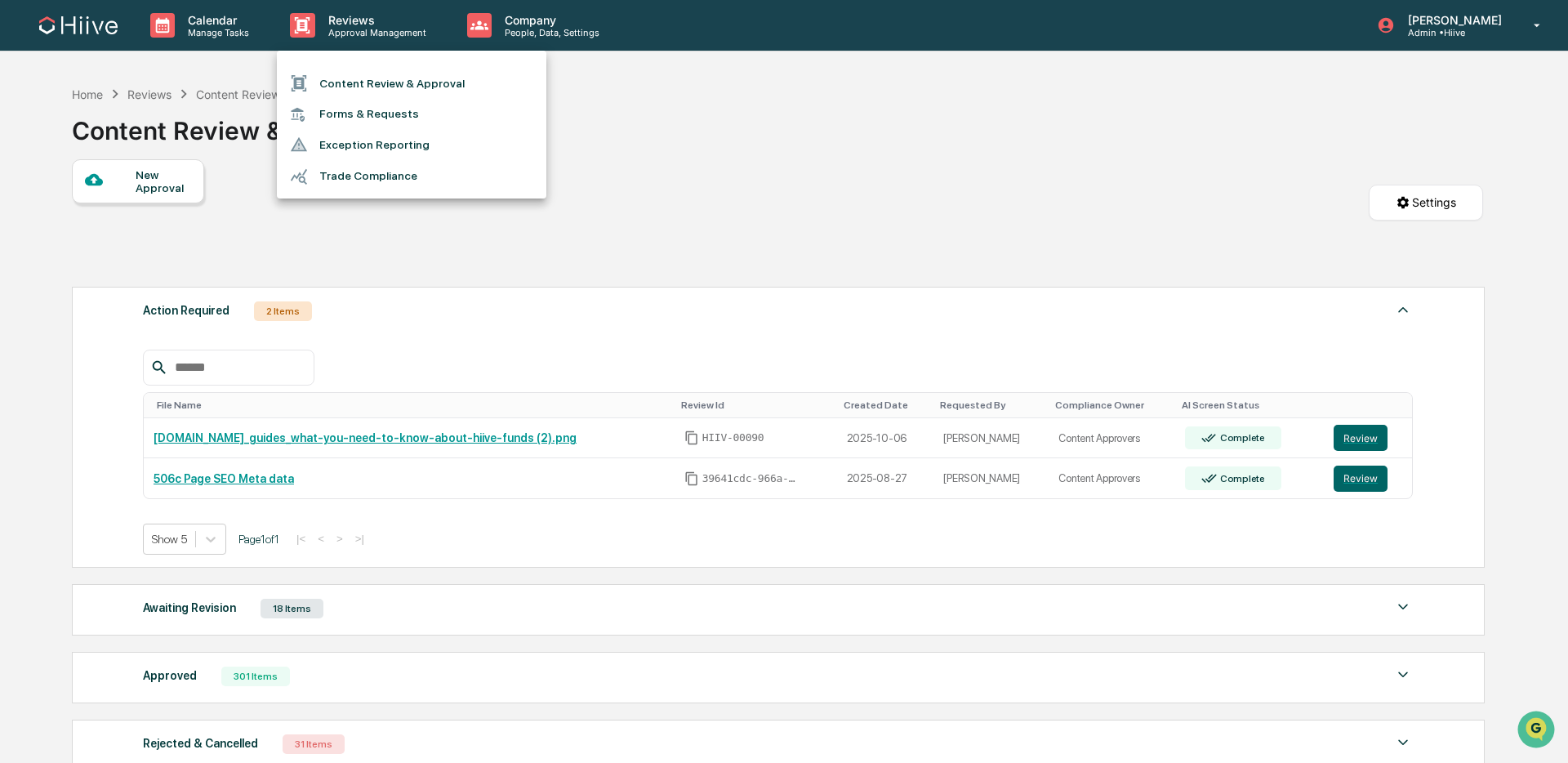
click at [349, 60] on ul "Content Review & Approval Forms & Requests Exception Reporting Trade Compliance" at bounding box center [412, 124] width 270 height 148
click at [339, 86] on li "Content Review & Approval" at bounding box center [412, 83] width 270 height 31
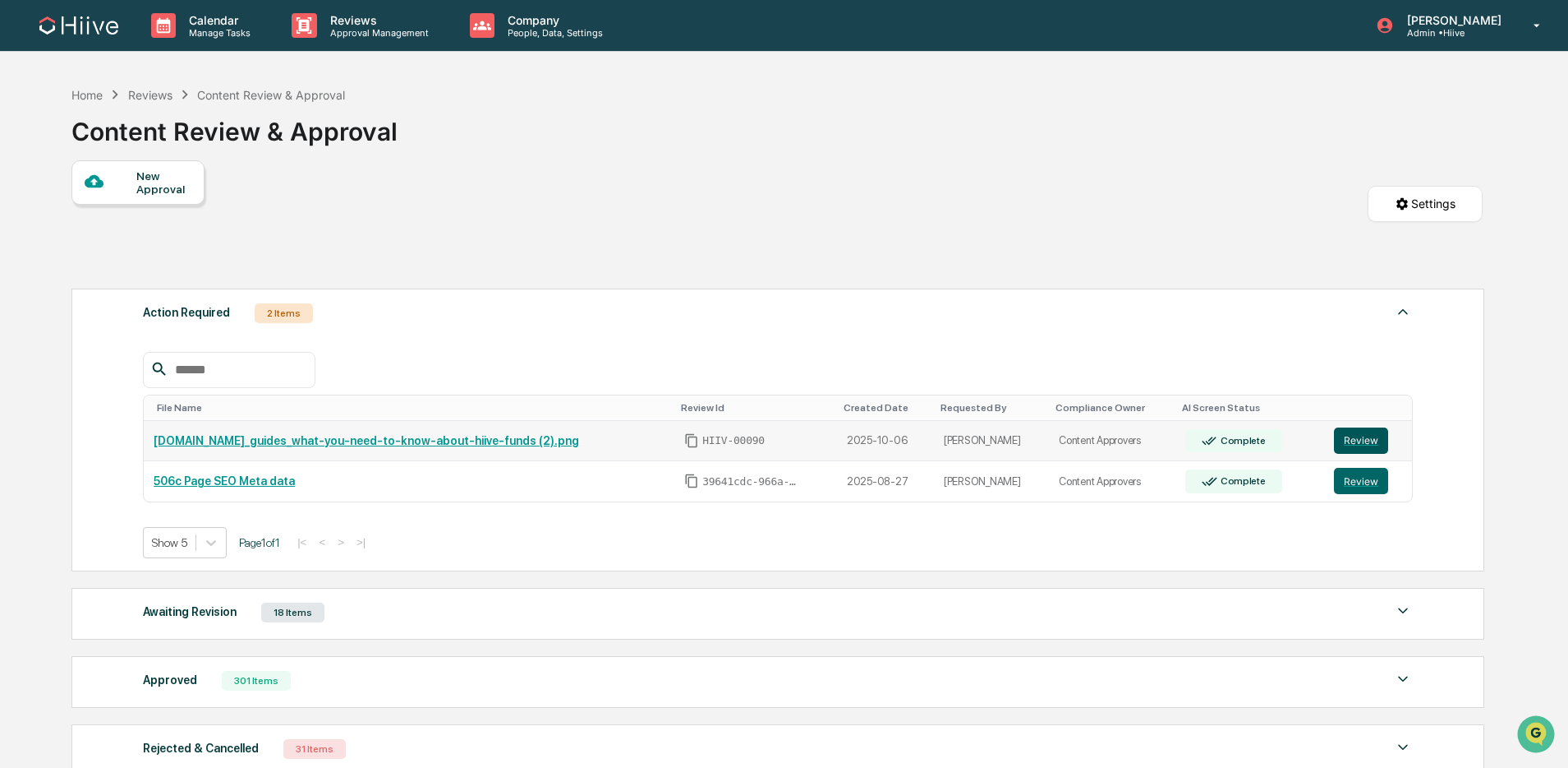
click at [1351, 439] on button "Review" at bounding box center [1361, 440] width 54 height 27
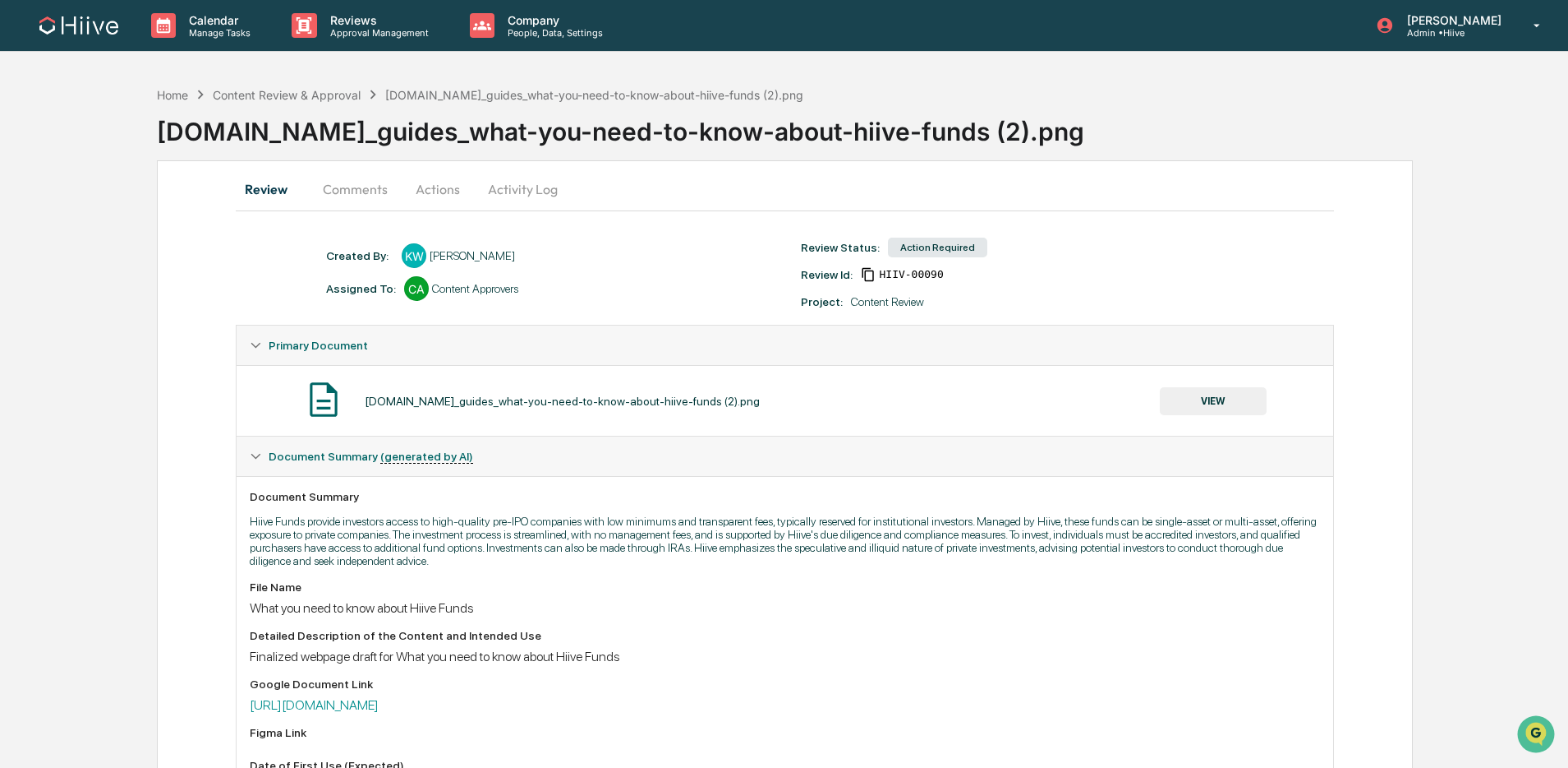
click at [339, 175] on button "Comments" at bounding box center [354, 188] width 91 height 39
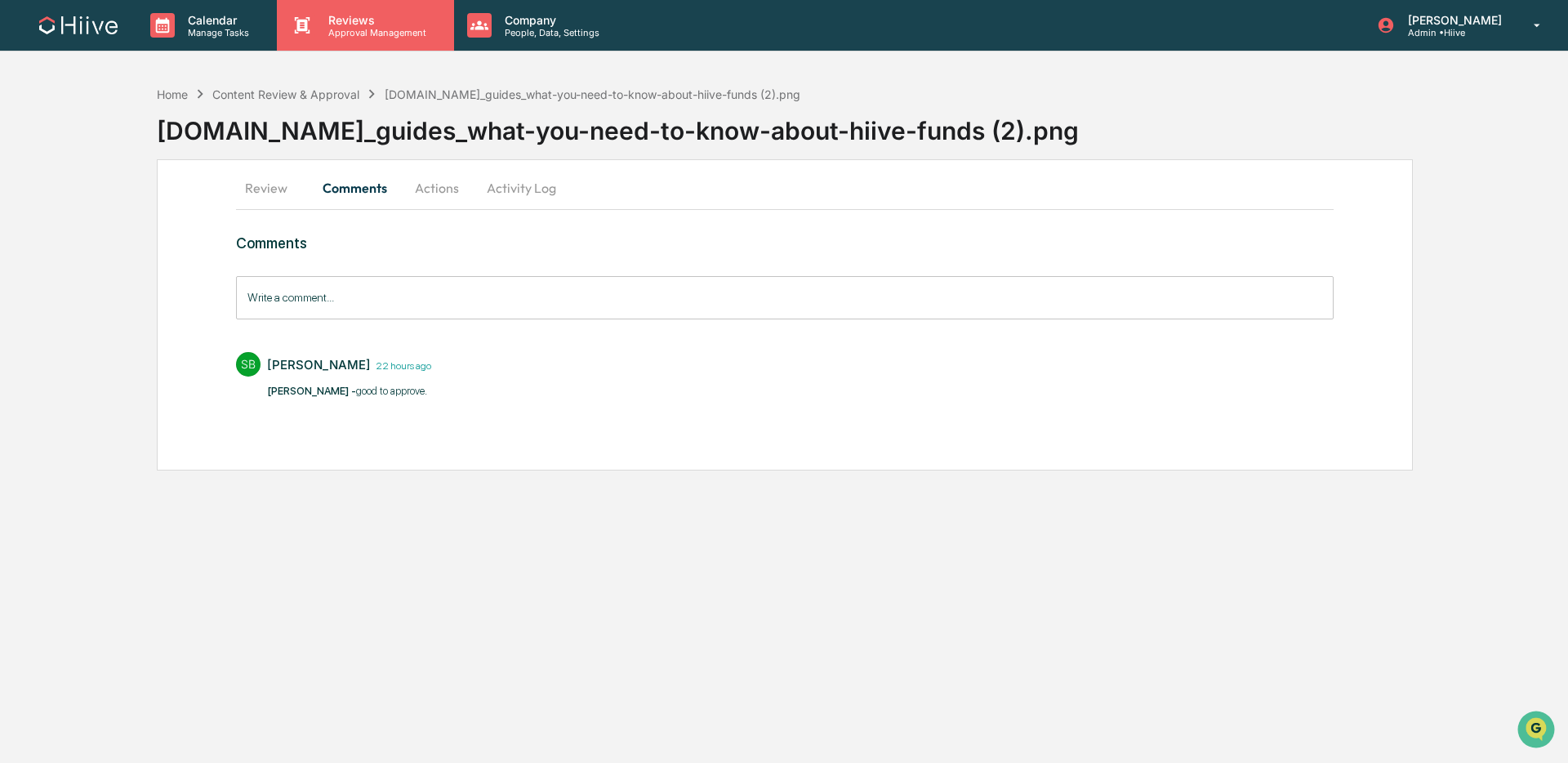
click at [345, 40] on div "Reviews Approval Management" at bounding box center [365, 25] width 177 height 50
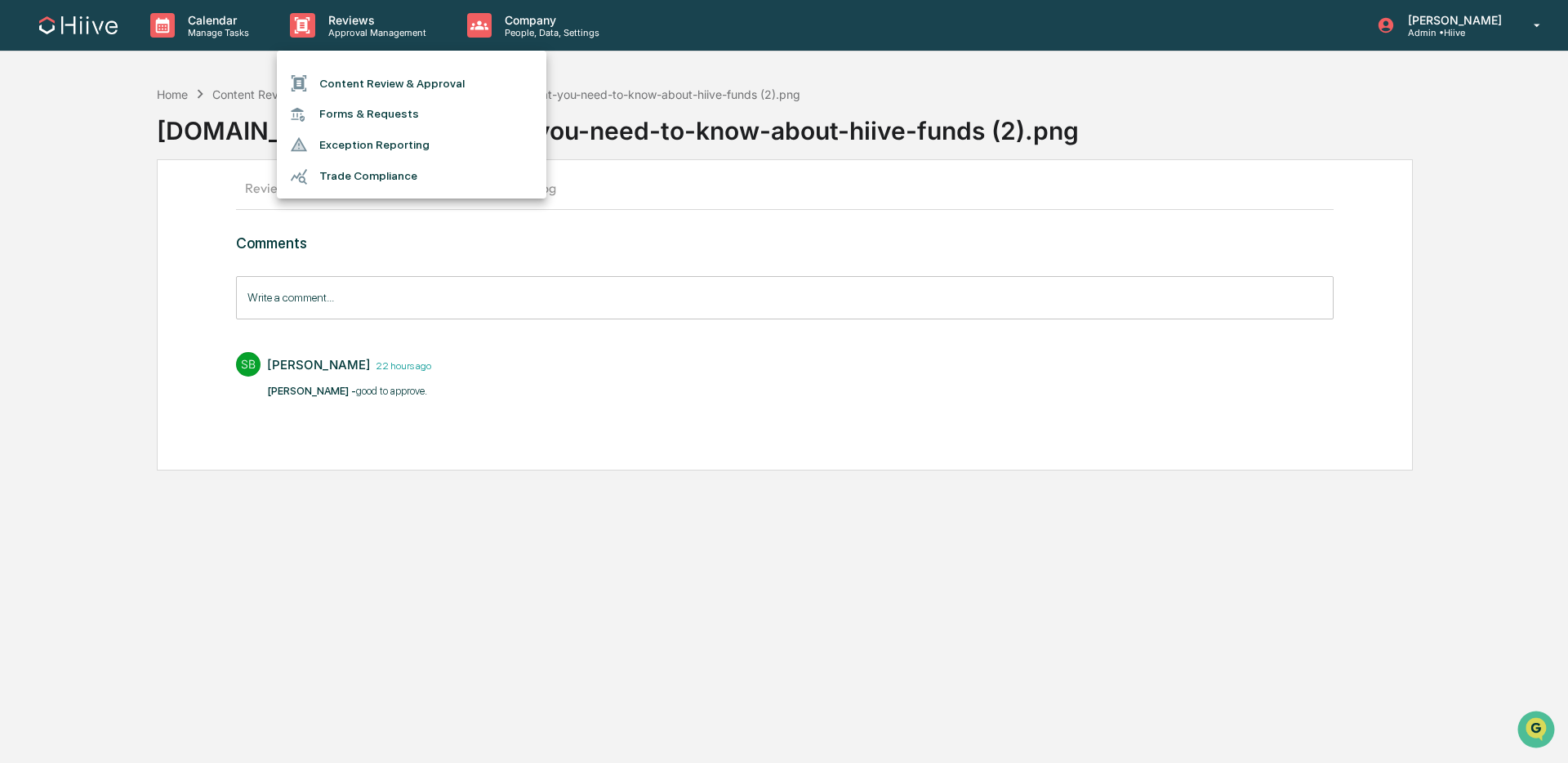
click at [804, 116] on div at bounding box center [784, 382] width 1568 height 763
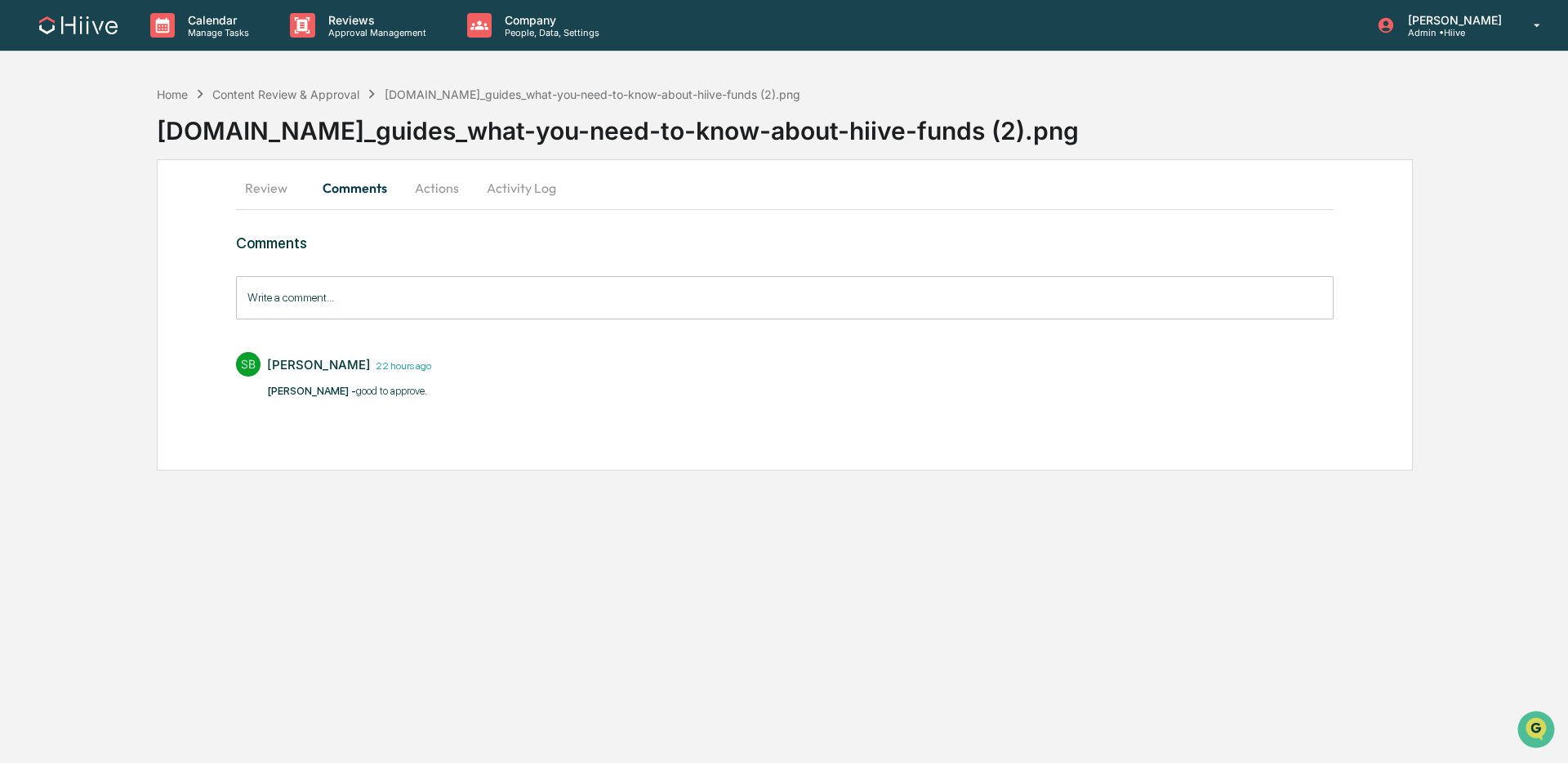
click at [269, 178] on button "Review" at bounding box center [272, 187] width 73 height 39
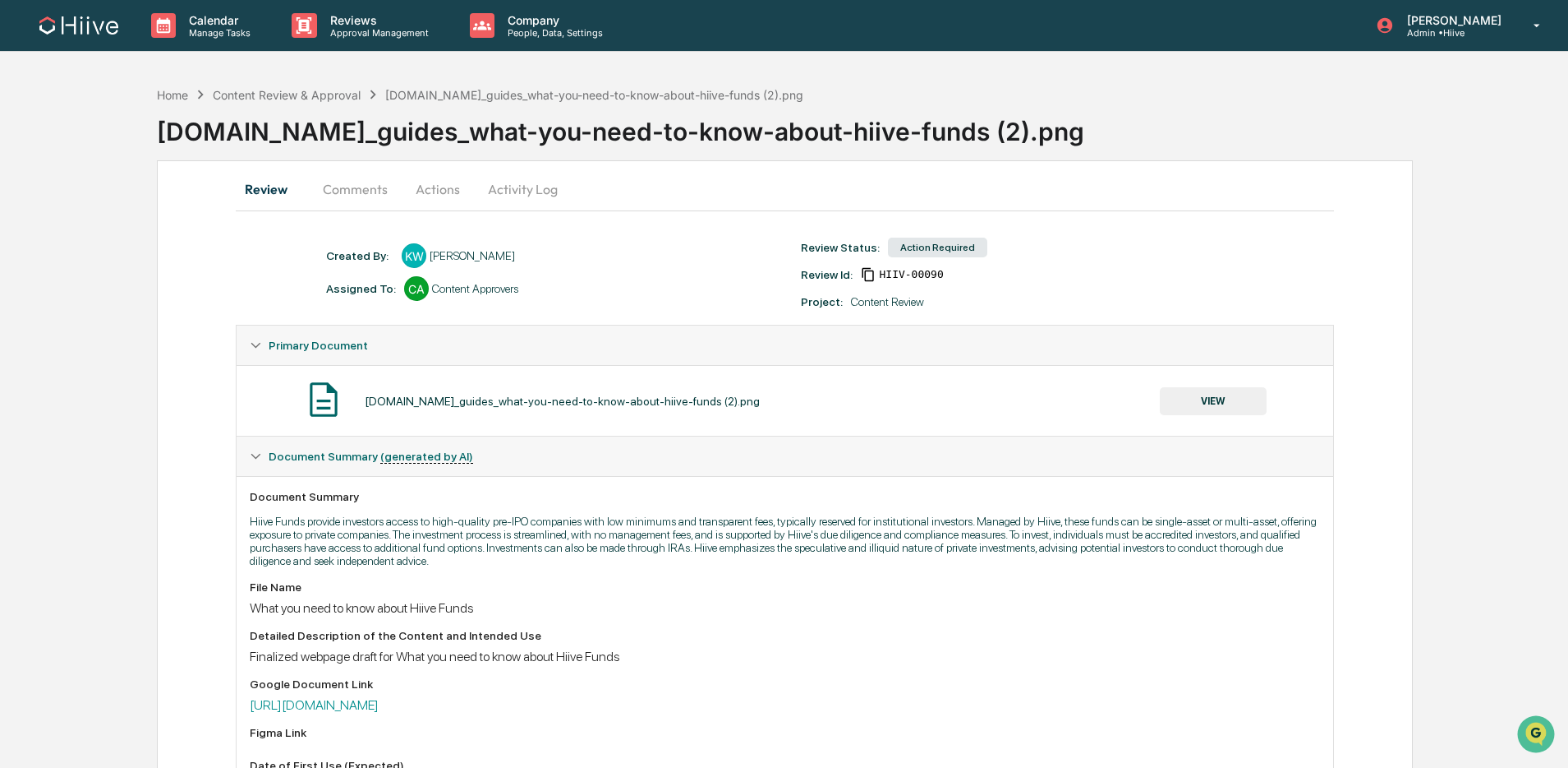
click at [1237, 402] on button "VIEW" at bounding box center [1214, 400] width 107 height 28
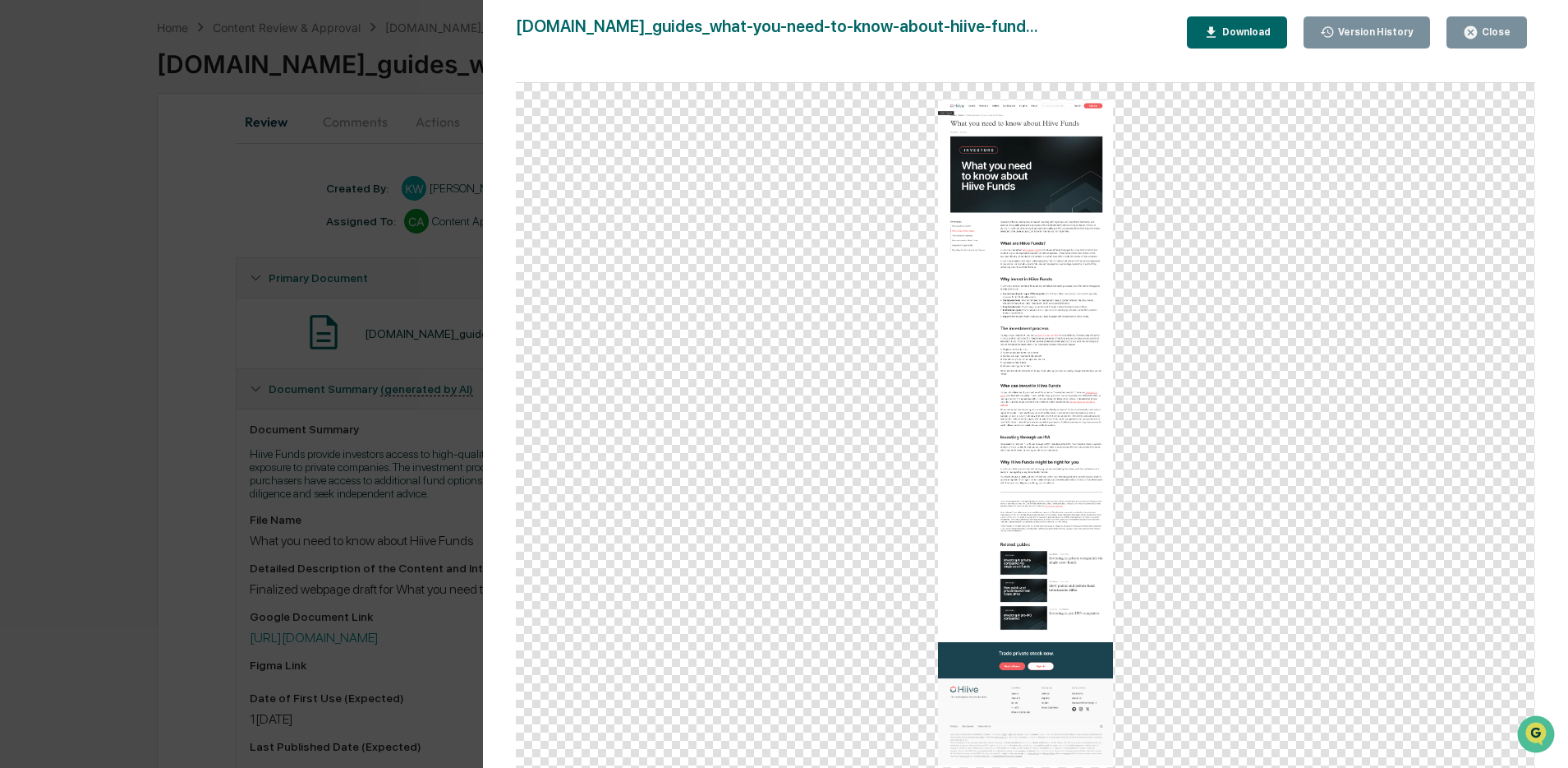
scroll to position [79, 0]
click at [1501, 36] on div "Close" at bounding box center [1495, 32] width 32 height 11
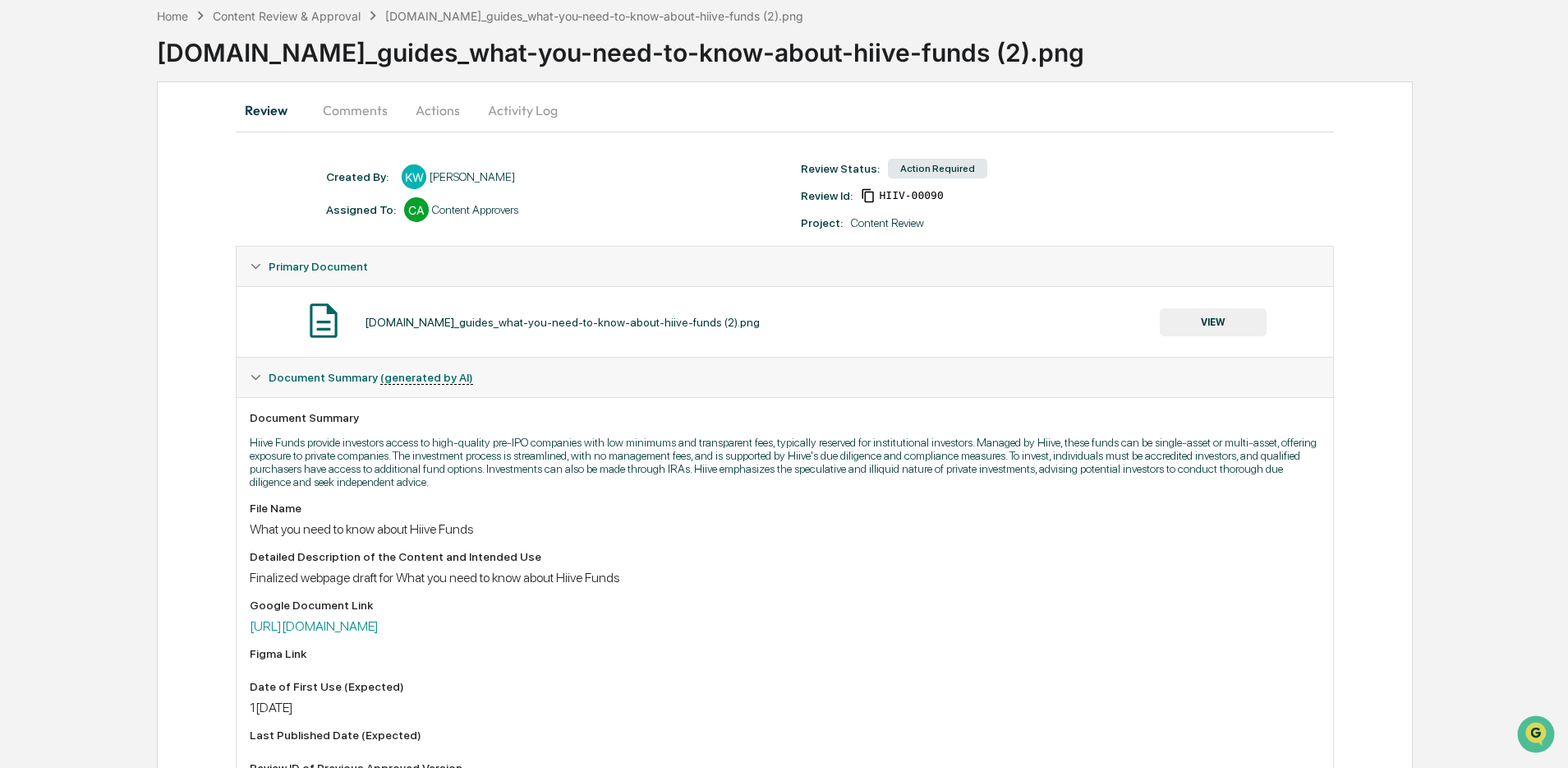
scroll to position [0, 0]
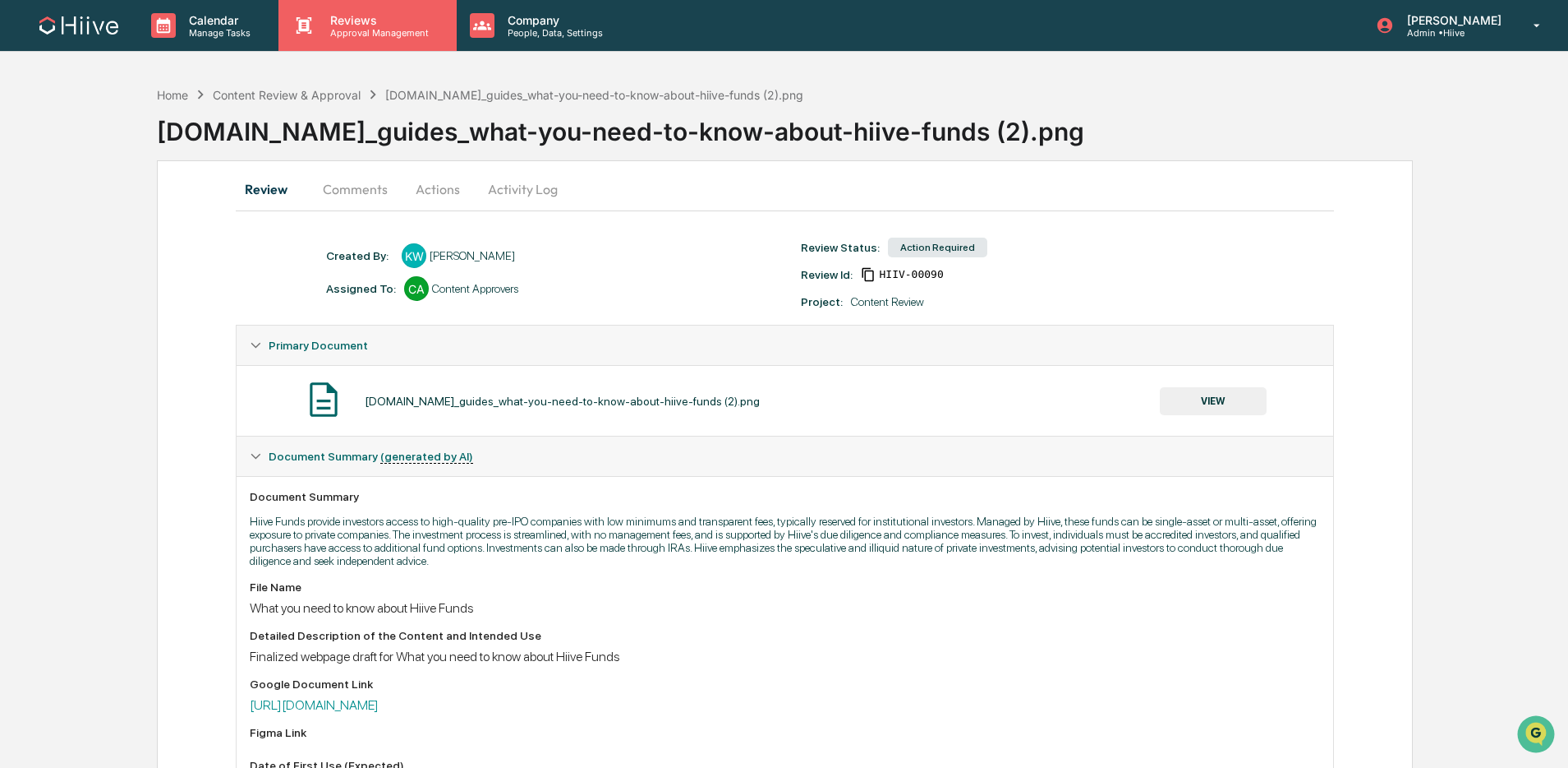
click at [378, 38] on div "Reviews Approval Management" at bounding box center [368, 25] width 178 height 51
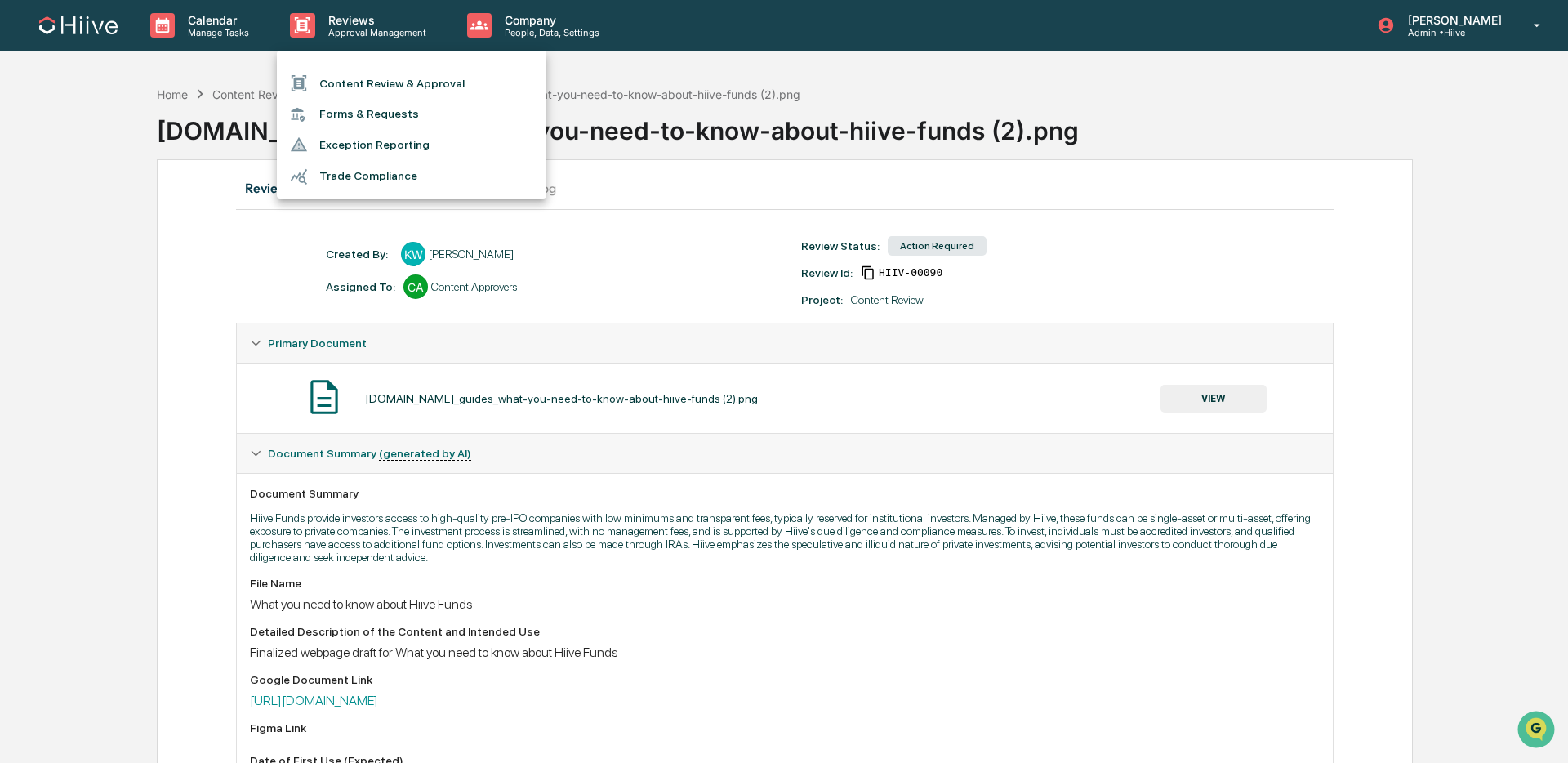
click at [363, 78] on li "Content Review & Approval" at bounding box center [412, 83] width 270 height 31
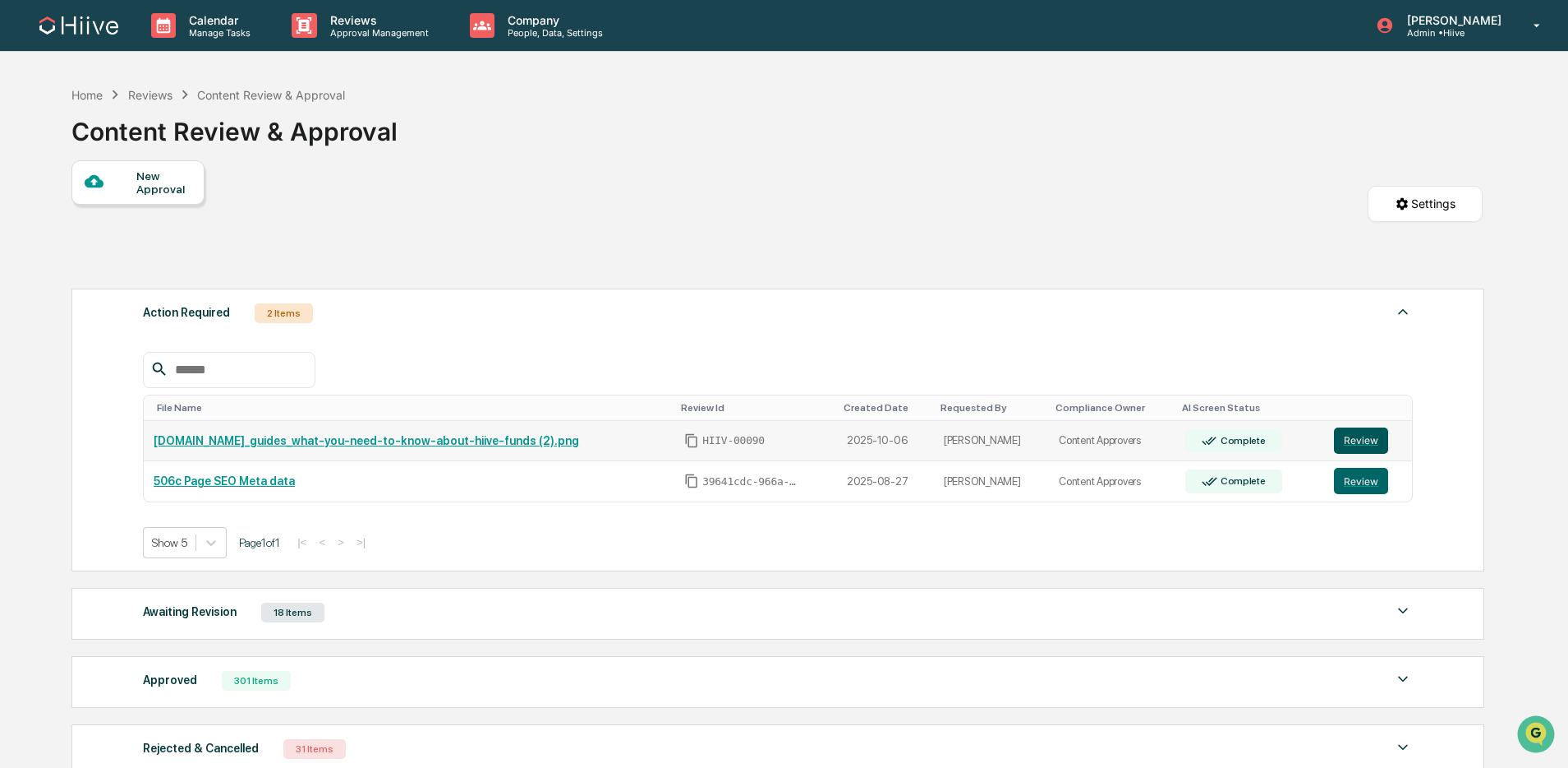
click at [1361, 436] on button "Review" at bounding box center [1361, 440] width 54 height 27
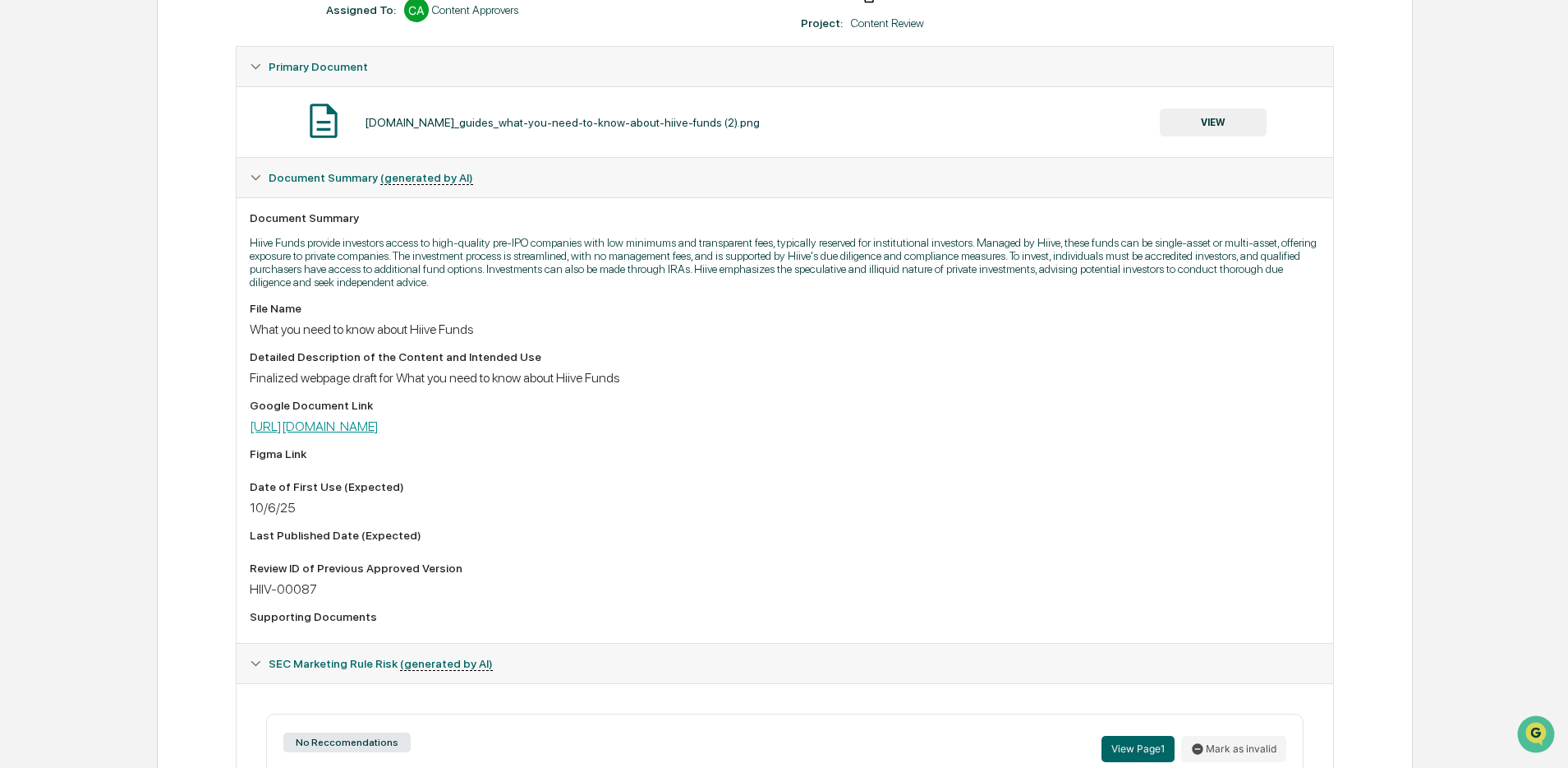
click at [379, 429] on link "[URL][DOMAIN_NAME]" at bounding box center [314, 426] width 129 height 15
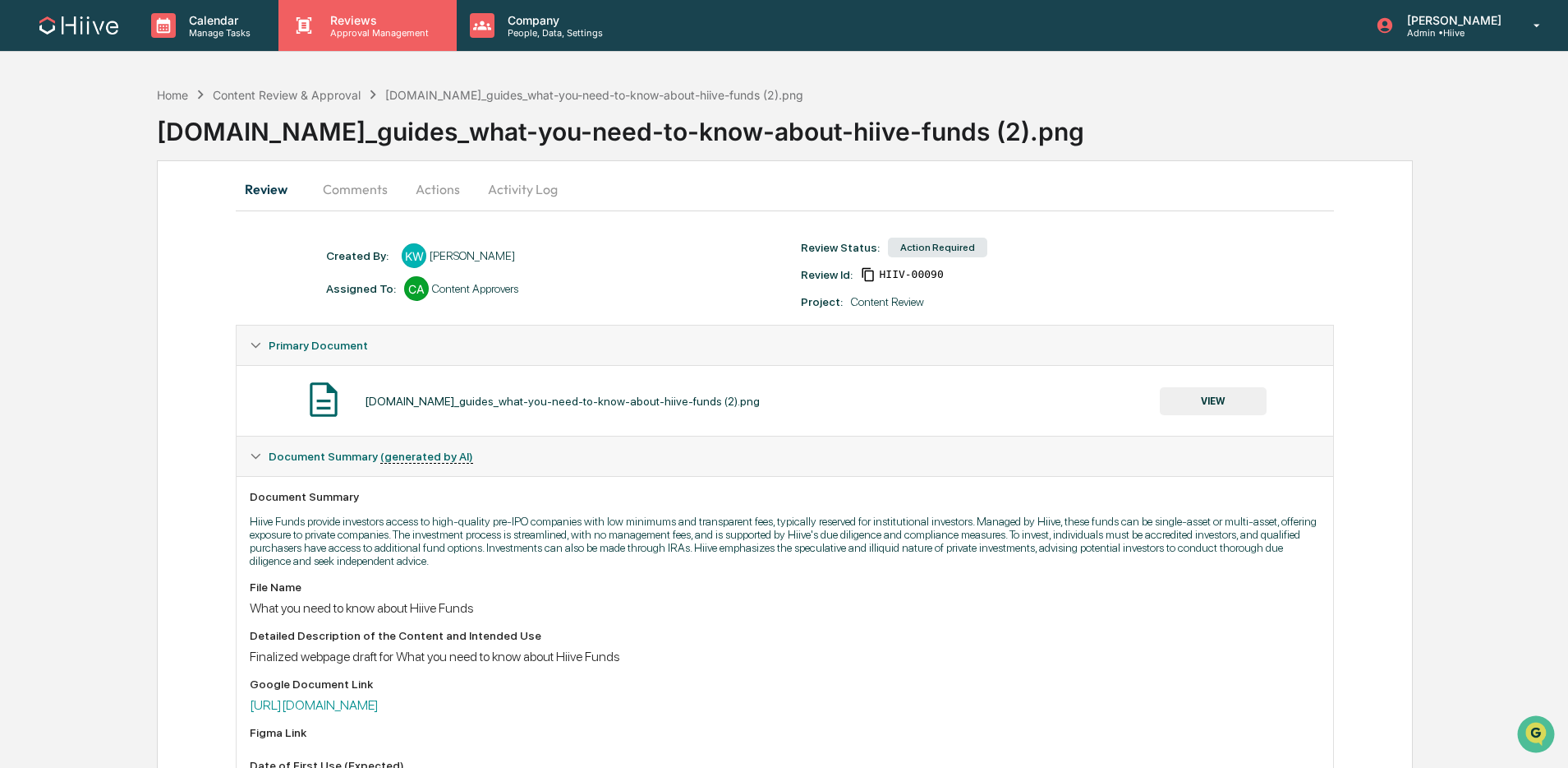
click at [412, 49] on div "Reviews Approval Management" at bounding box center [368, 25] width 178 height 51
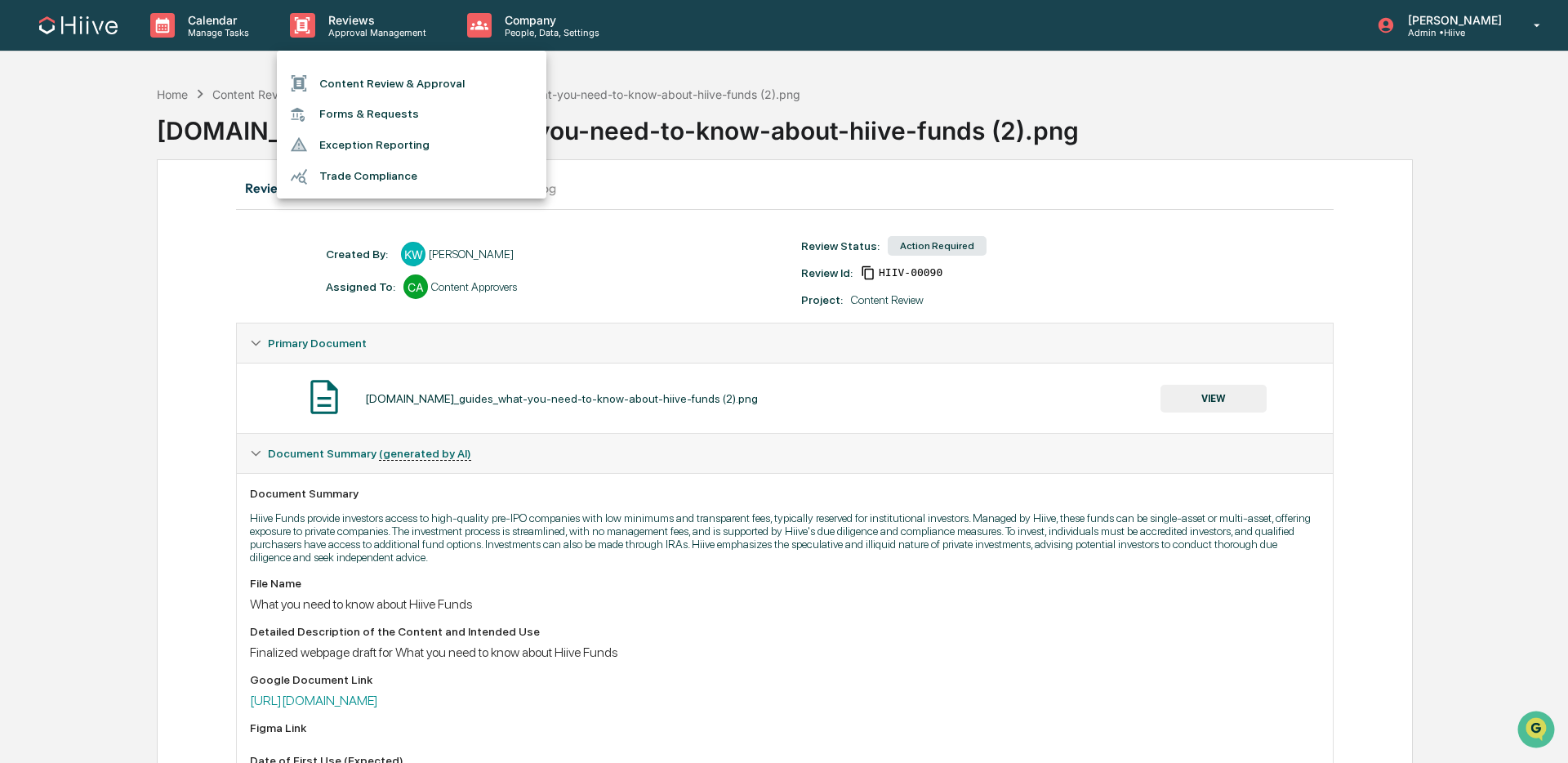
click at [397, 75] on li "Content Review & Approval" at bounding box center [412, 83] width 270 height 31
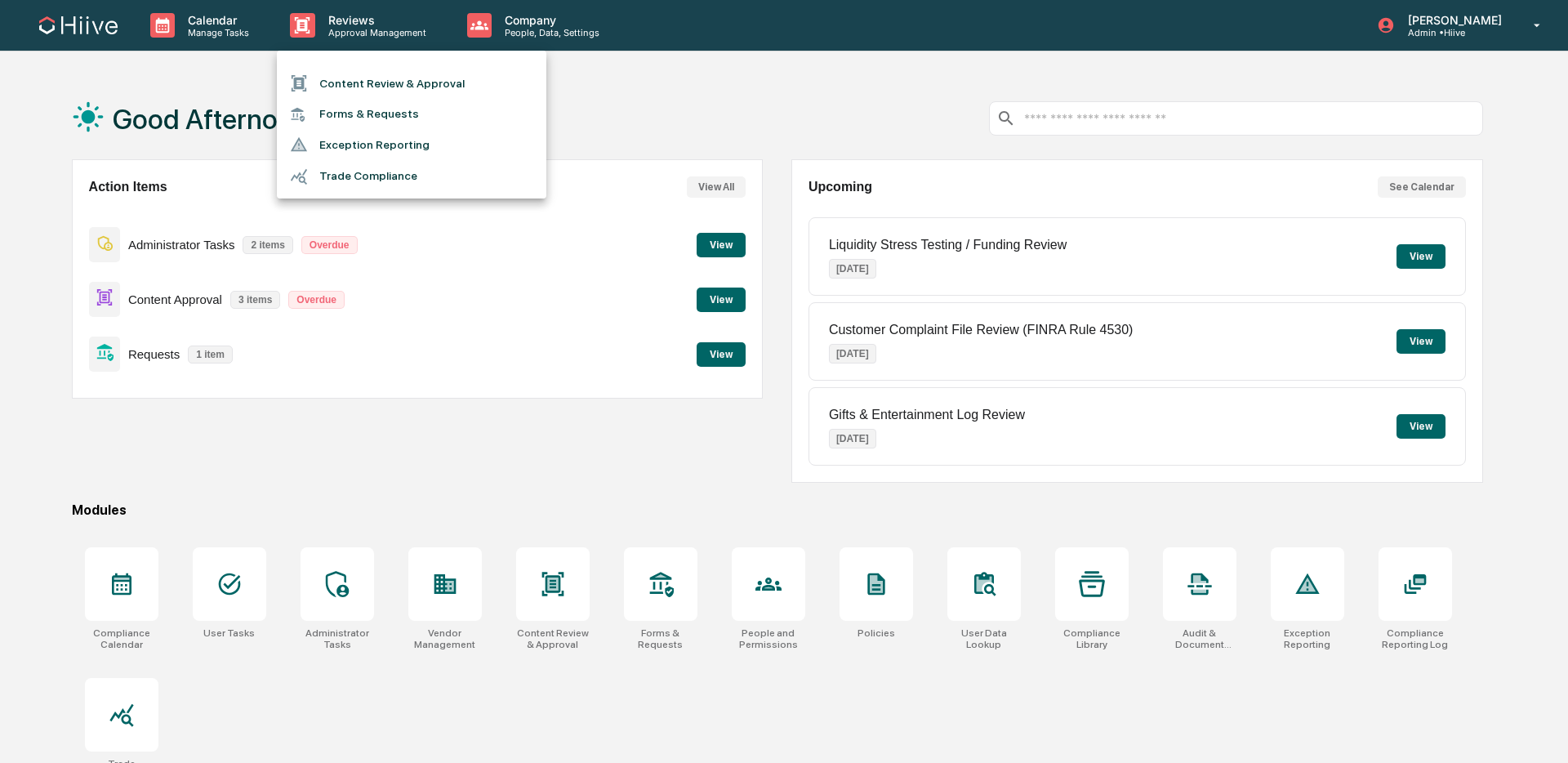
click at [315, 89] on div at bounding box center [304, 83] width 29 height 18
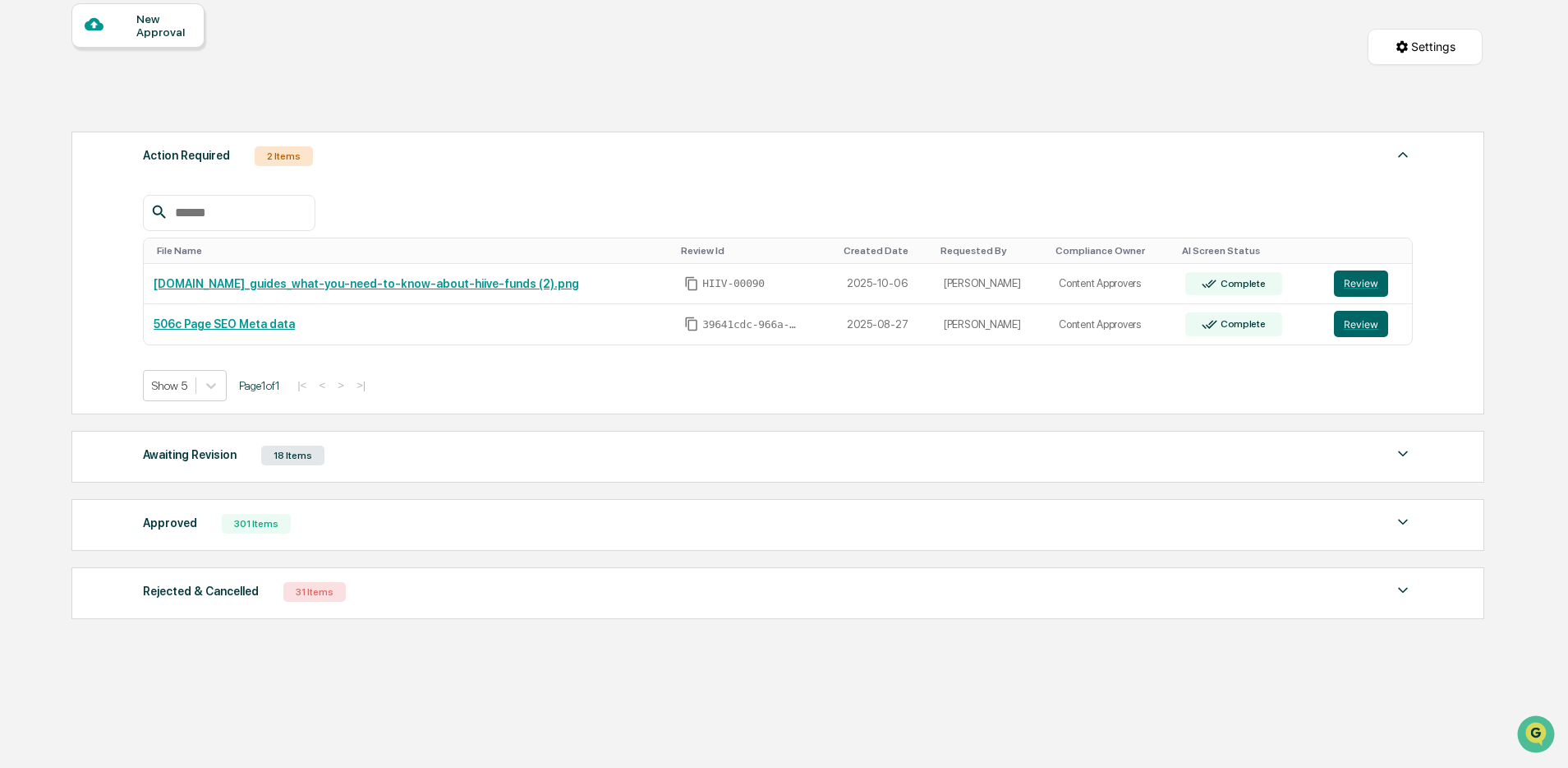
click at [405, 523] on div "Approved 301 Items" at bounding box center [778, 523] width 1270 height 23
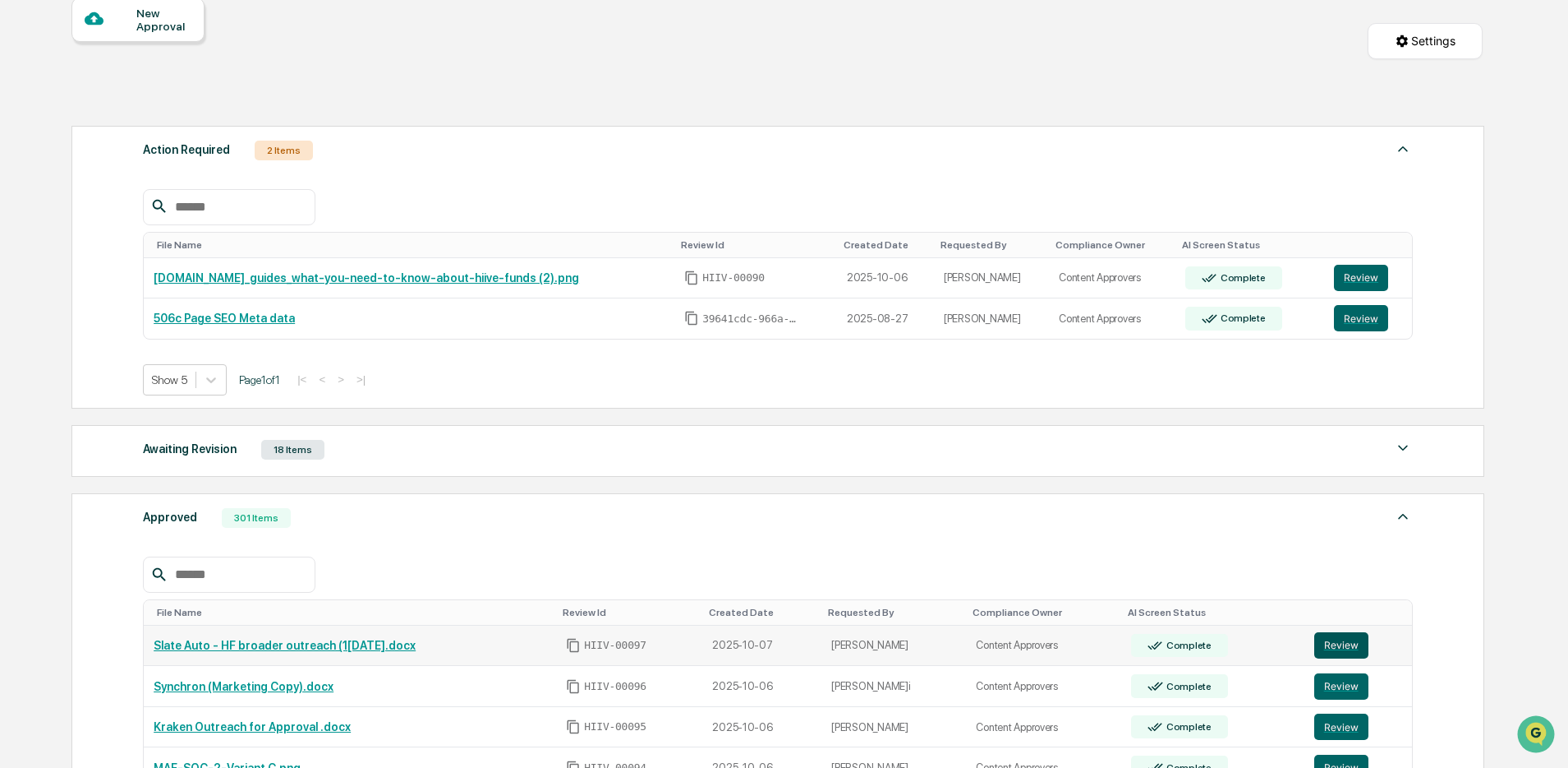
click at [1348, 653] on button "Review" at bounding box center [1342, 646] width 54 height 27
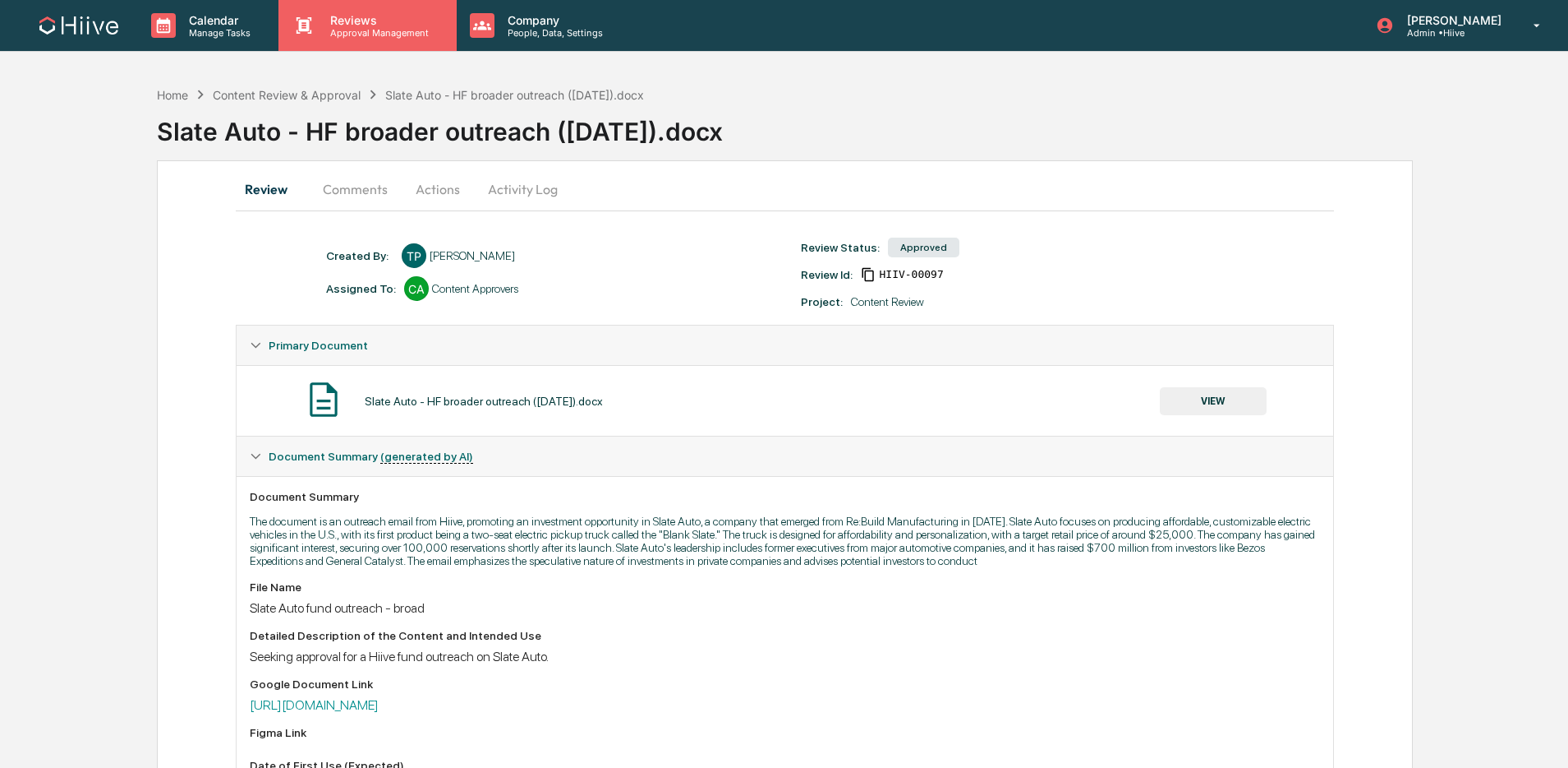
click at [356, 11] on div "Reviews Approval Management" at bounding box center [368, 25] width 178 height 51
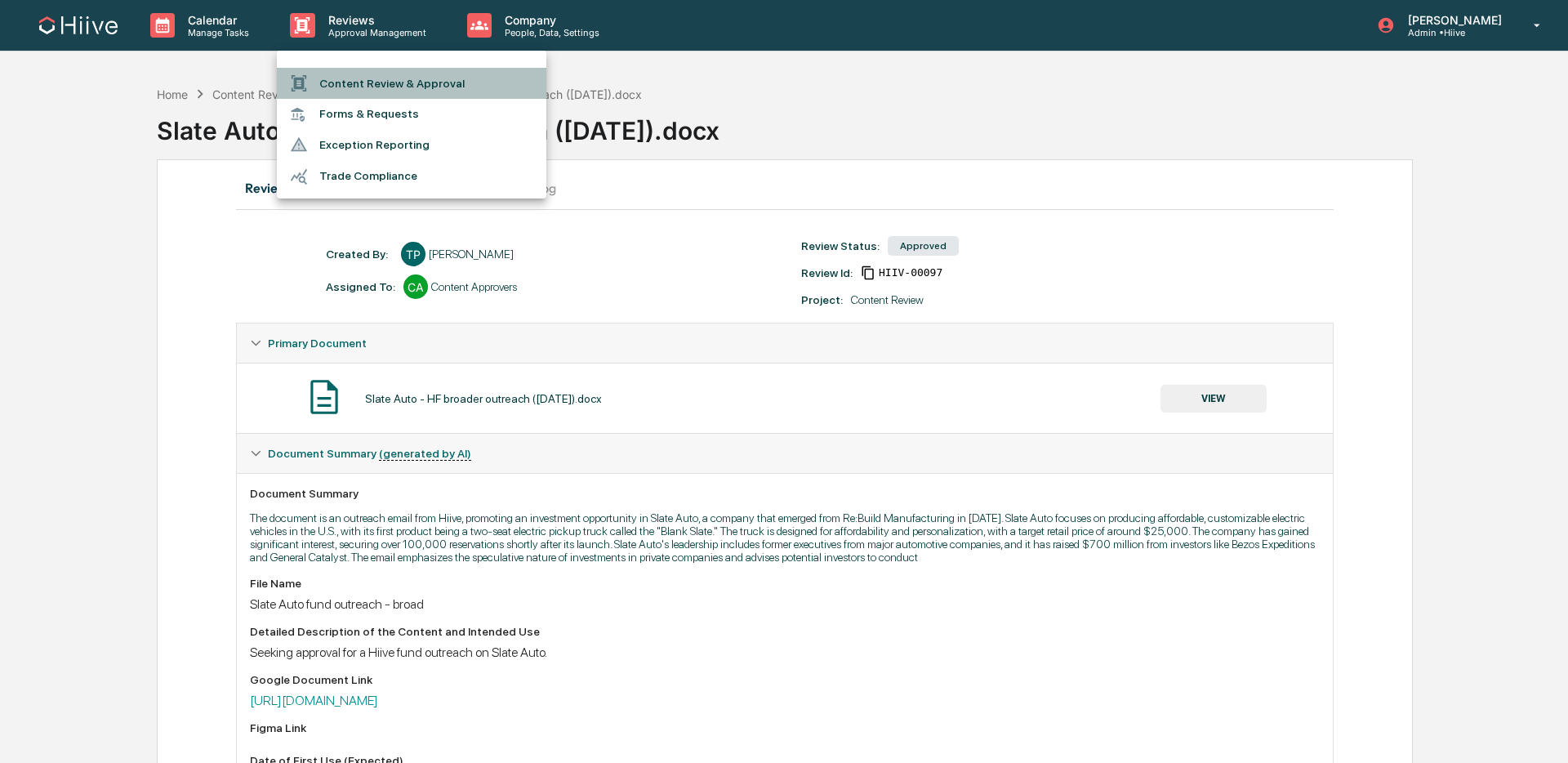
click at [364, 72] on li "Content Review & Approval" at bounding box center [412, 83] width 270 height 31
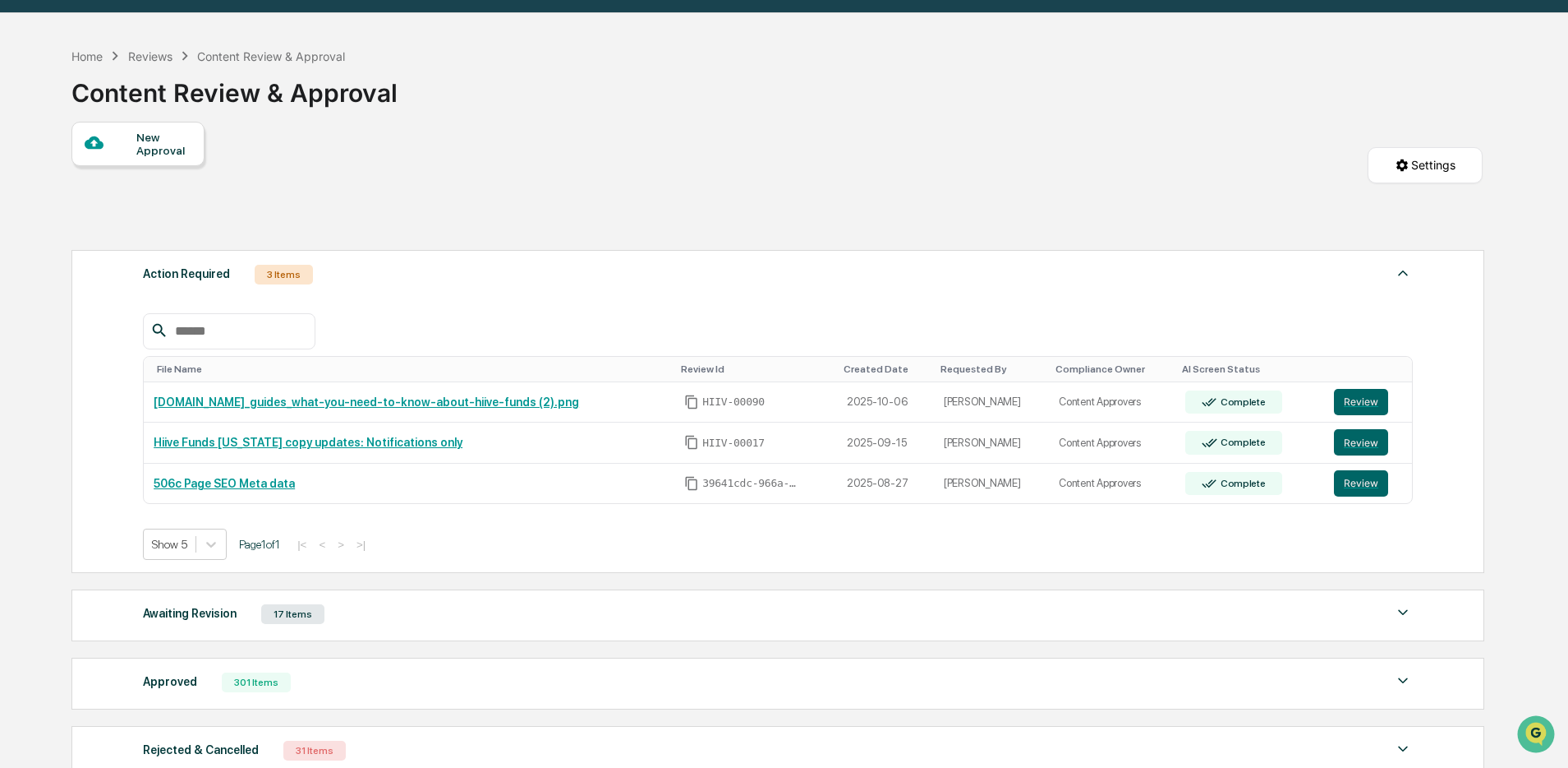
click at [369, 692] on div "Approved 301 Items" at bounding box center [778, 682] width 1270 height 23
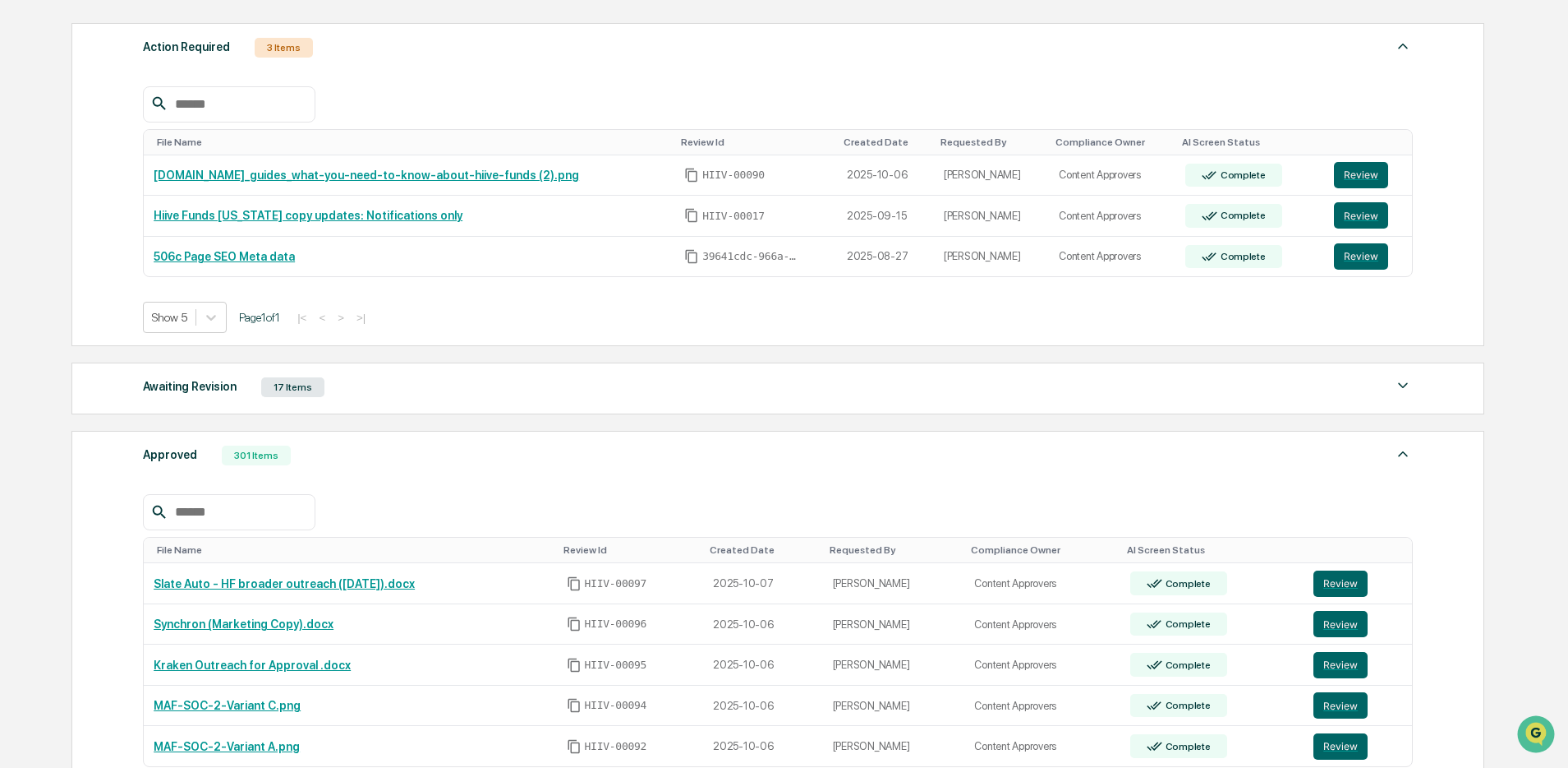
scroll to position [365, 0]
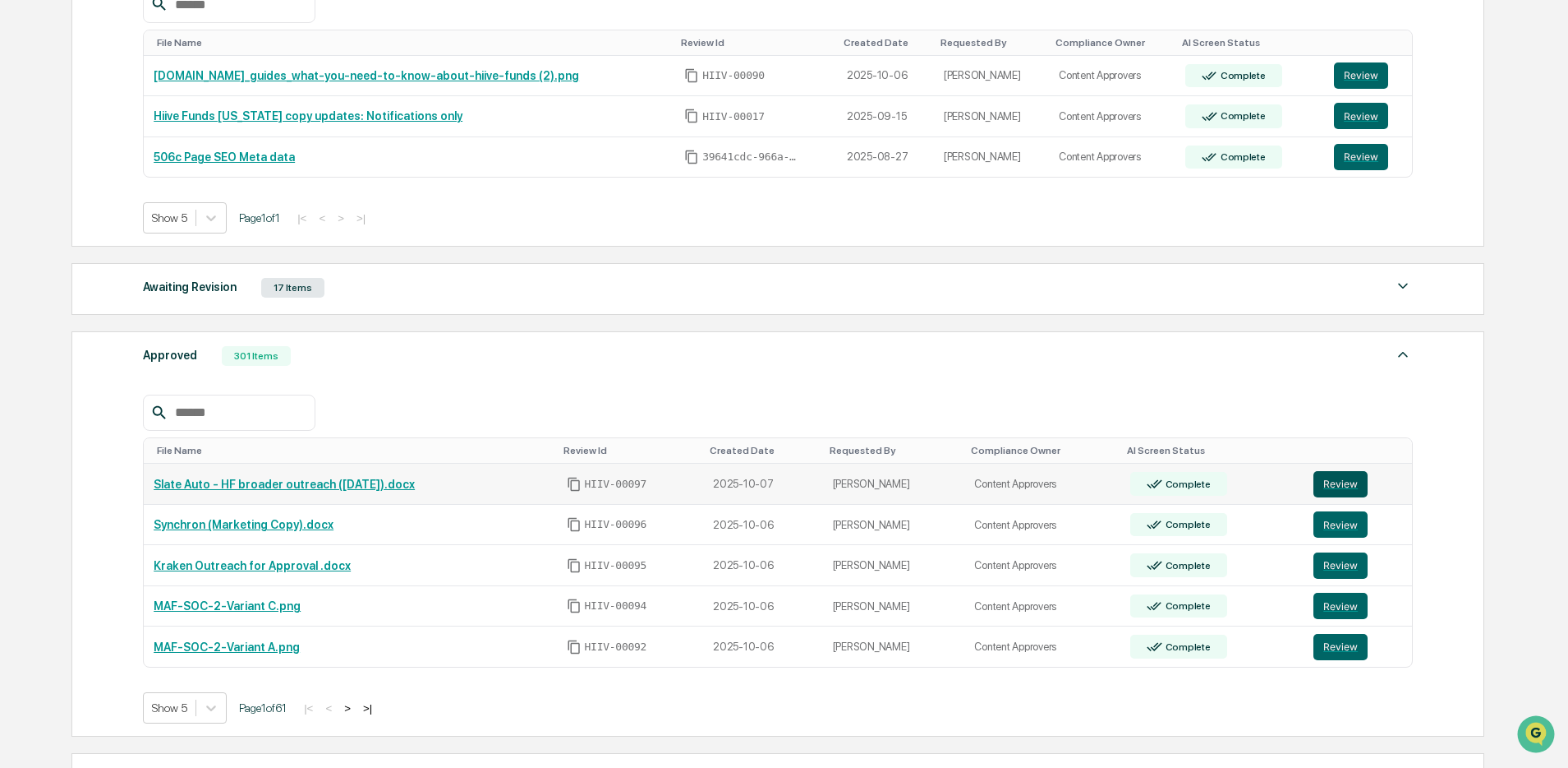
click at [1327, 485] on button "Review" at bounding box center [1341, 484] width 54 height 27
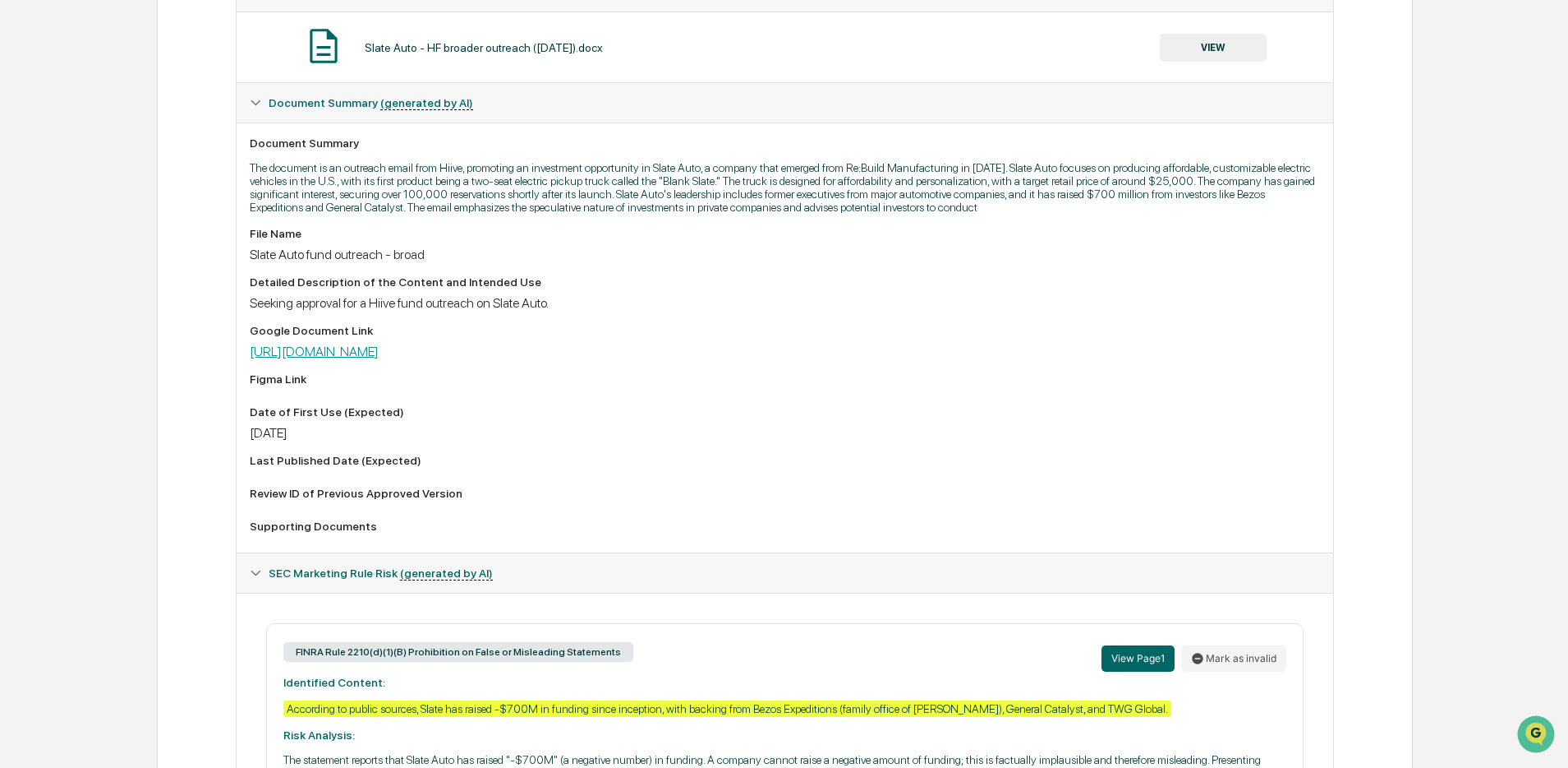
click at [379, 359] on link "[URL][DOMAIN_NAME]" at bounding box center [314, 352] width 129 height 15
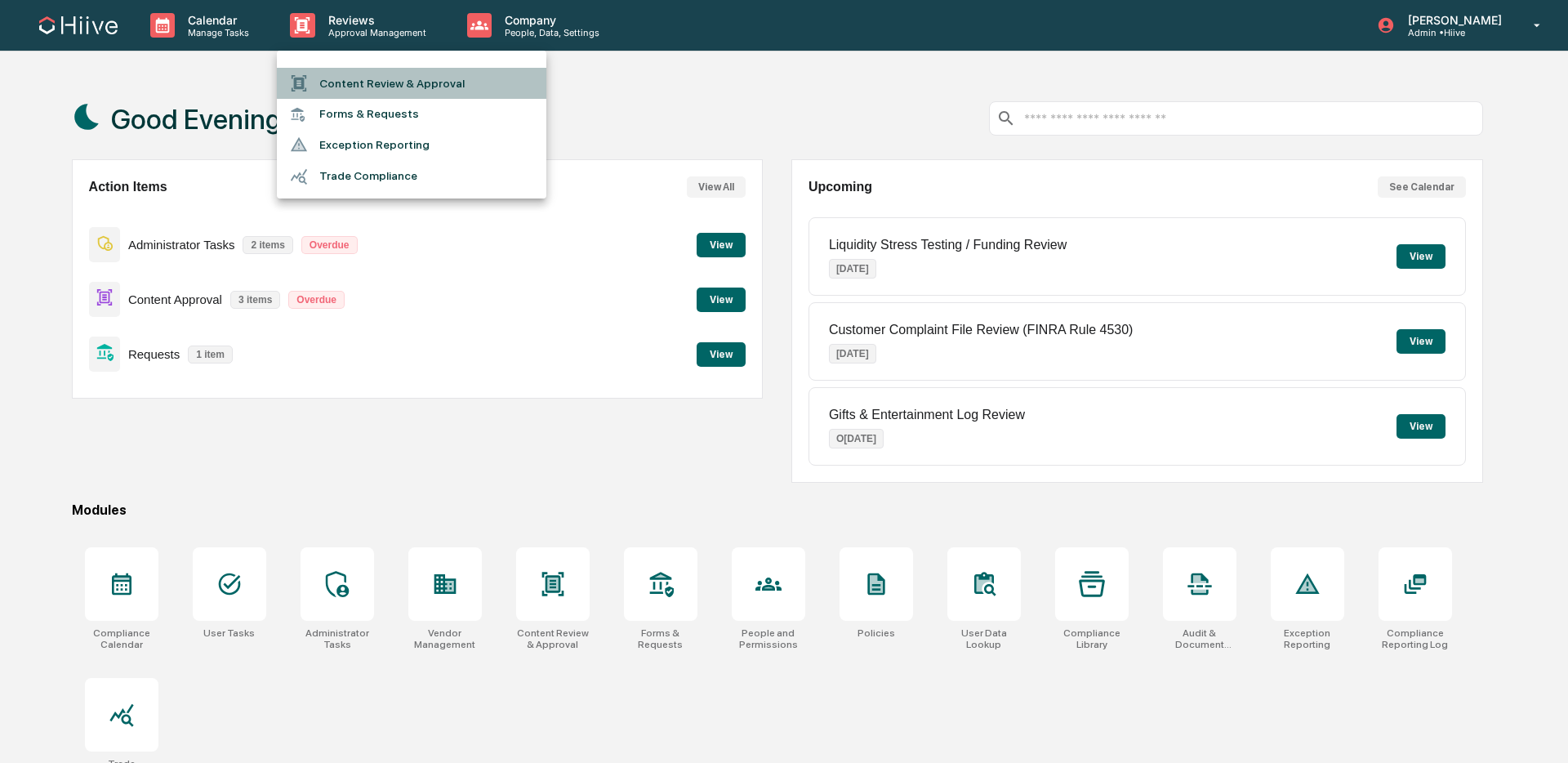
click at [390, 84] on li "Content Review & Approval" at bounding box center [412, 83] width 270 height 31
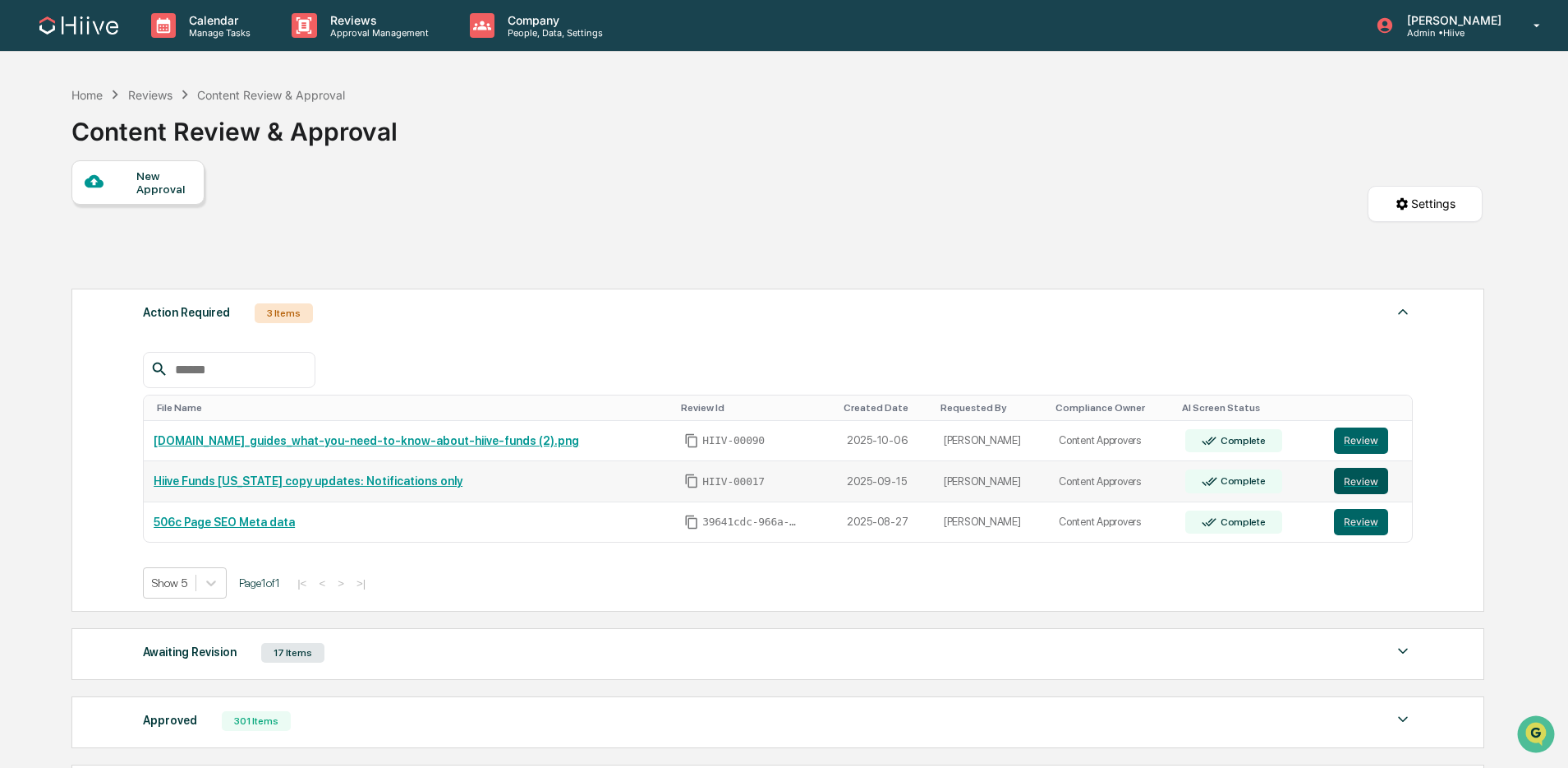
click at [1357, 483] on button "Review" at bounding box center [1361, 481] width 54 height 27
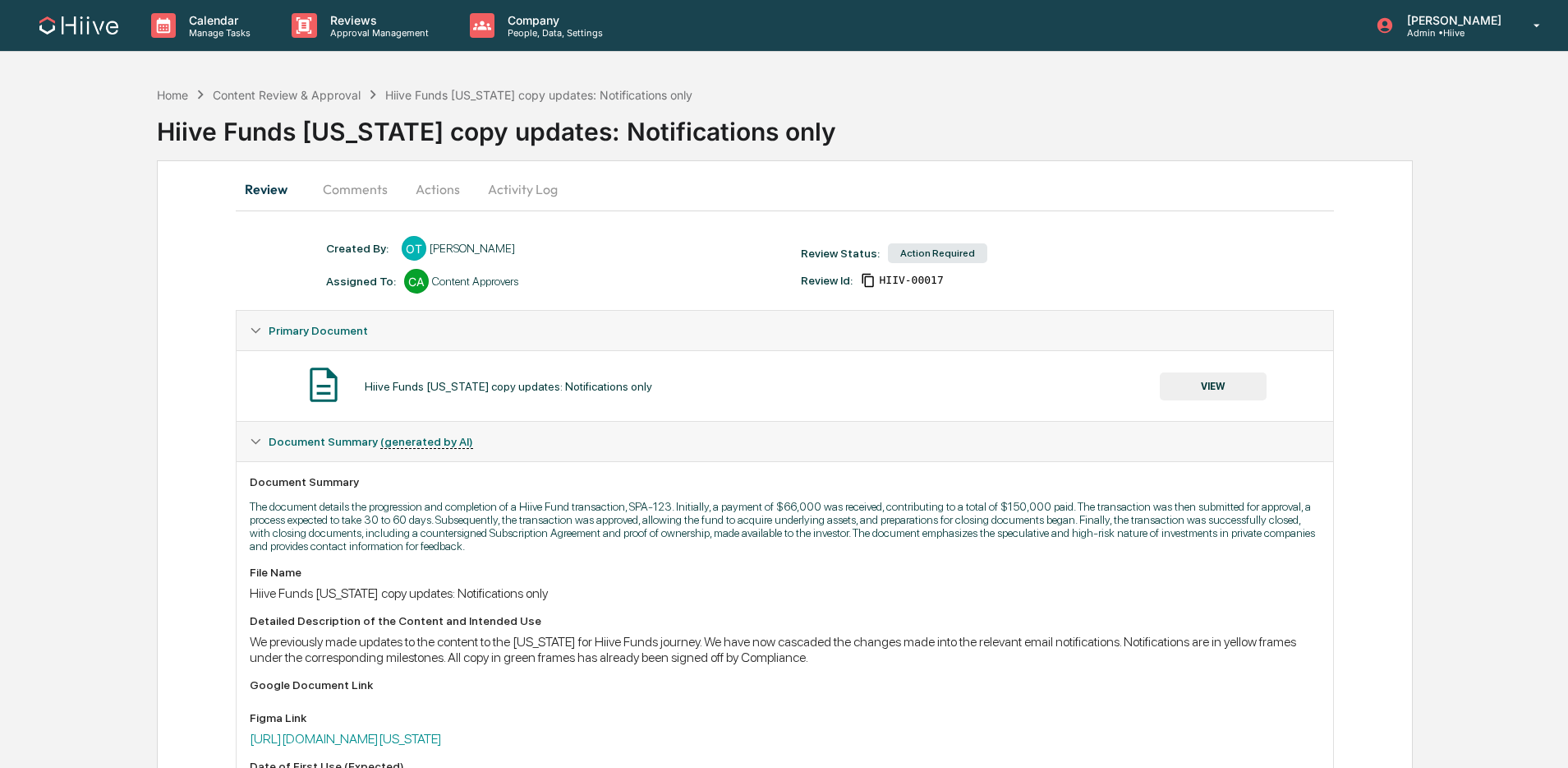
click at [1206, 376] on button "VIEW" at bounding box center [1214, 386] width 107 height 28
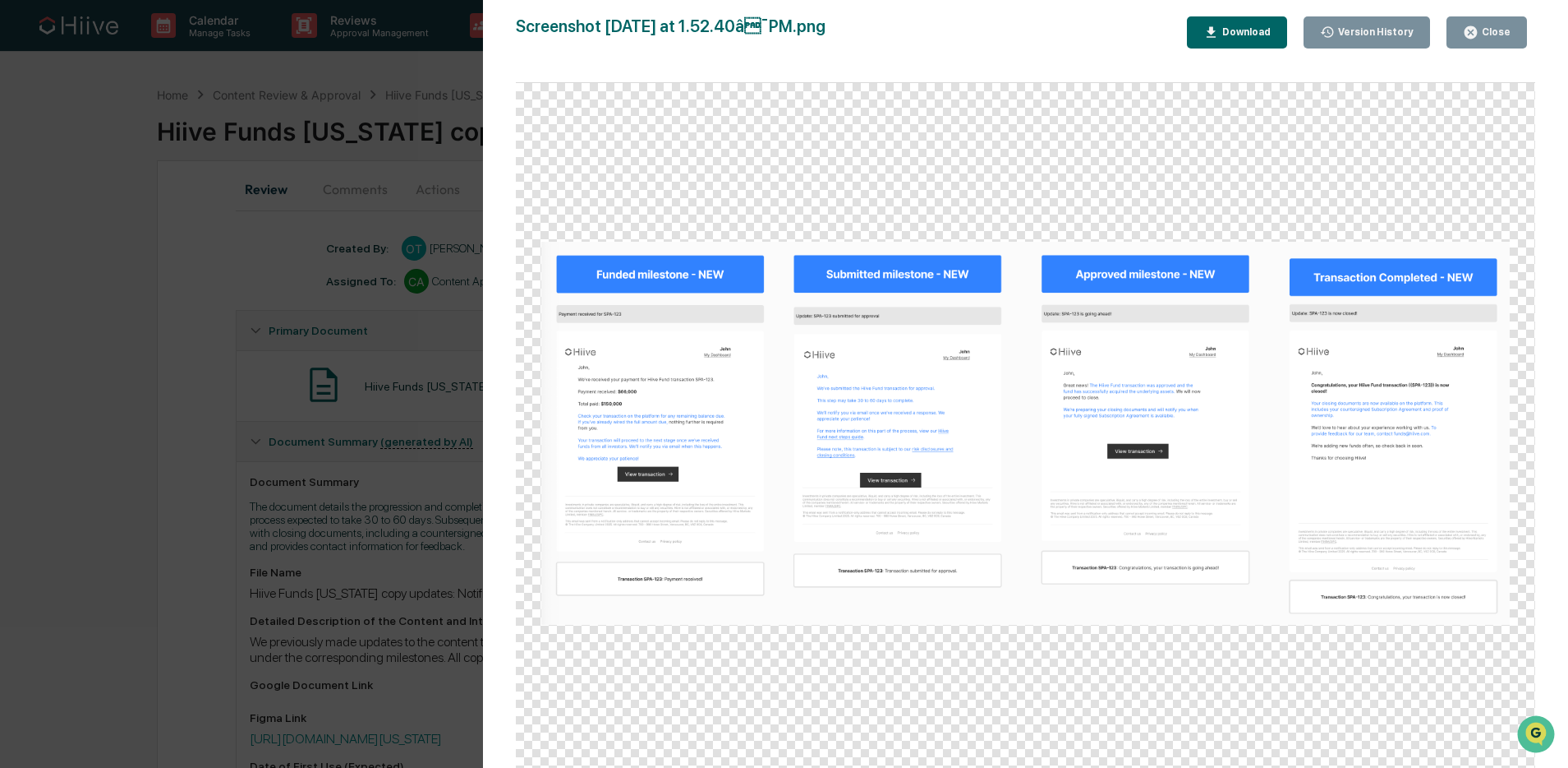
drag, startPoint x: 278, startPoint y: 366, endPoint x: 314, endPoint y: 366, distance: 36.0
click at [278, 366] on div "Version History 10/07/2025, 08:52 PM Olivia Thornton 09/15/2025, 09:22 PM Olivi…" at bounding box center [784, 384] width 1568 height 768
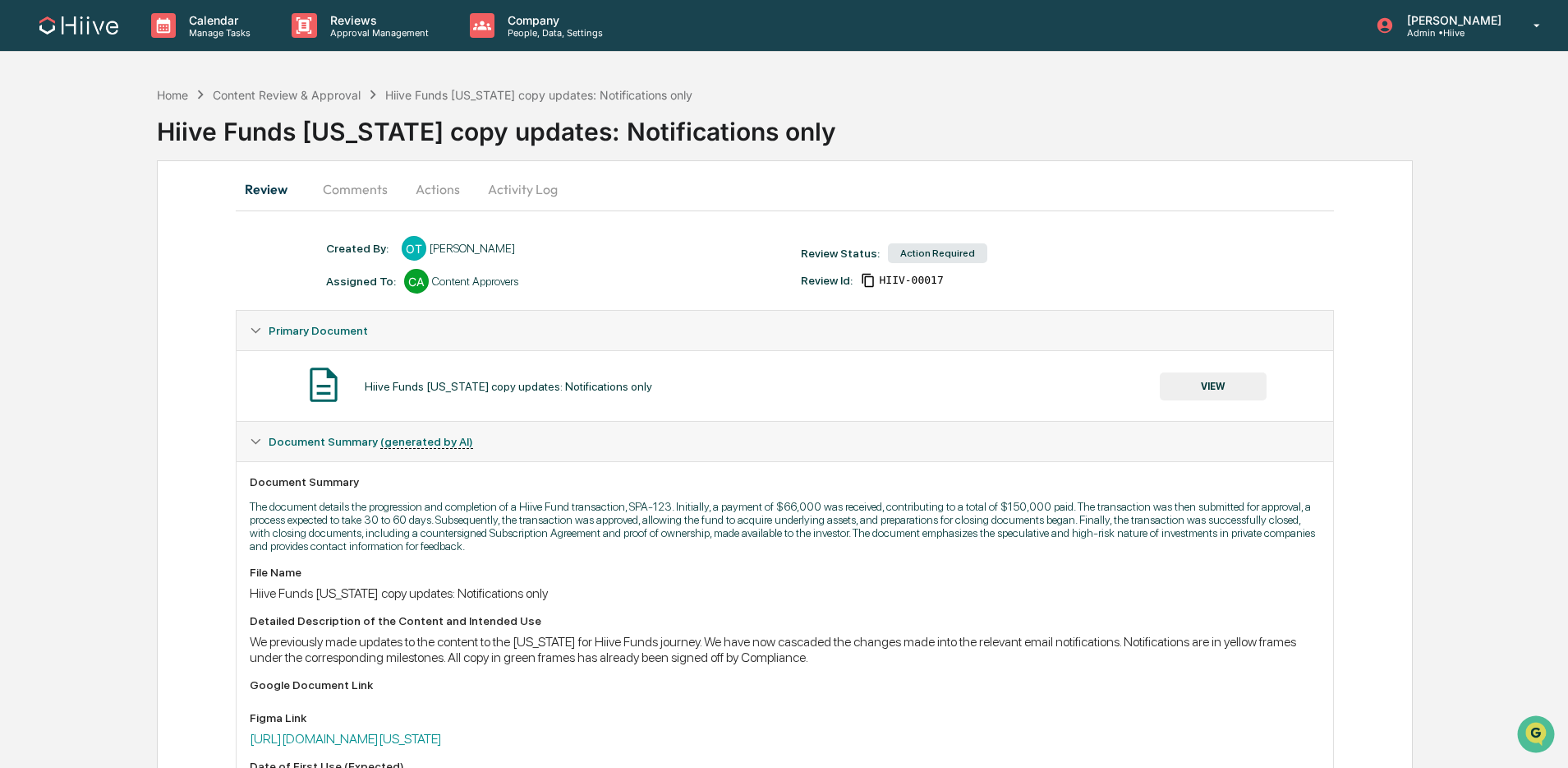
scroll to position [264, 0]
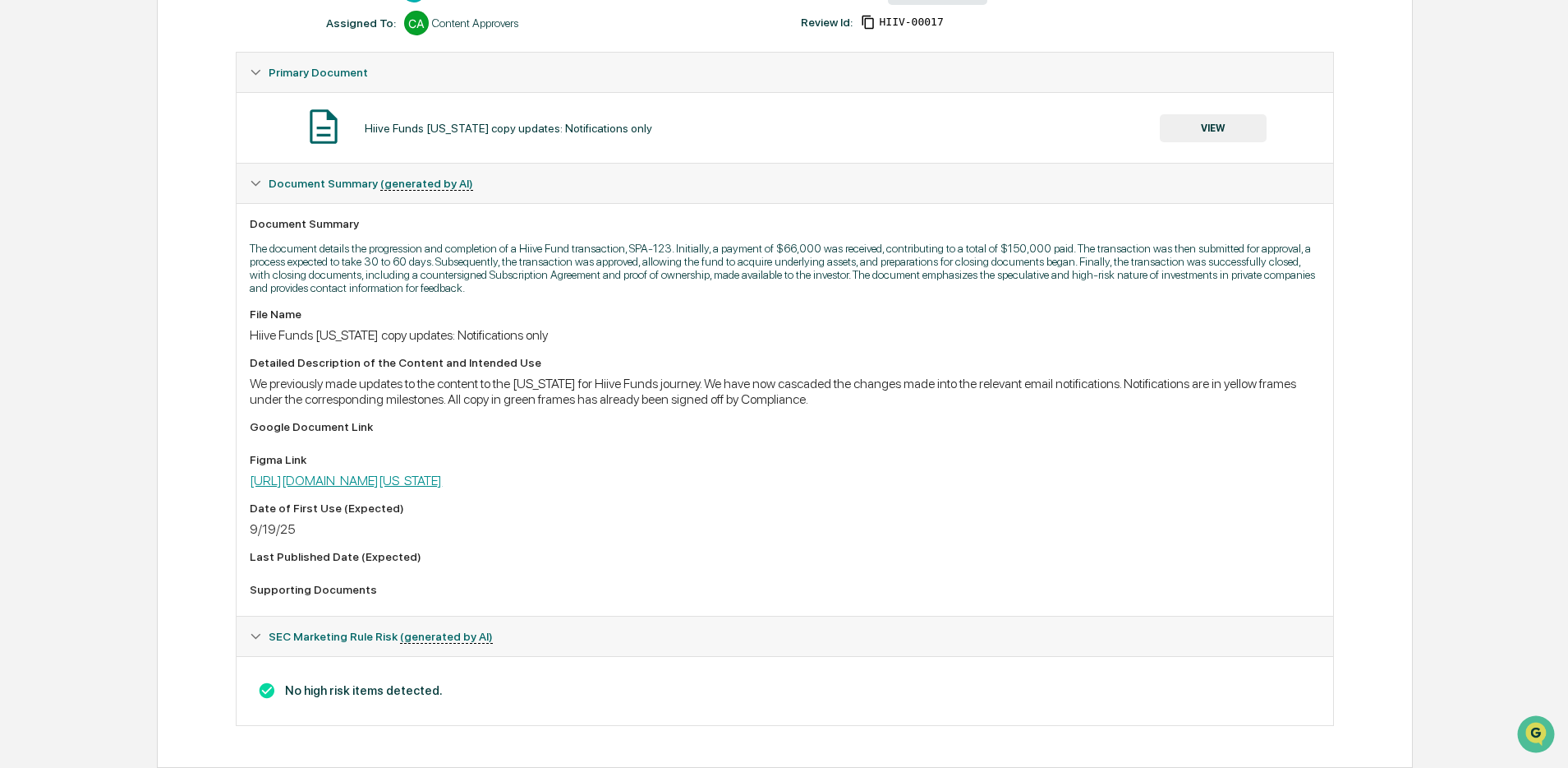
click at [442, 484] on link "https://www.figma.com/board/4xzOVkgW4u5OhPDKRnxDIR/TEXAS-HF---User-feedback?nod…" at bounding box center [346, 480] width 192 height 15
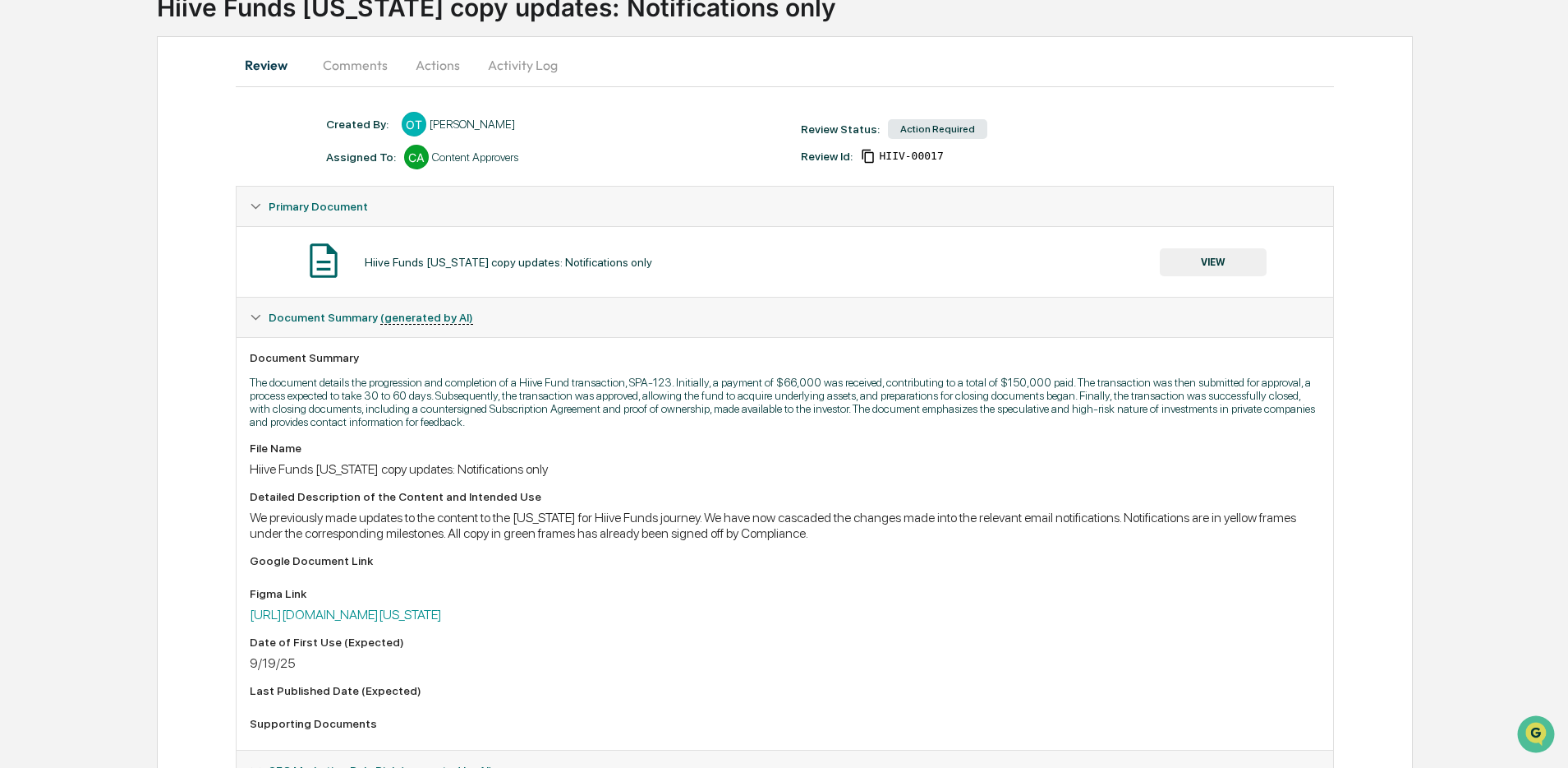
scroll to position [0, 0]
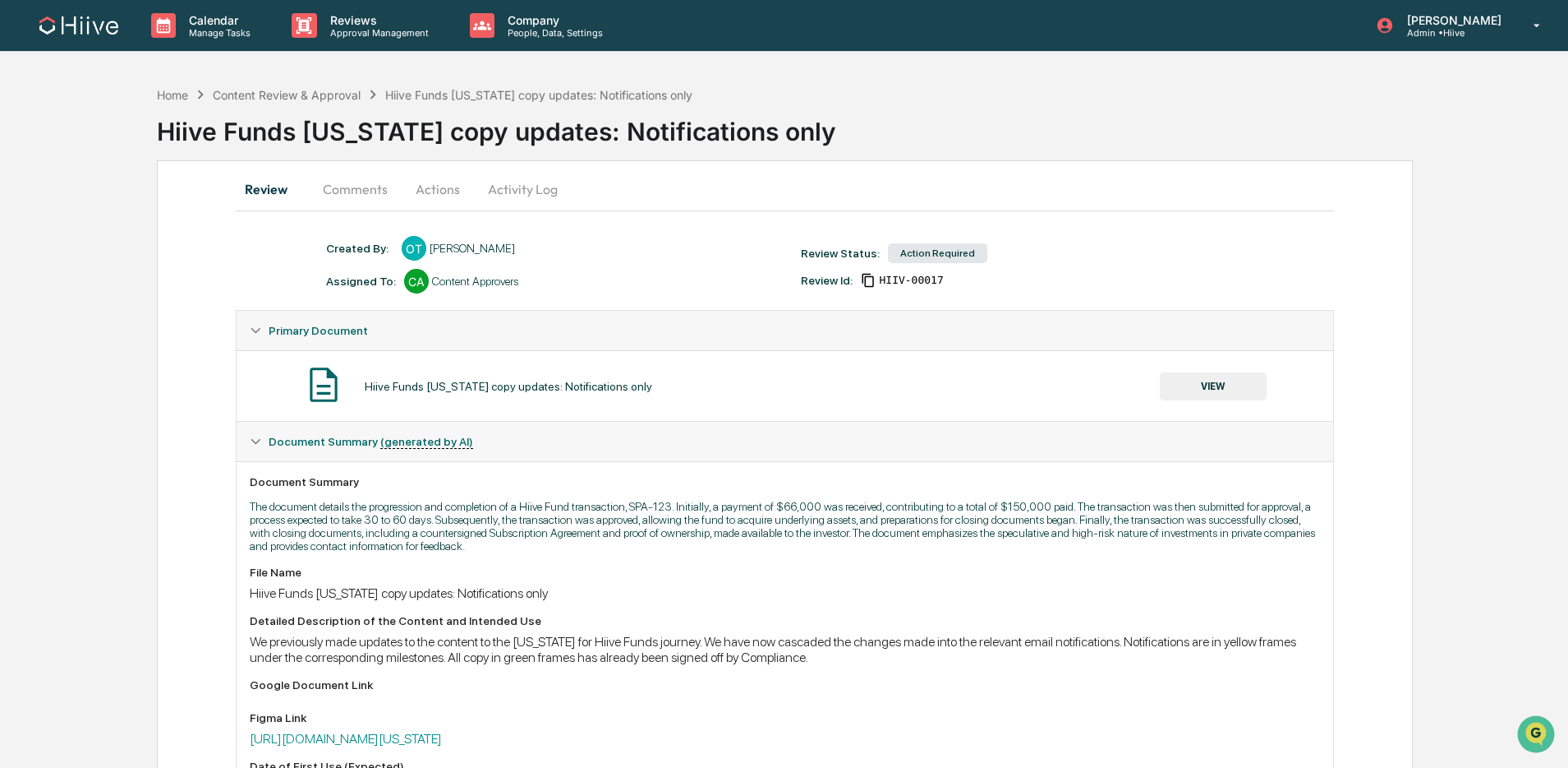
click at [362, 188] on button "Comments" at bounding box center [354, 188] width 91 height 39
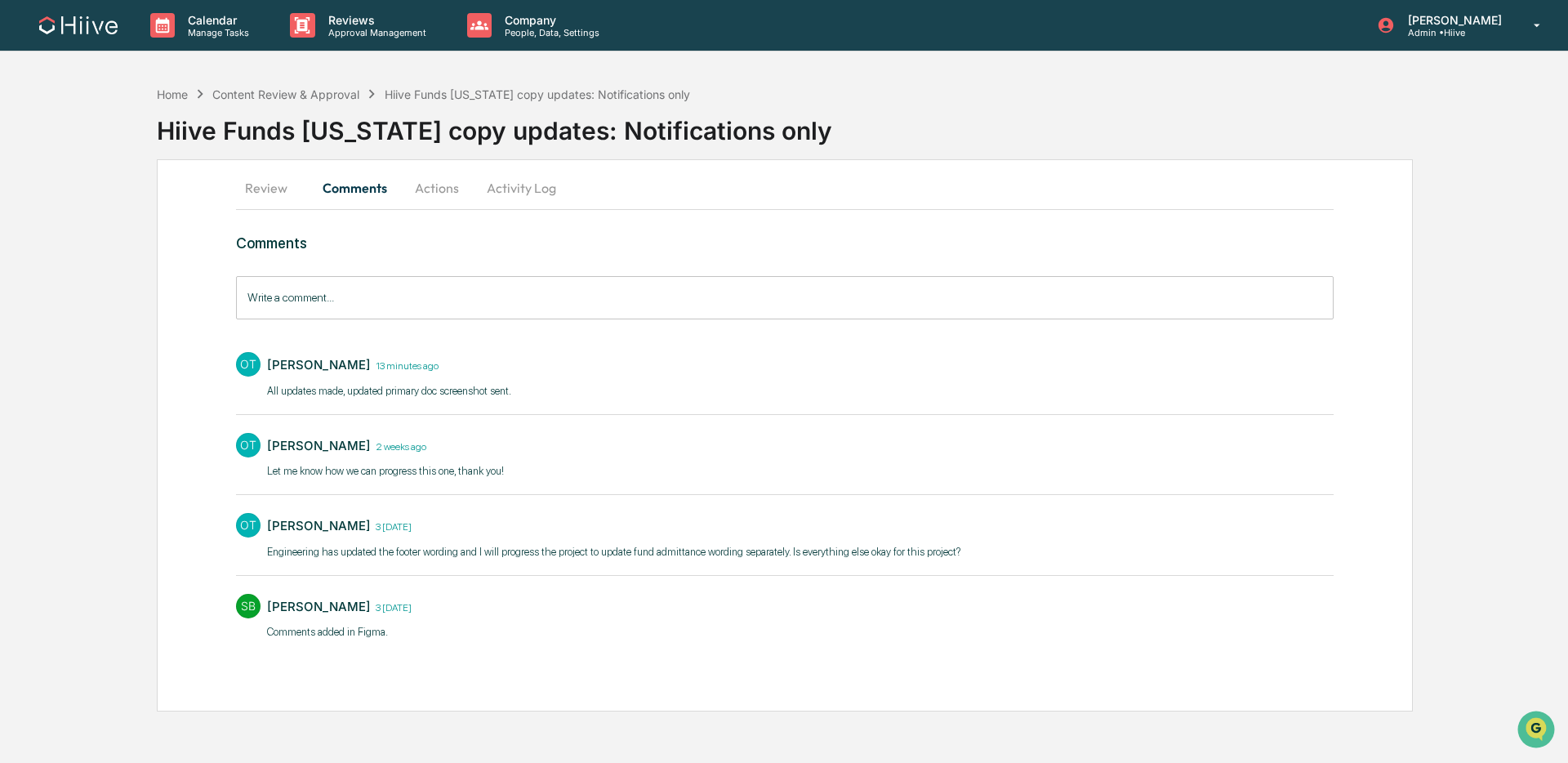
click at [377, 291] on input "Write a comment..." at bounding box center [785, 298] width 1097 height 44
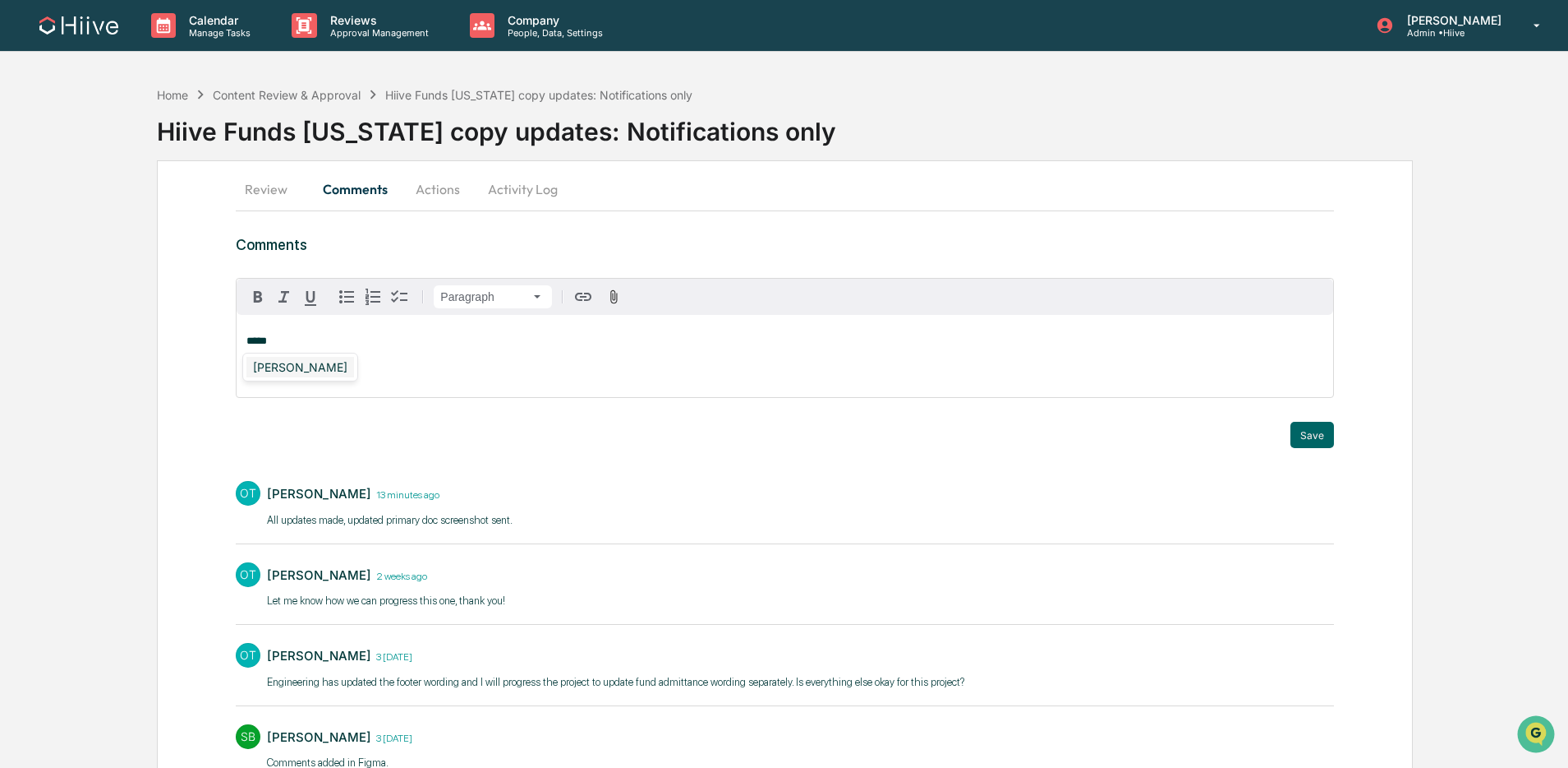
click at [339, 370] on div "Susan Woodard" at bounding box center [300, 367] width 108 height 21
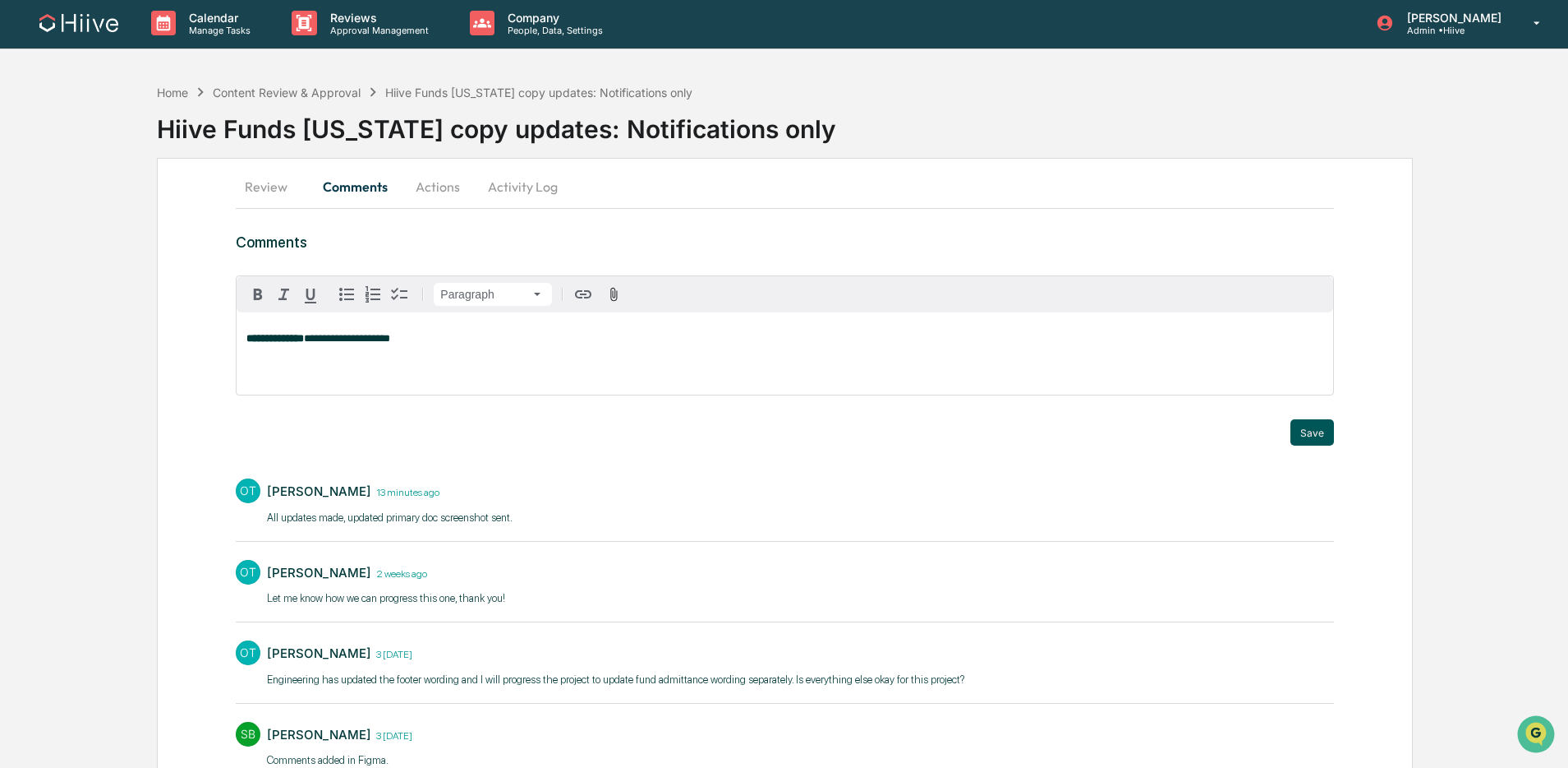
click at [1310, 435] on button "Save" at bounding box center [1313, 433] width 44 height 27
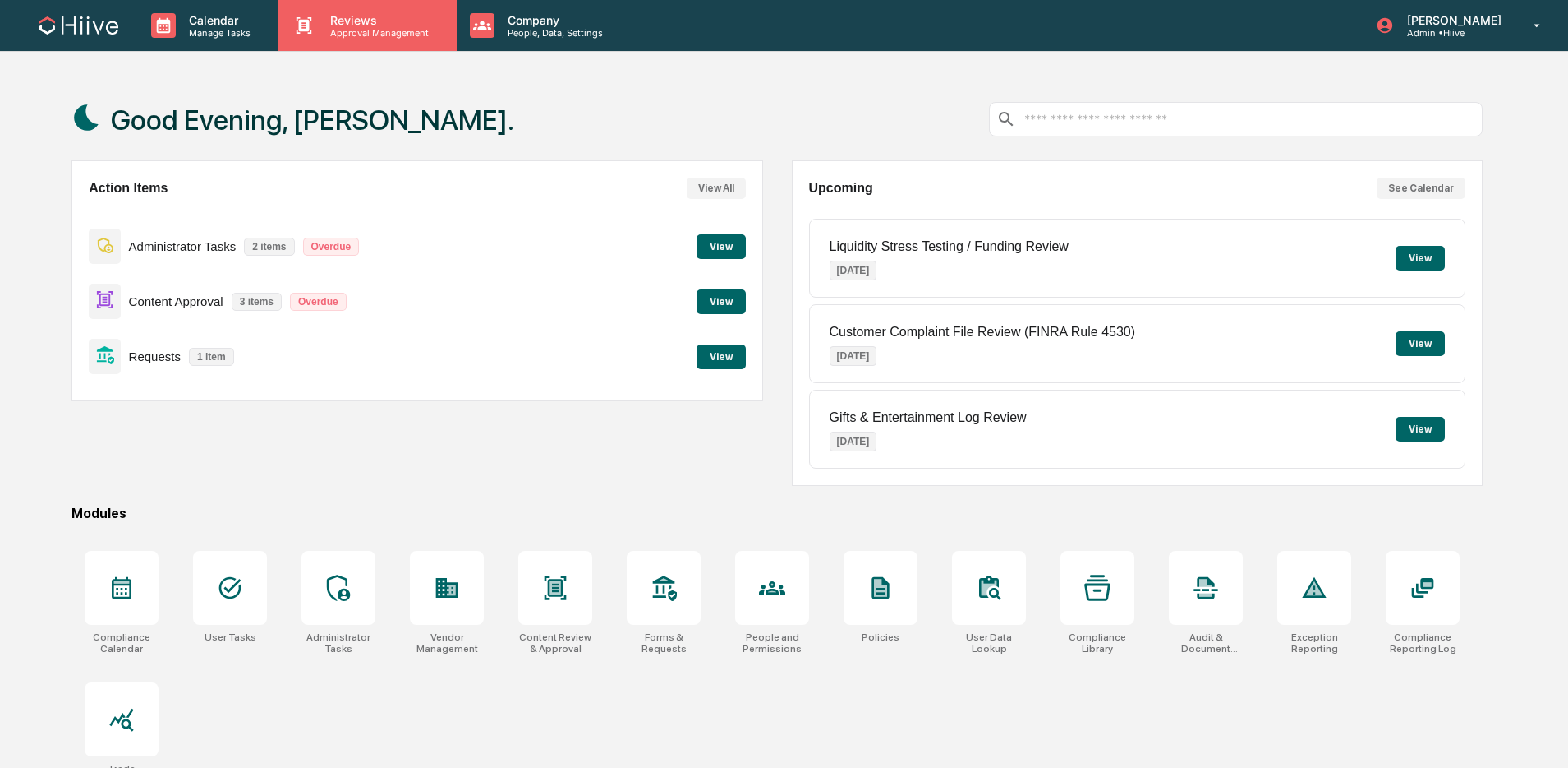
click at [377, 32] on p "Approval Management" at bounding box center [377, 32] width 120 height 11
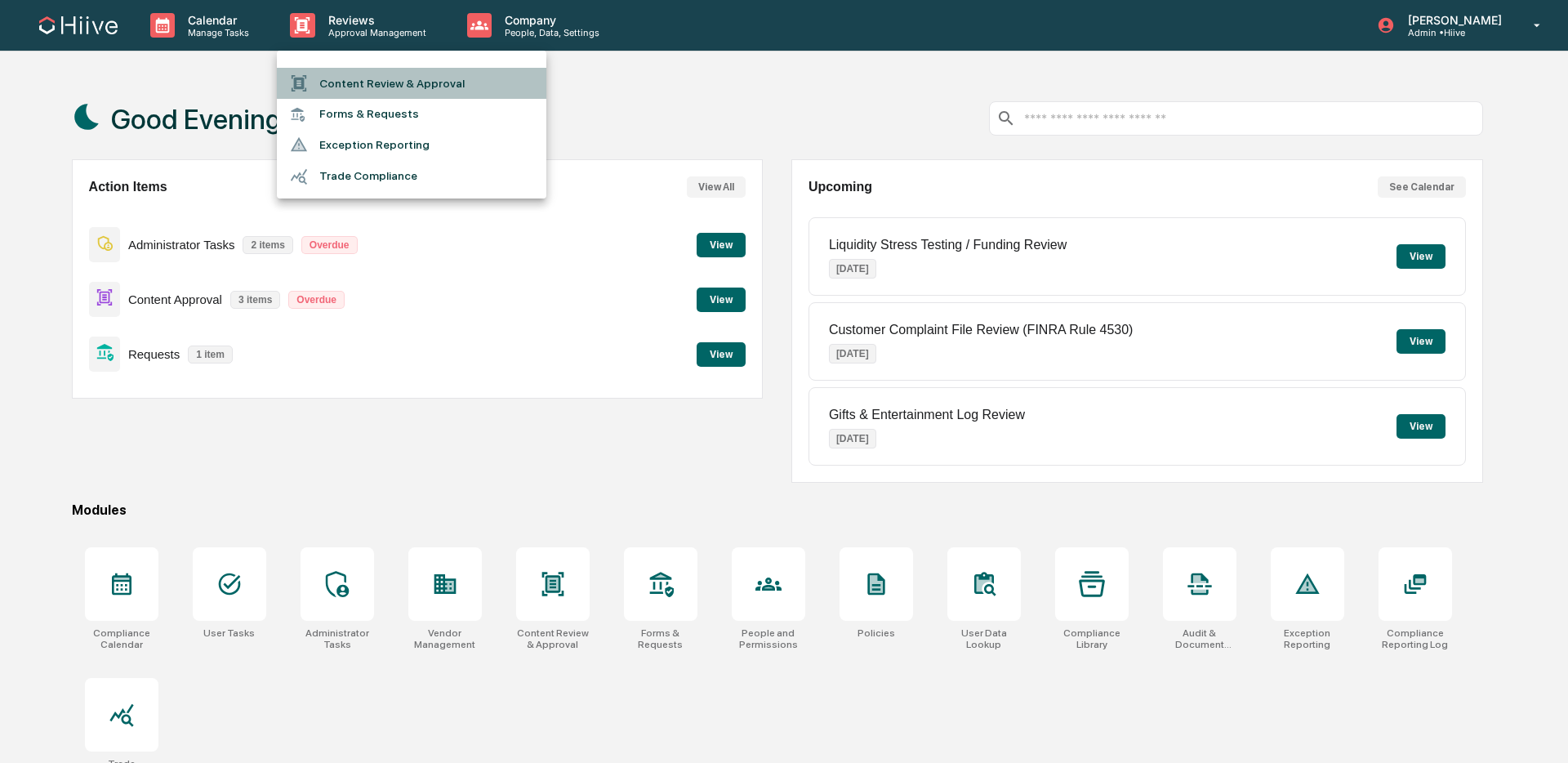
click at [402, 84] on li "Content Review & Approval" at bounding box center [412, 83] width 270 height 31
